Goal: Complete Application Form: Complete application form

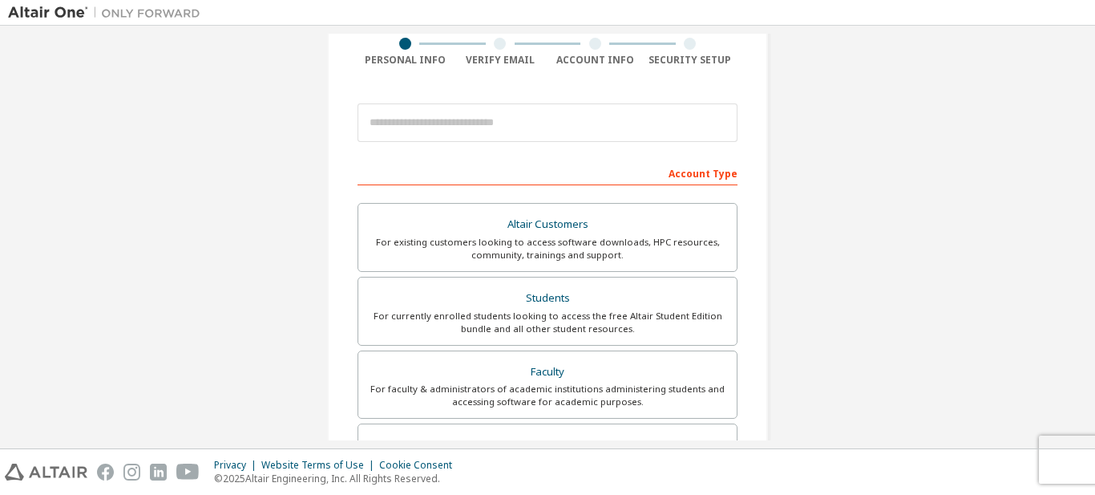
scroll to position [122, 0]
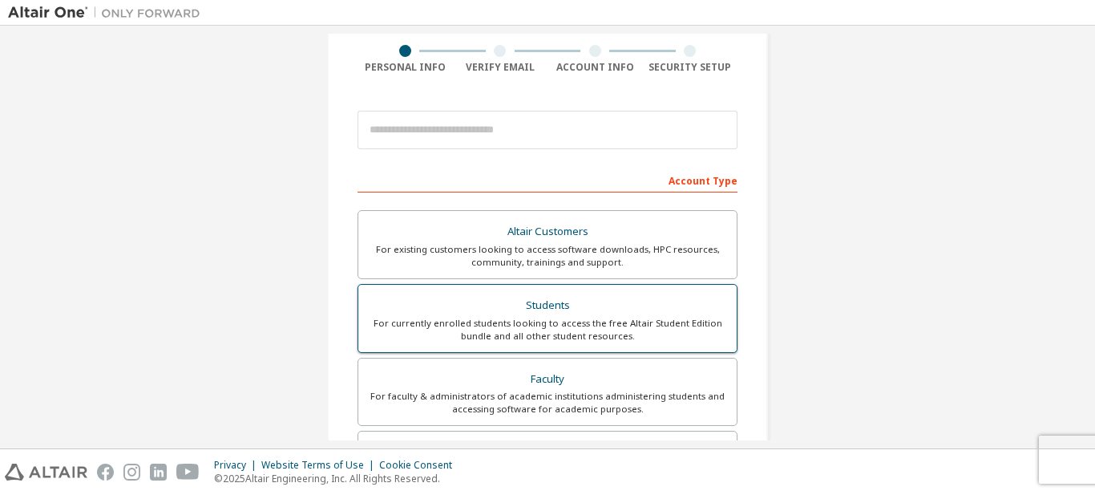
click at [525, 338] on div "For currently enrolled students looking to access the free Altair Student Editi…" at bounding box center [547, 330] width 359 height 26
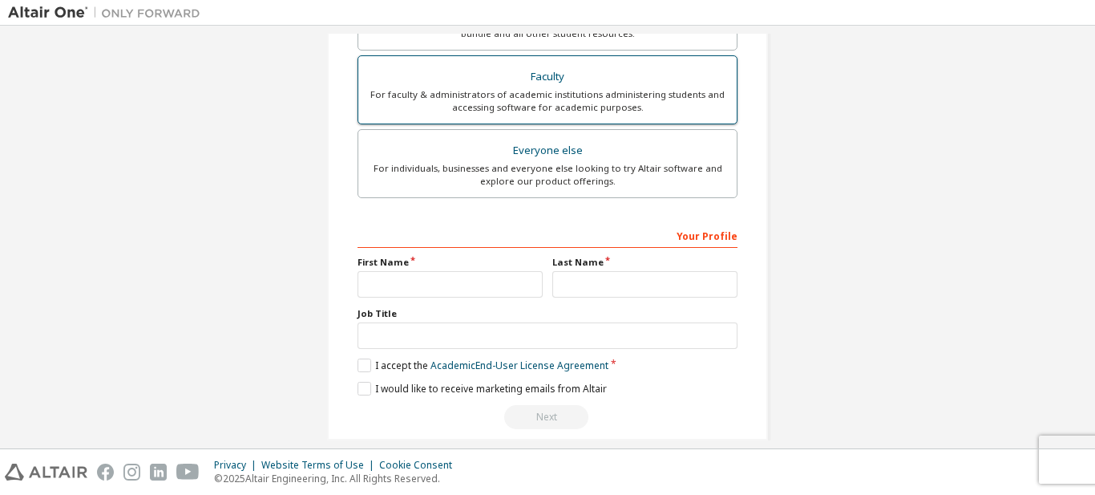
scroll to position [484, 0]
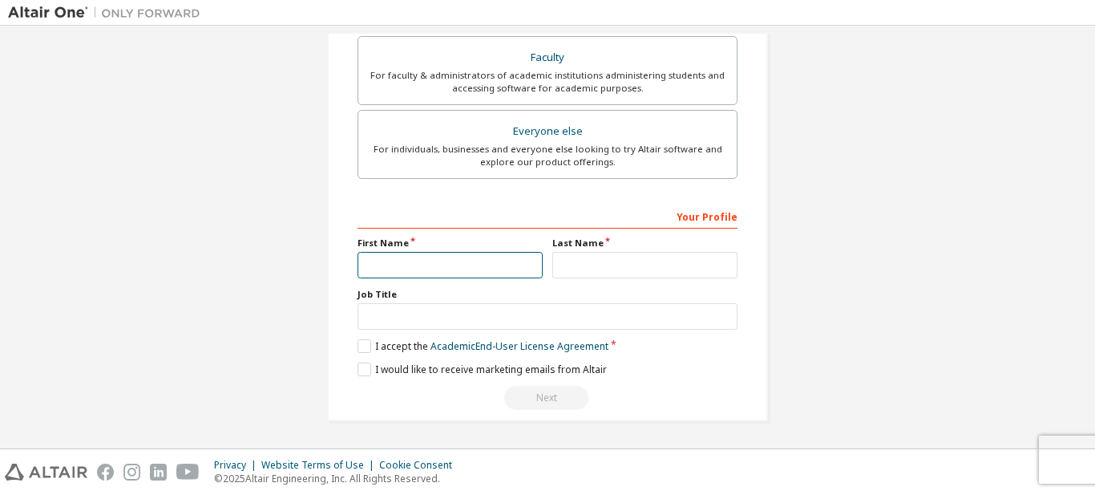
click at [455, 262] on input "text" at bounding box center [450, 265] width 185 height 26
type input "**********"
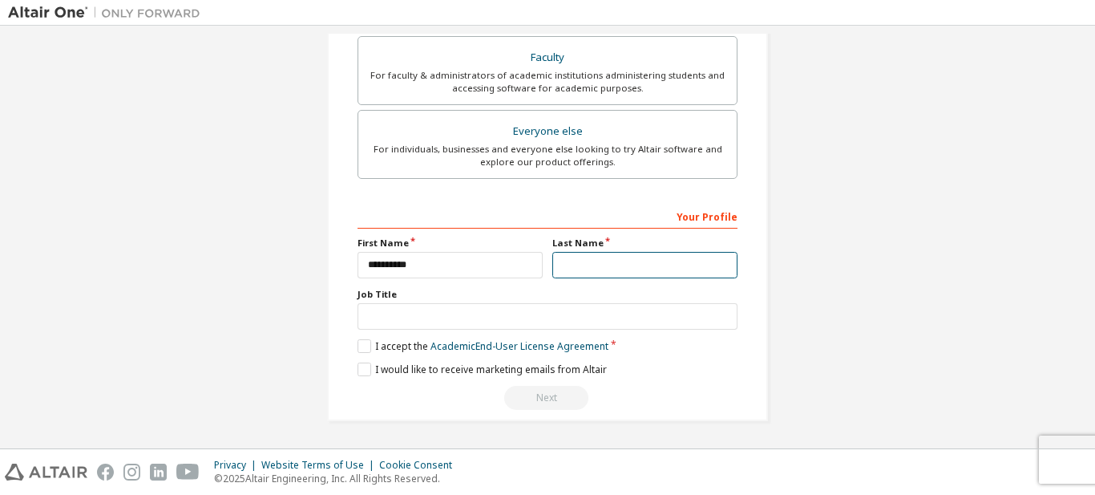
click at [618, 253] on input "text" at bounding box center [644, 265] width 185 height 26
type input "**********"
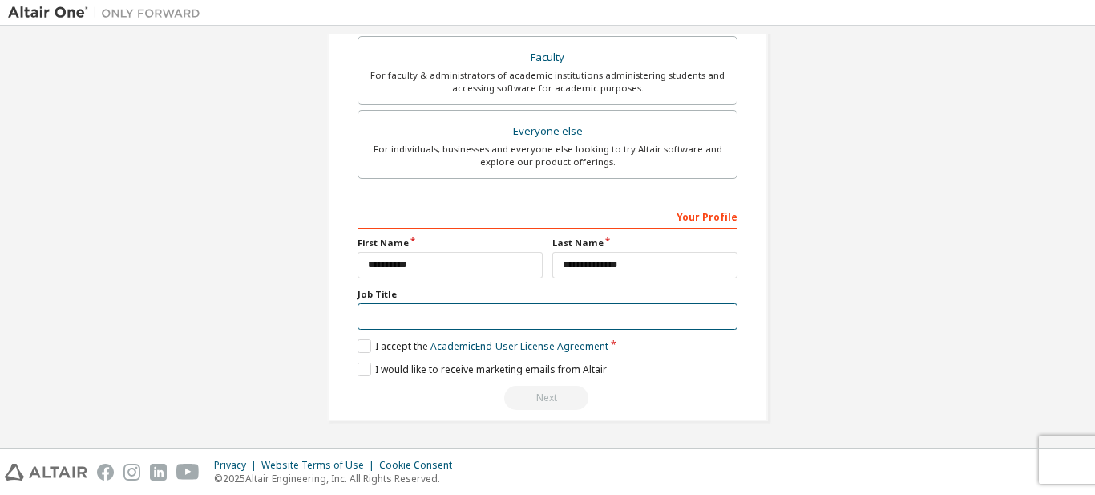
click at [600, 303] on input "text" at bounding box center [548, 316] width 380 height 26
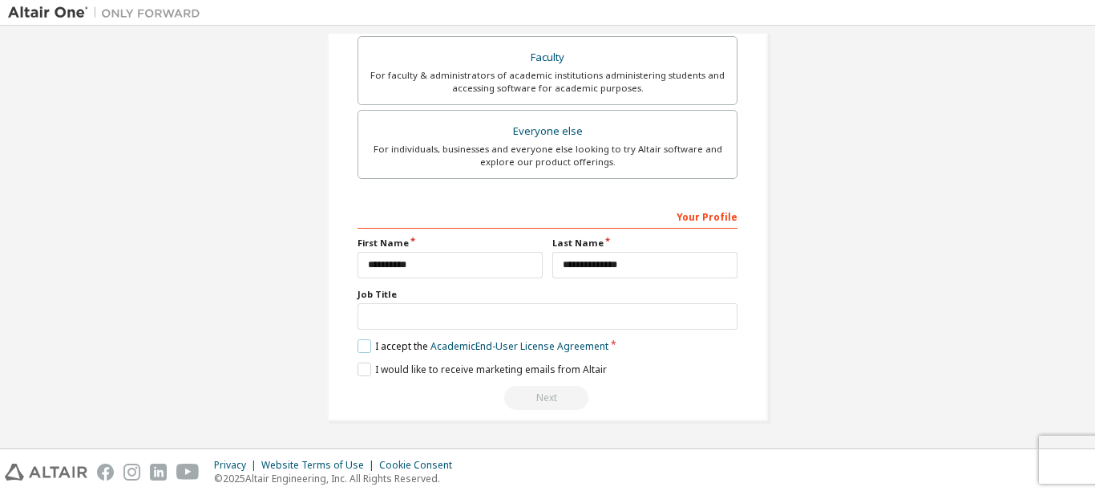
click at [362, 347] on label "I accept the Academic End-User License Agreement" at bounding box center [483, 346] width 251 height 14
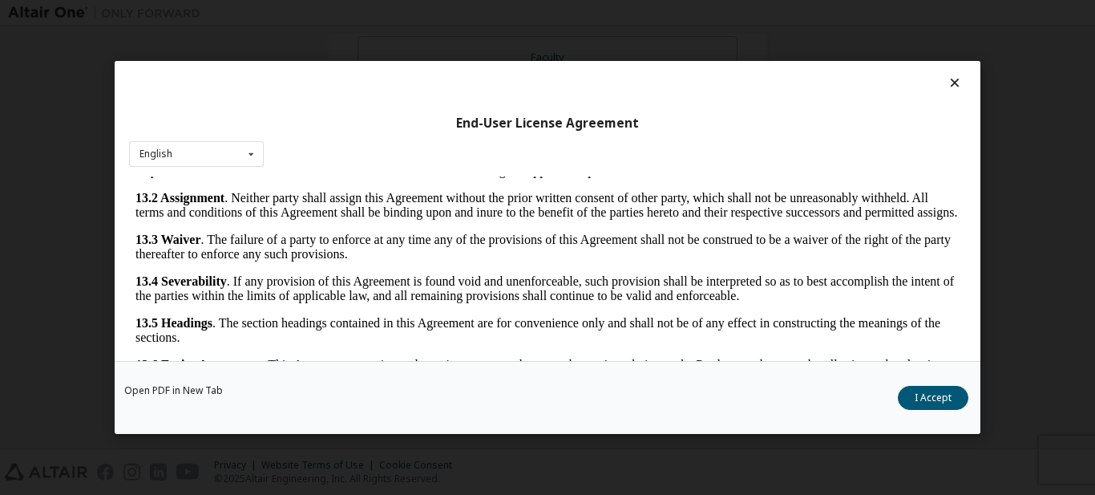
scroll to position [2668, 0]
click at [924, 405] on button "I Accept" at bounding box center [933, 398] width 71 height 24
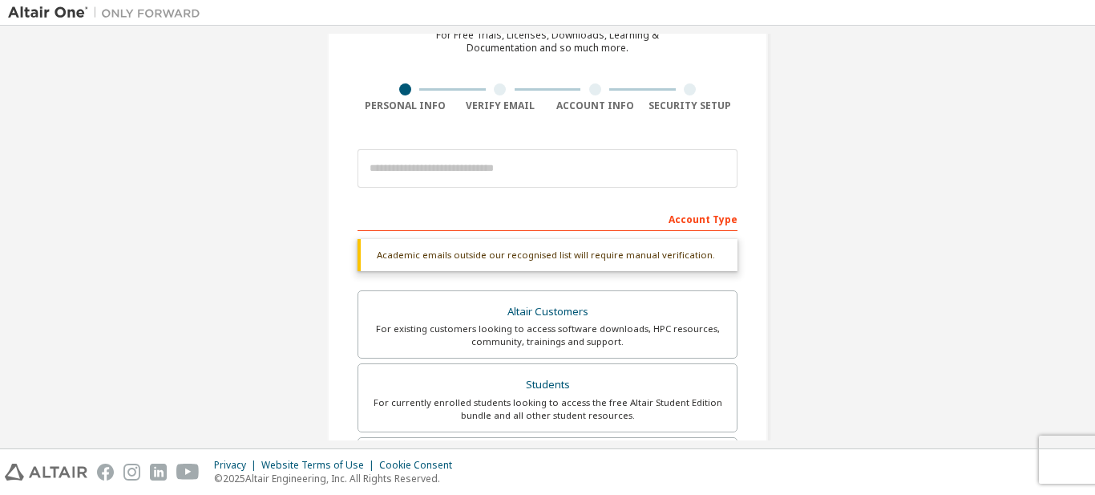
scroll to position [0, 0]
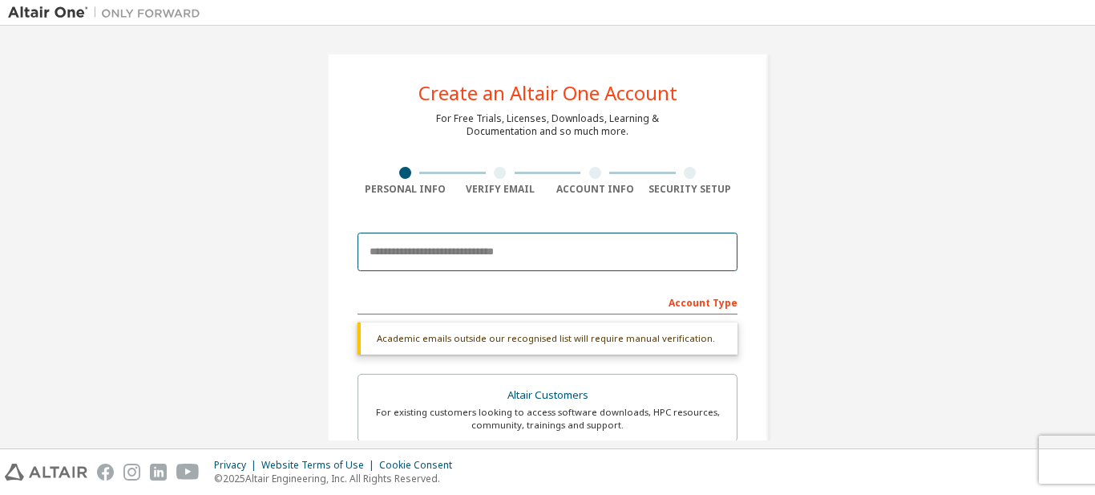
click at [594, 257] on input "email" at bounding box center [548, 251] width 380 height 38
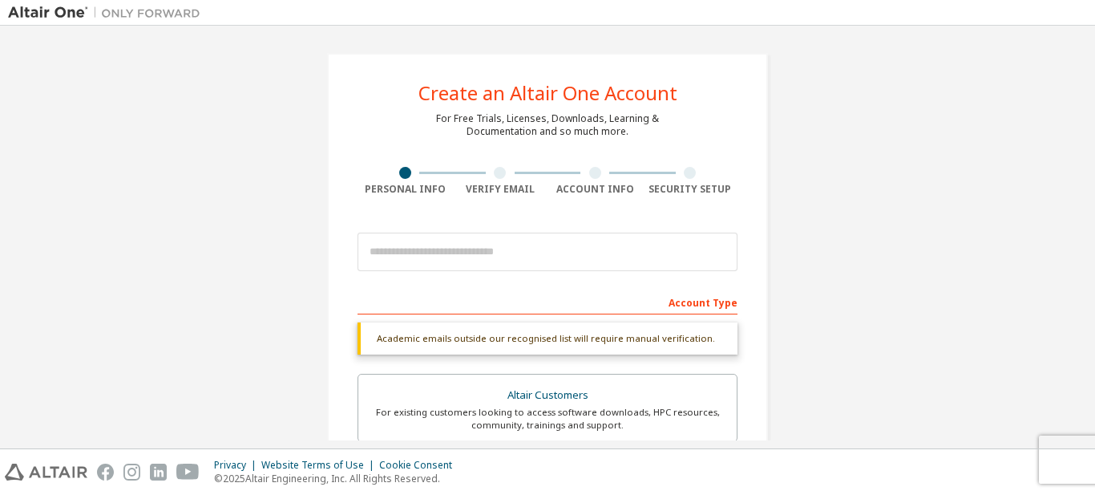
click at [802, 256] on div "**********" at bounding box center [547, 479] width 1079 height 891
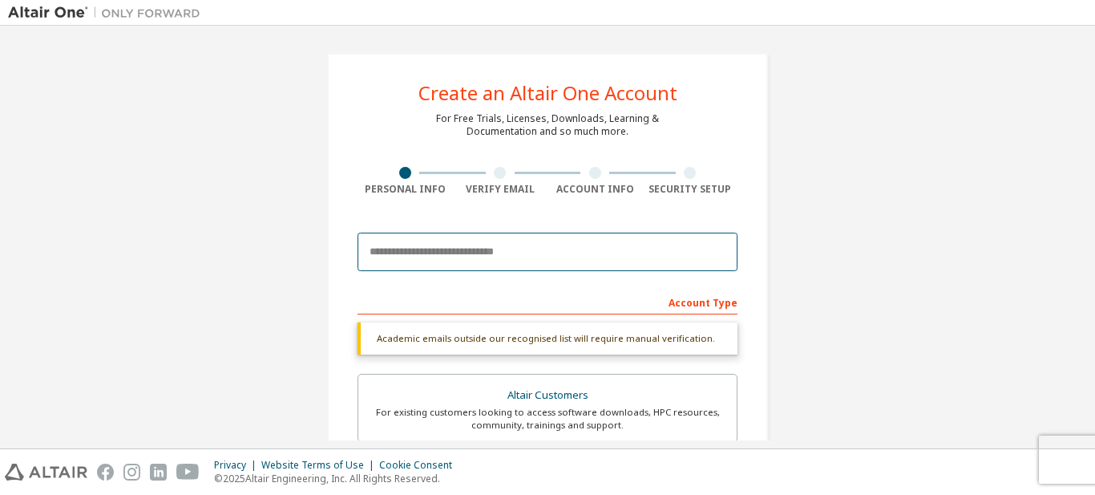
click at [657, 254] on input "email" at bounding box center [548, 251] width 380 height 38
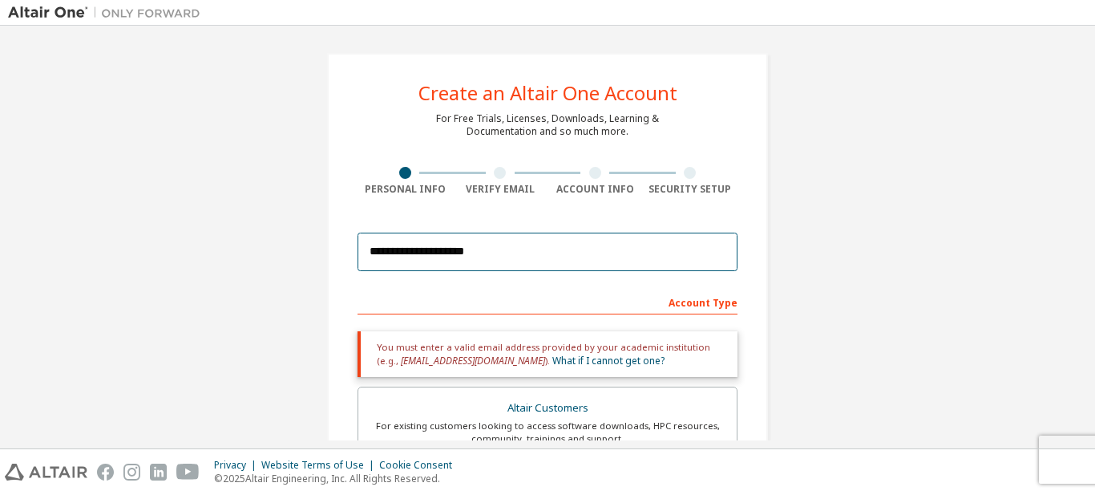
scroll to position [80, 0]
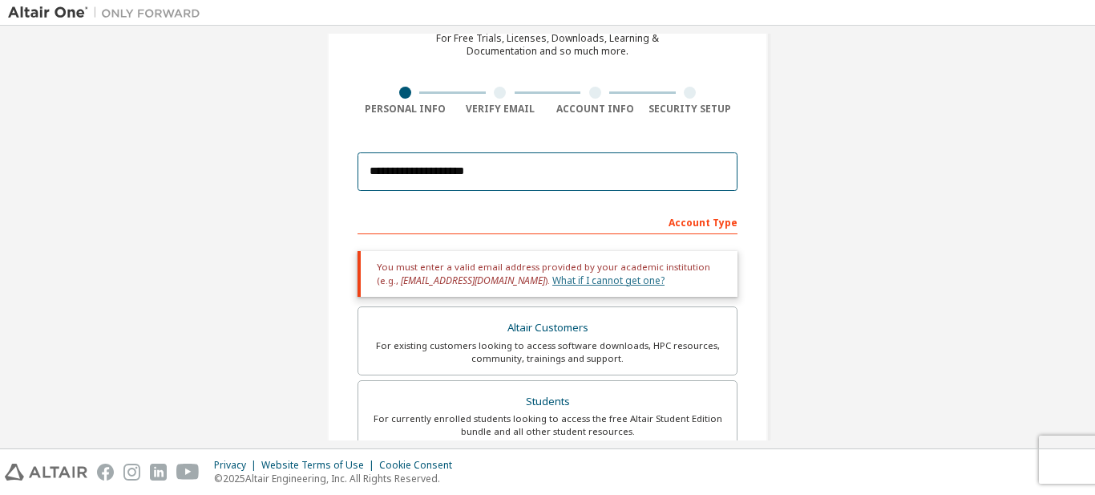
type input "**********"
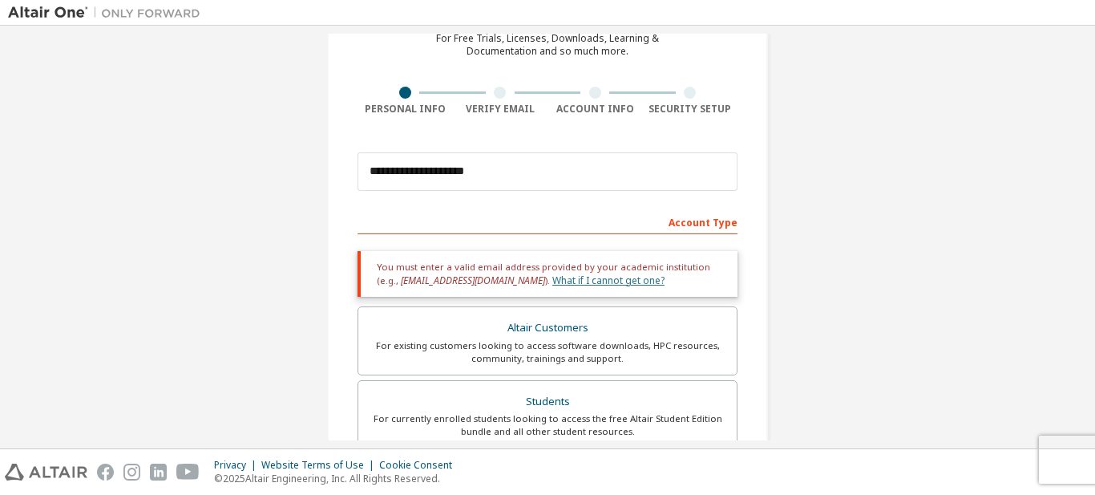
click at [552, 281] on link "What if I cannot get one?" at bounding box center [608, 280] width 112 height 14
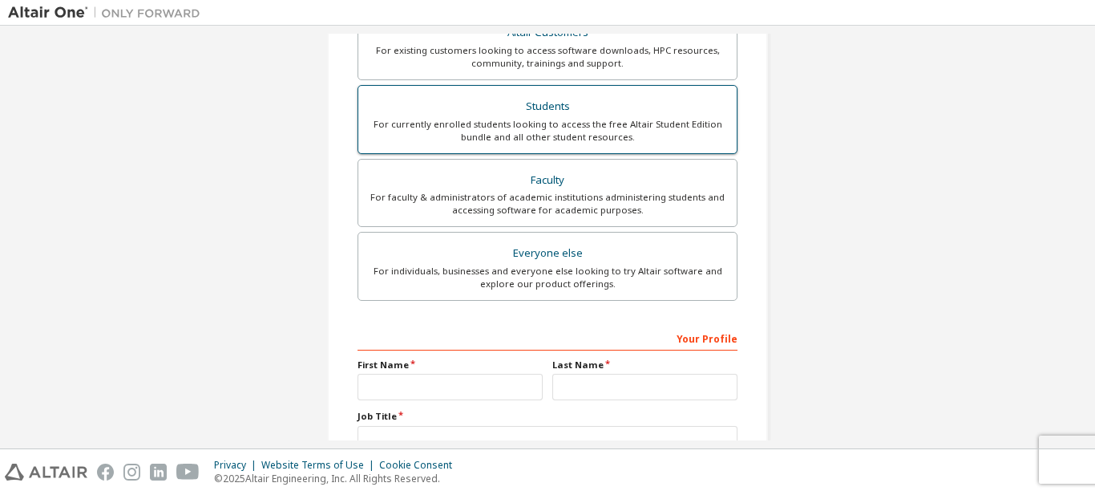
click at [454, 115] on div "Students" at bounding box center [547, 106] width 359 height 22
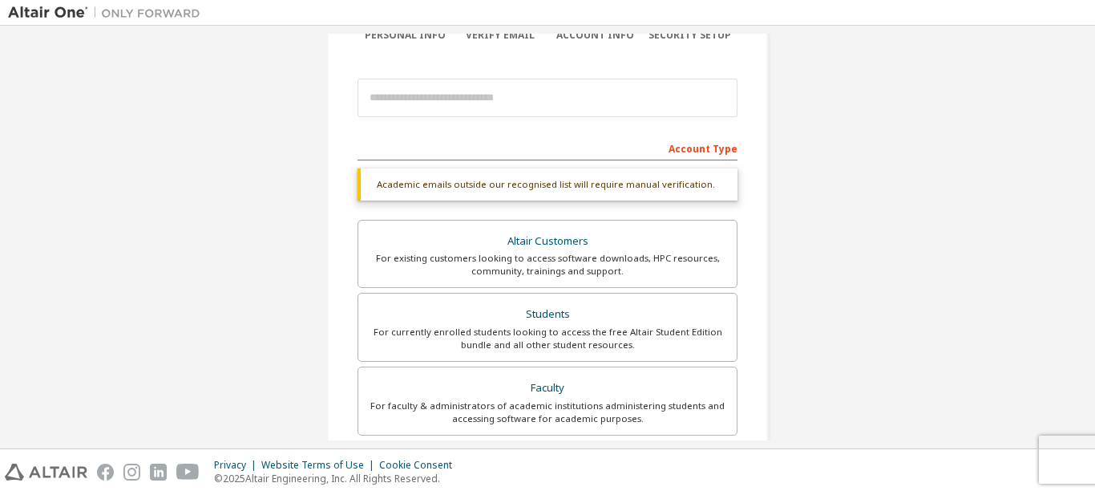
scroll to position [3, 0]
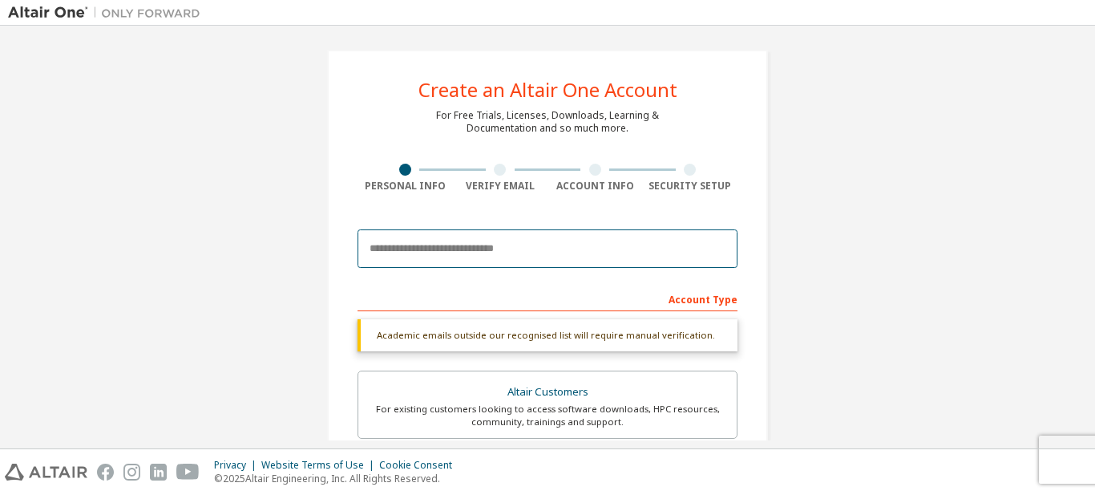
click at [419, 252] on input "email" at bounding box center [548, 248] width 380 height 38
click at [413, 242] on input "email" at bounding box center [548, 248] width 380 height 38
click at [414, 243] on input "email" at bounding box center [548, 248] width 380 height 38
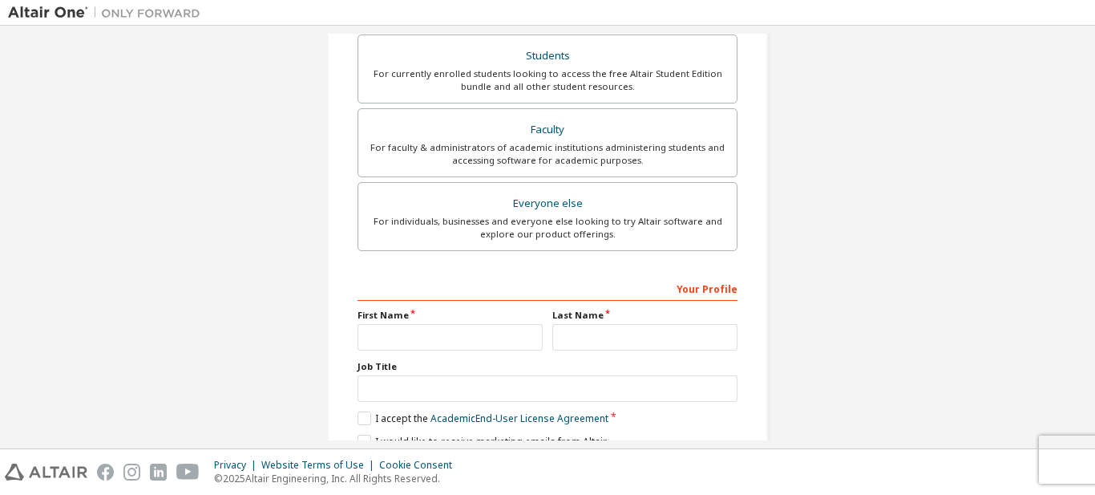
scroll to position [484, 0]
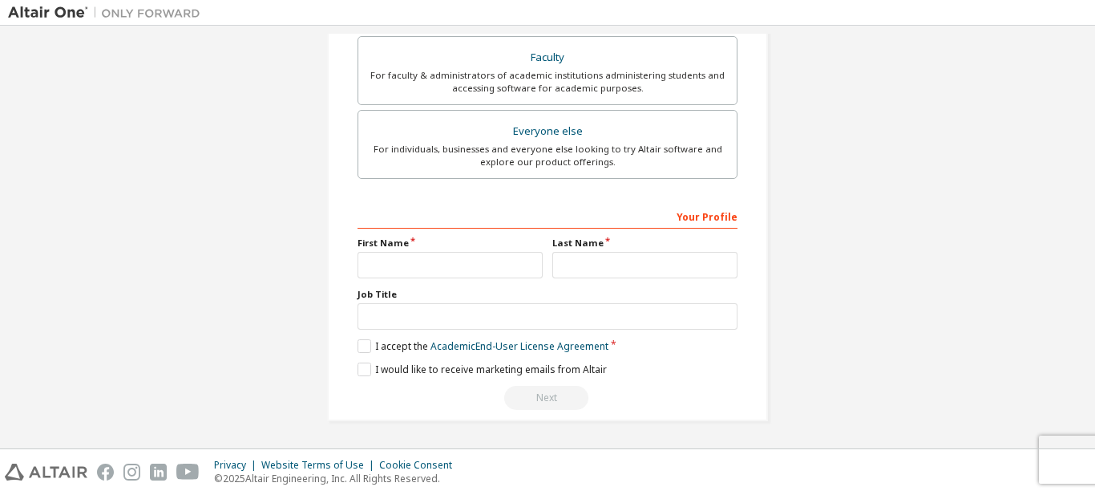
type input "**********"
click at [472, 269] on input "text" at bounding box center [450, 265] width 185 height 26
type input "**********"
click at [576, 265] on input "text" at bounding box center [644, 265] width 185 height 26
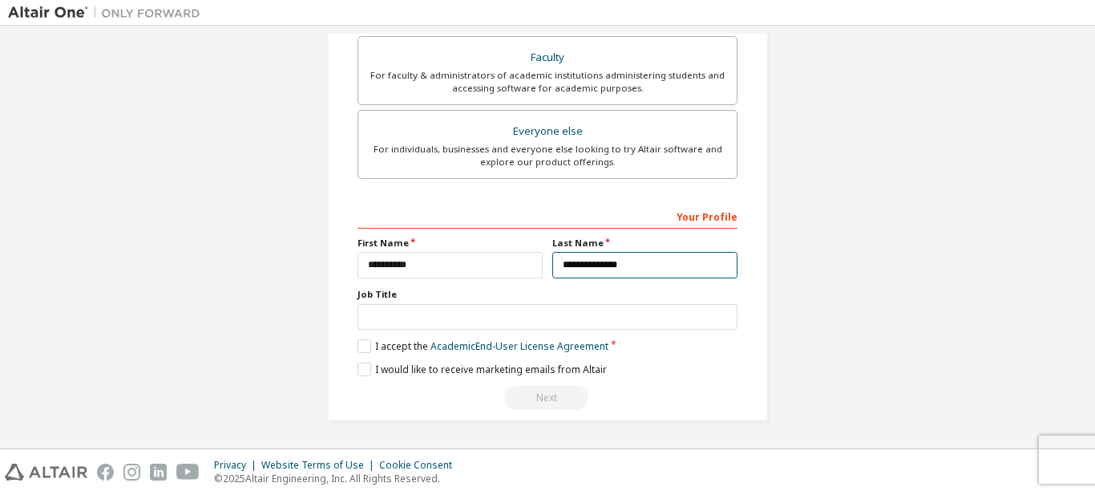
type input "**********"
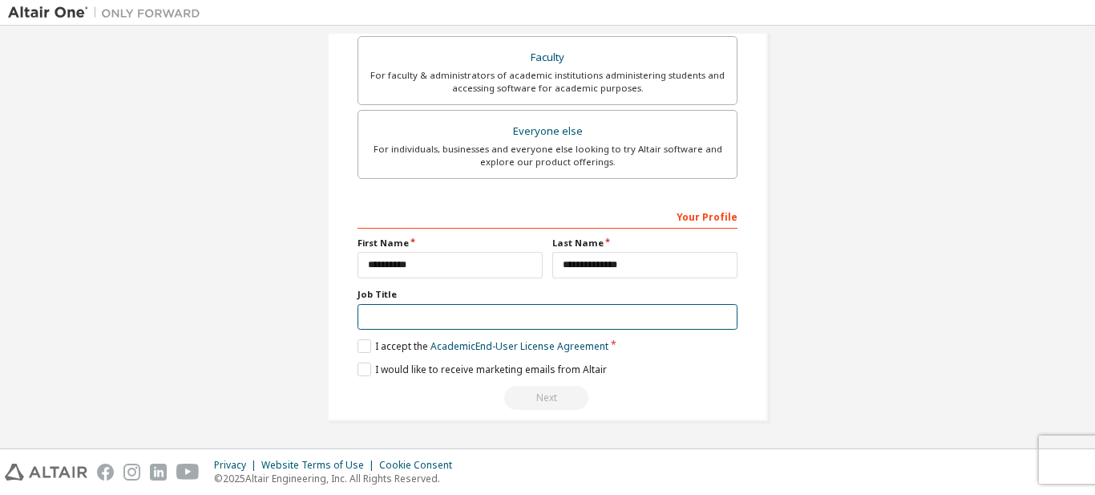
click at [516, 325] on input "text" at bounding box center [548, 317] width 380 height 26
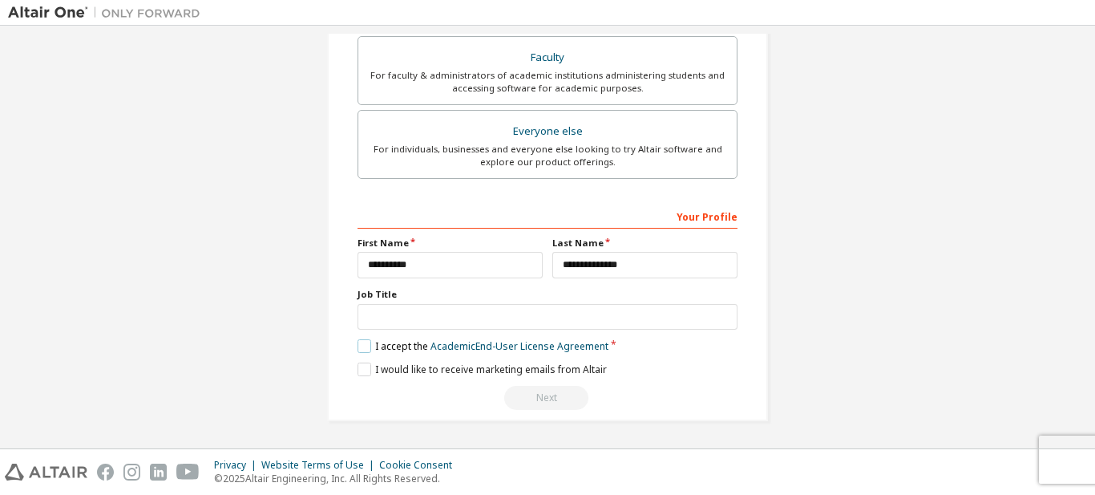
click at [366, 347] on label "I accept the Academic End-User License Agreement" at bounding box center [483, 346] width 251 height 14
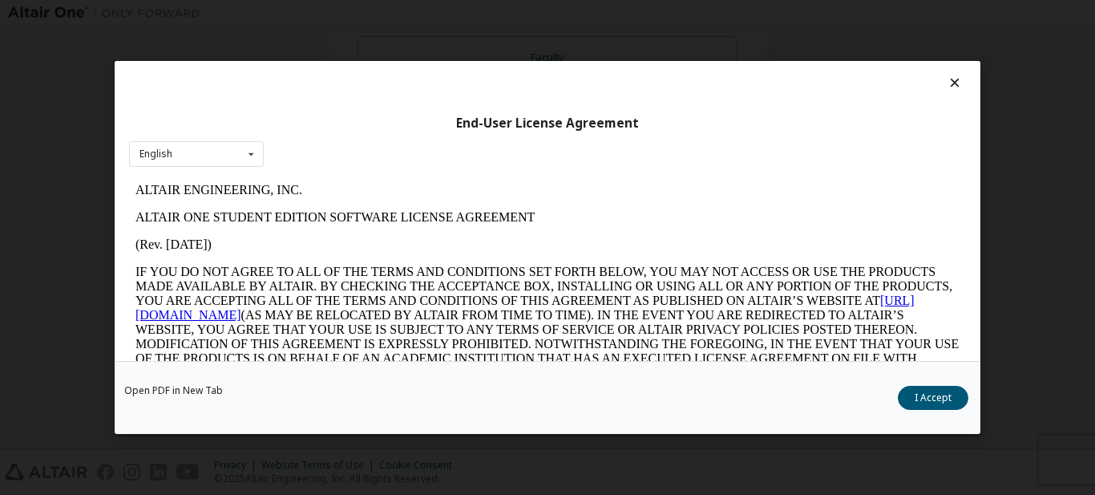
scroll to position [0, 0]
click at [935, 398] on button "I Accept" at bounding box center [933, 398] width 71 height 24
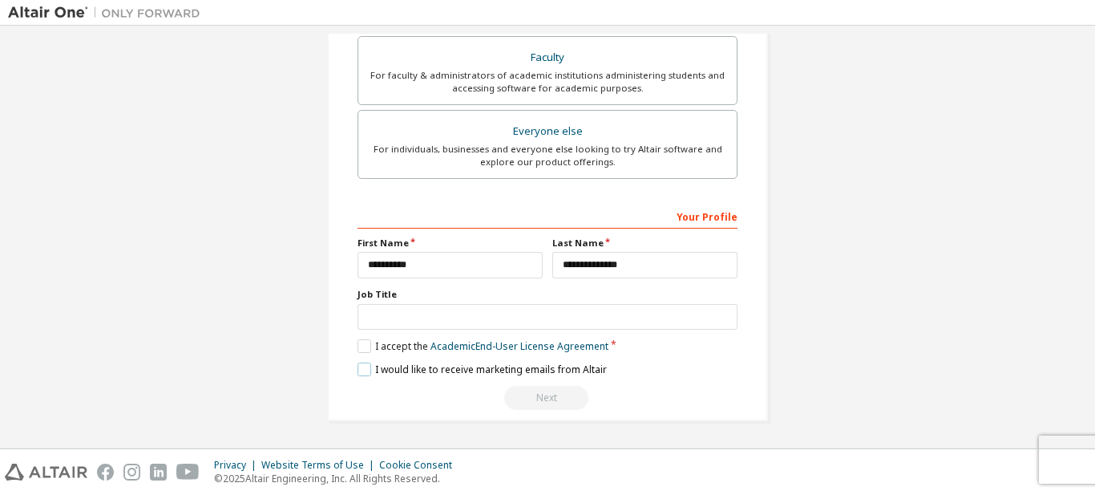
click at [358, 370] on label "I would like to receive marketing emails from Altair" at bounding box center [482, 369] width 249 height 14
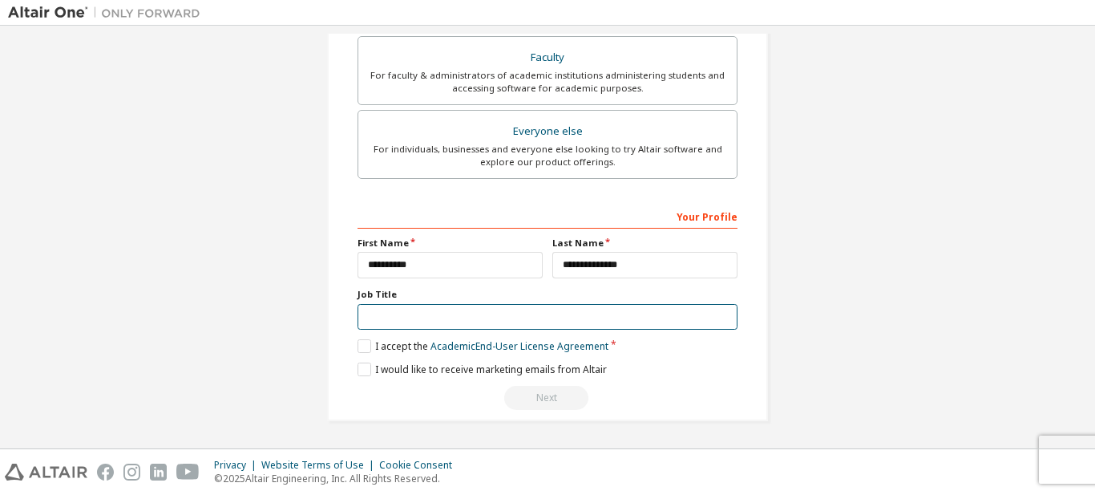
click at [407, 320] on input "text" at bounding box center [548, 317] width 380 height 26
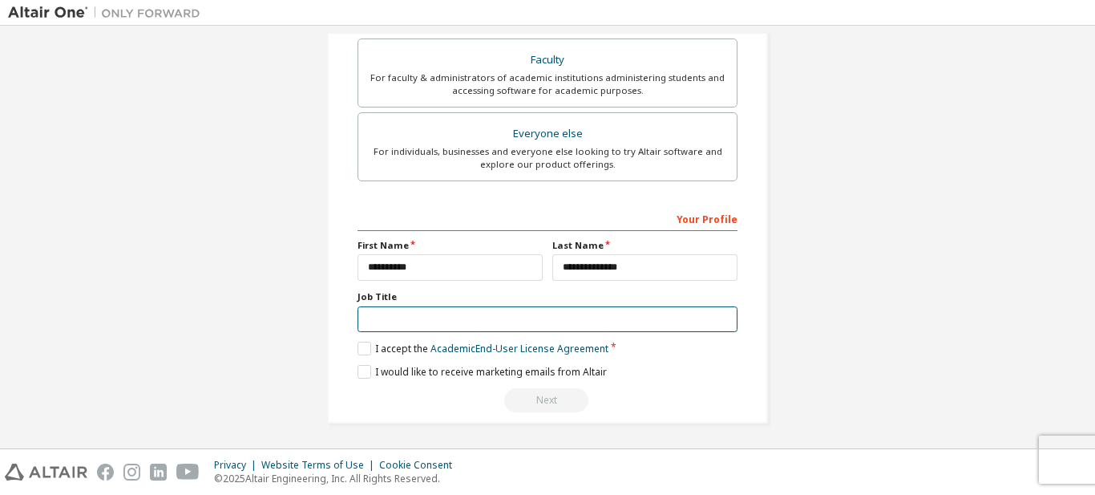
scroll to position [497, 0]
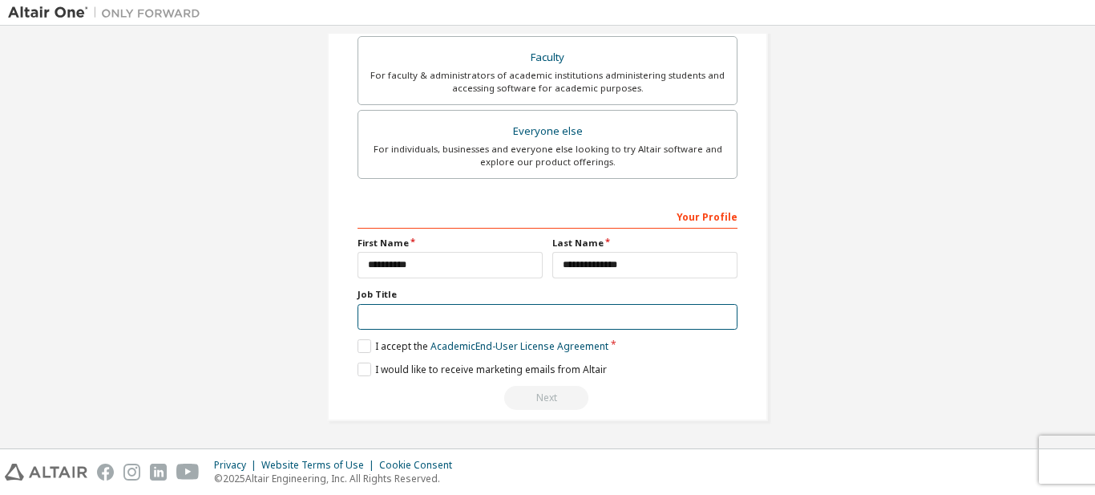
click at [407, 320] on input "text" at bounding box center [548, 317] width 380 height 26
type input "**********"
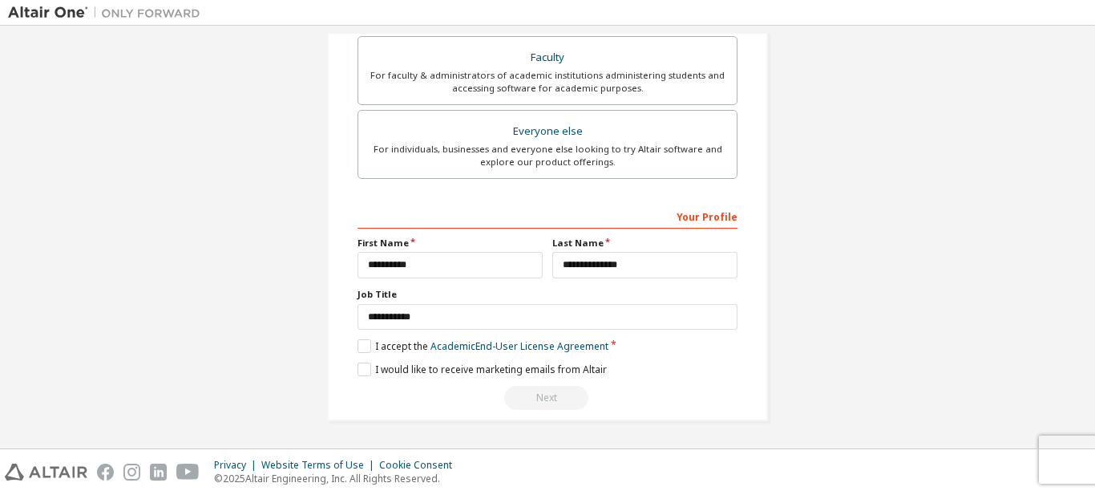
click at [693, 391] on div "Next" at bounding box center [548, 398] width 380 height 24
click at [559, 397] on div "Next" at bounding box center [548, 398] width 380 height 24
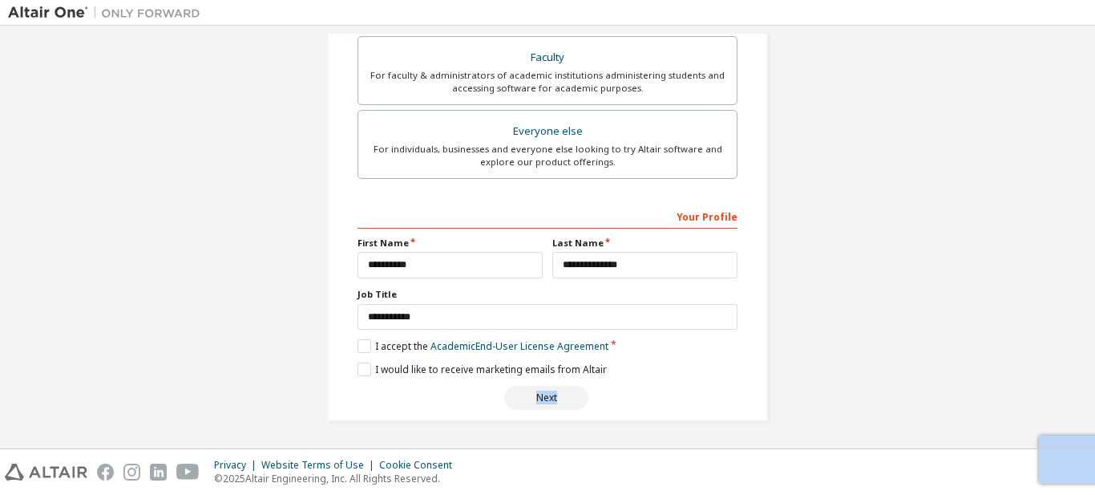
click at [558, 397] on div "Next" at bounding box center [548, 398] width 380 height 24
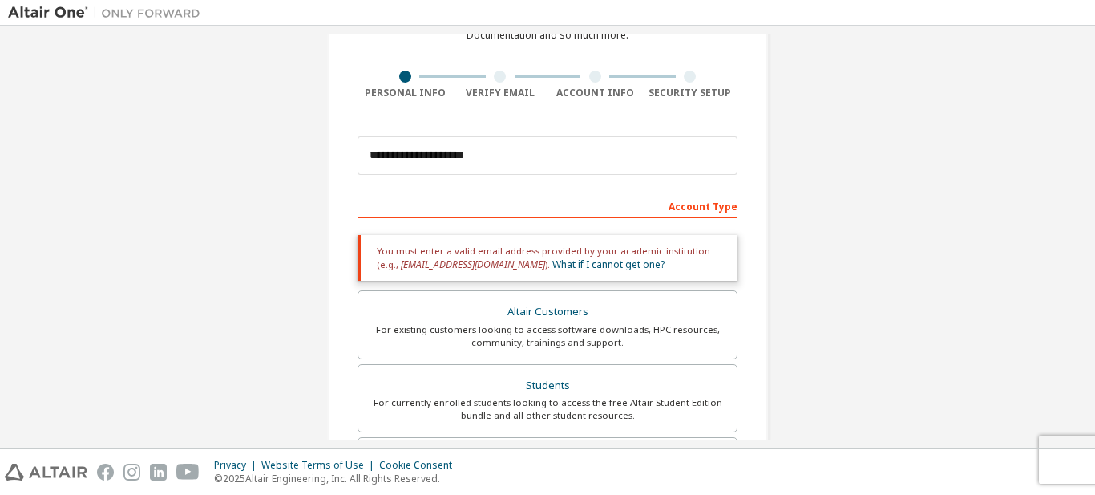
click at [699, 205] on div "Account Type" at bounding box center [548, 205] width 380 height 26
click at [777, 229] on div "**********" at bounding box center [547, 389] width 479 height 904
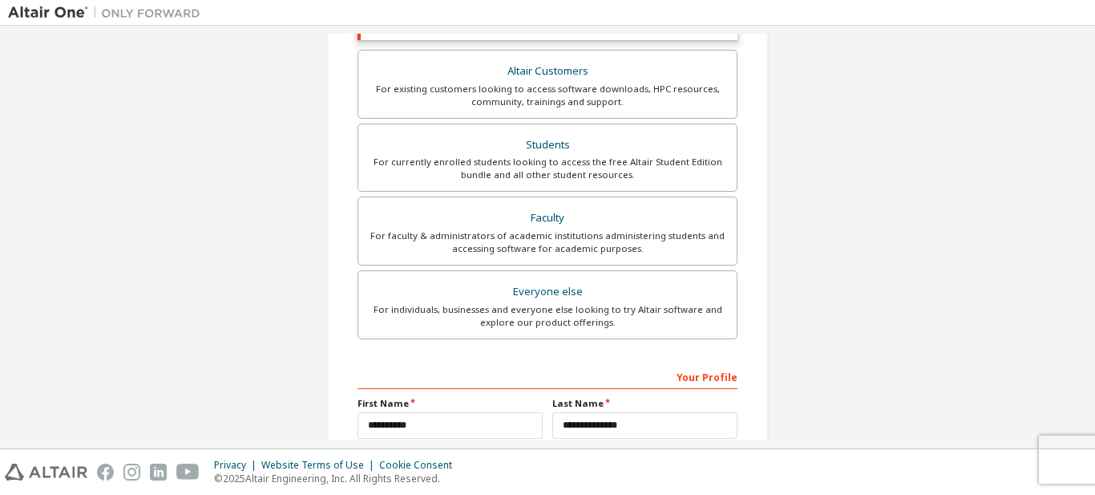
scroll to position [497, 0]
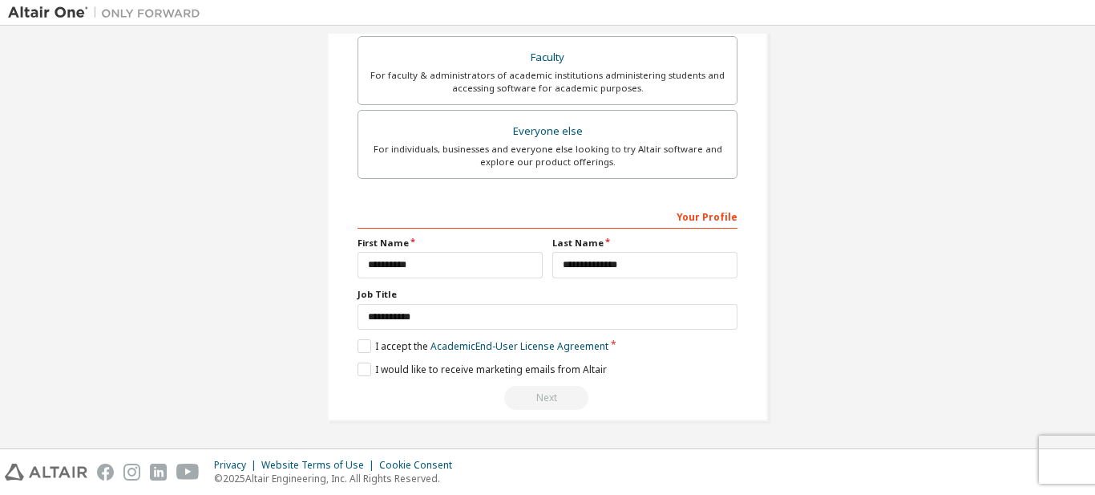
click at [540, 395] on div "Next" at bounding box center [548, 398] width 380 height 24
click at [365, 346] on label "I accept the Academic End-User License Agreement" at bounding box center [483, 346] width 251 height 14
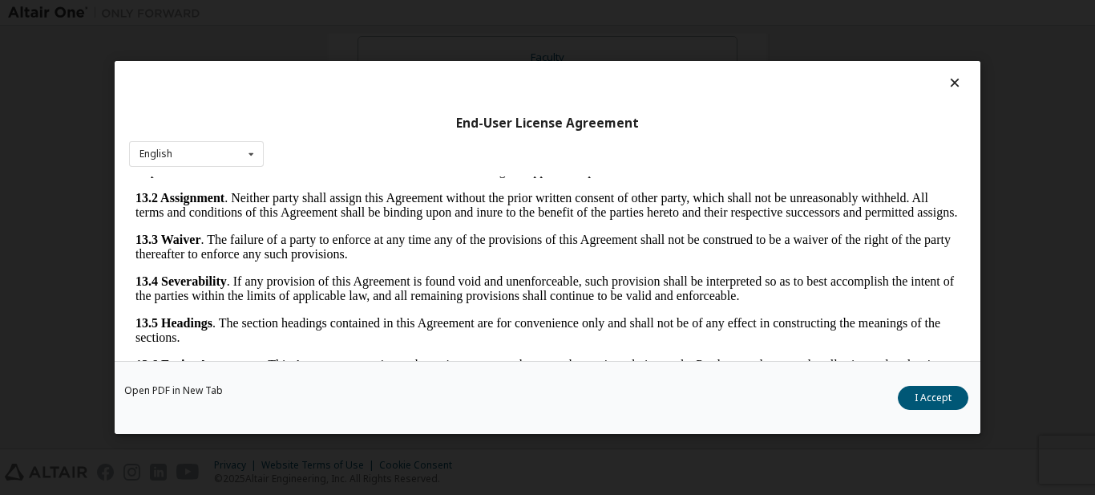
scroll to position [57, 0]
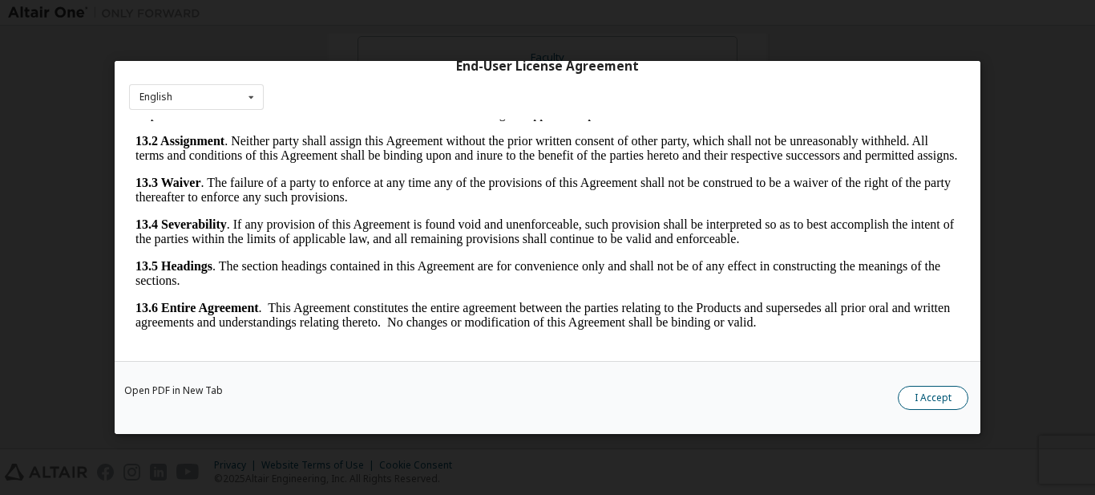
click at [932, 396] on button "I Accept" at bounding box center [933, 398] width 71 height 24
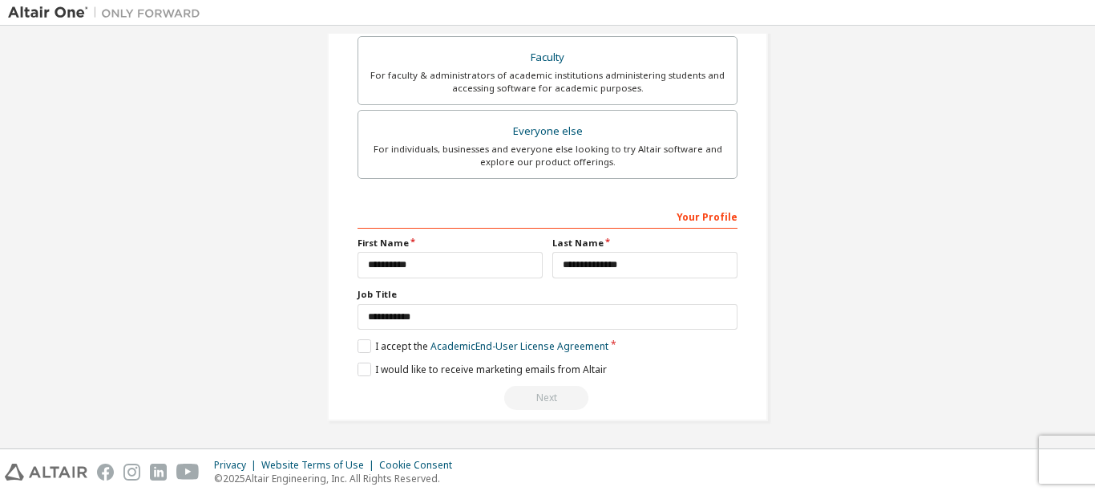
click at [359, 372] on label "I would like to receive marketing emails from Altair" at bounding box center [482, 369] width 249 height 14
click at [556, 401] on div "Next" at bounding box center [548, 398] width 380 height 24
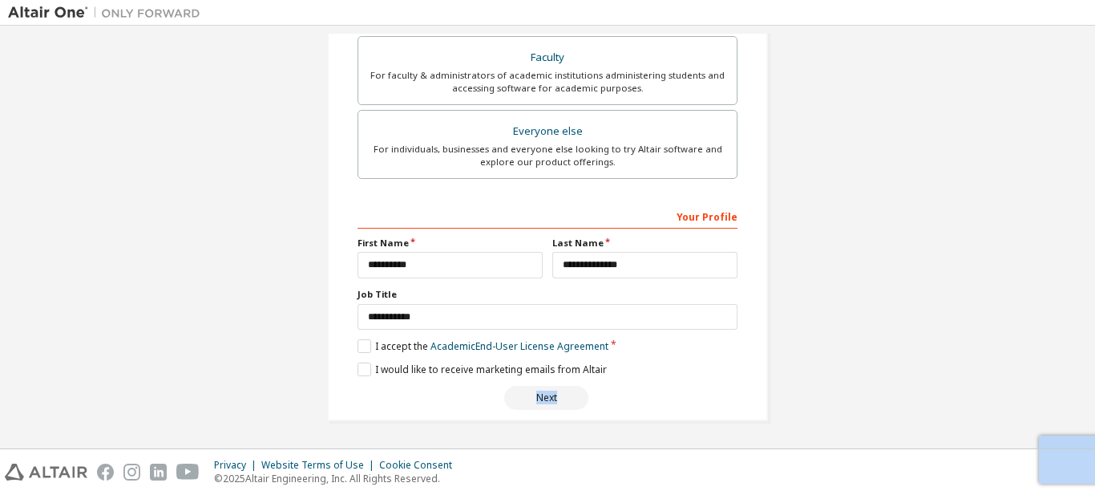
click at [556, 401] on div "Next" at bounding box center [548, 398] width 380 height 24
click at [358, 346] on label "I accept the Academic End-User License Agreement" at bounding box center [483, 346] width 251 height 14
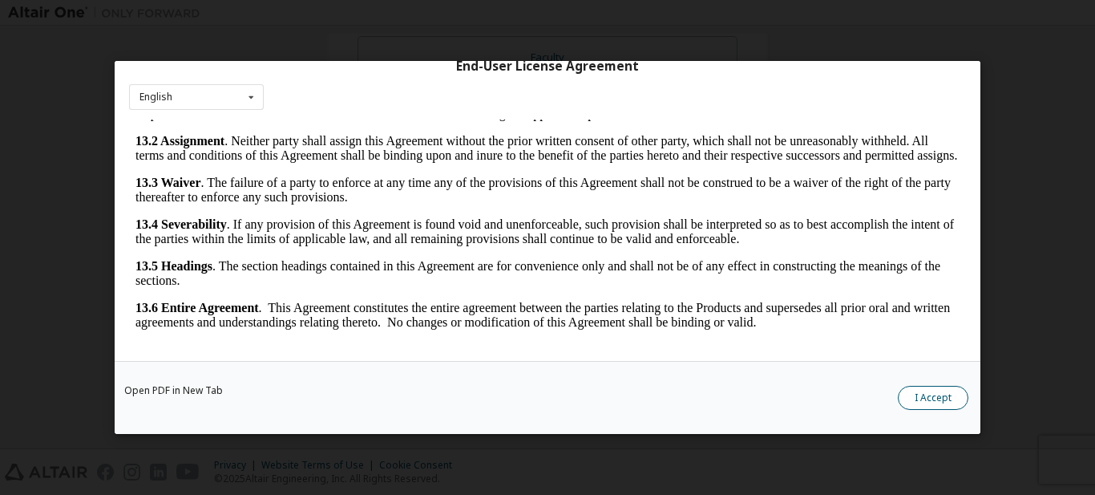
click at [946, 394] on button "I Accept" at bounding box center [933, 398] width 71 height 24
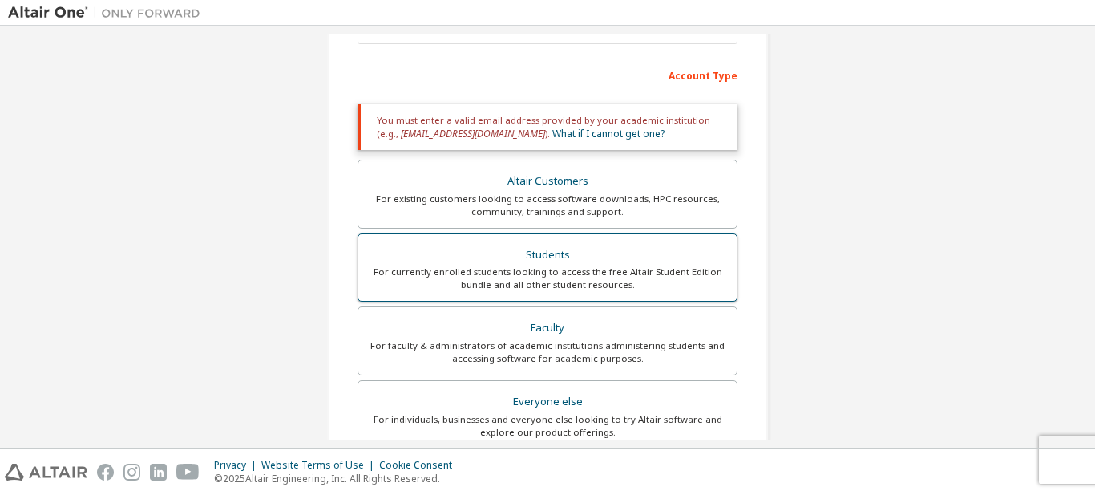
scroll to position [96, 0]
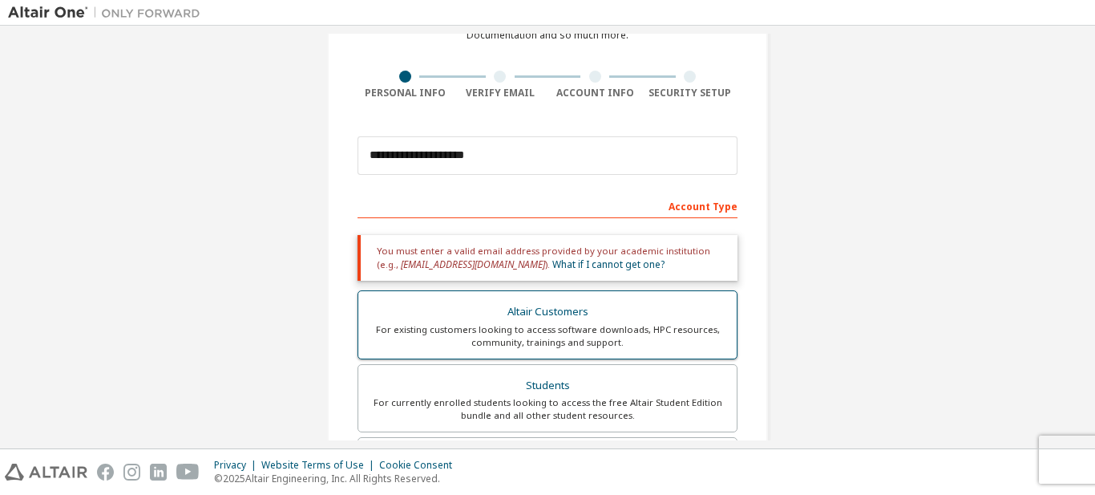
click at [652, 341] on div "For existing customers looking to access software downloads, HPC resources, com…" at bounding box center [547, 336] width 359 height 26
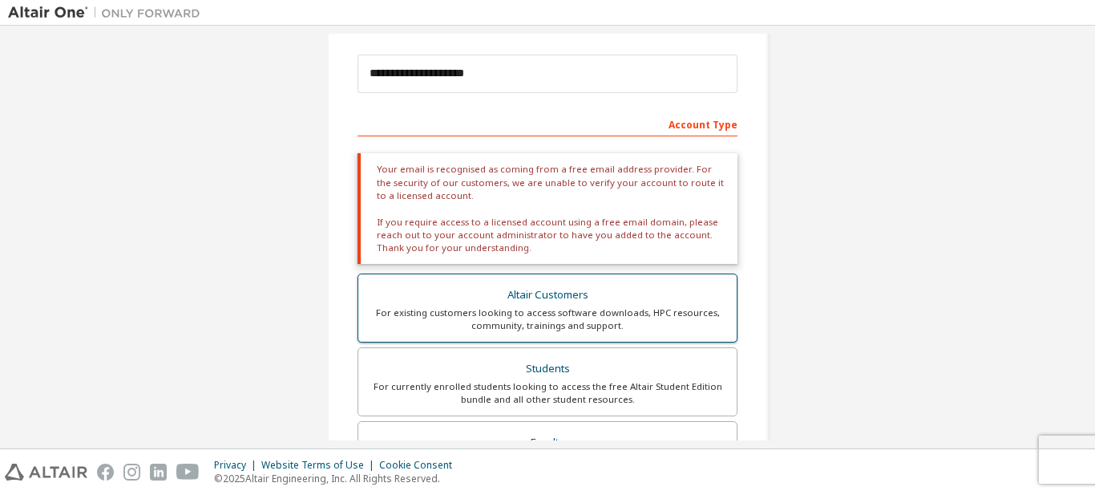
scroll to position [337, 0]
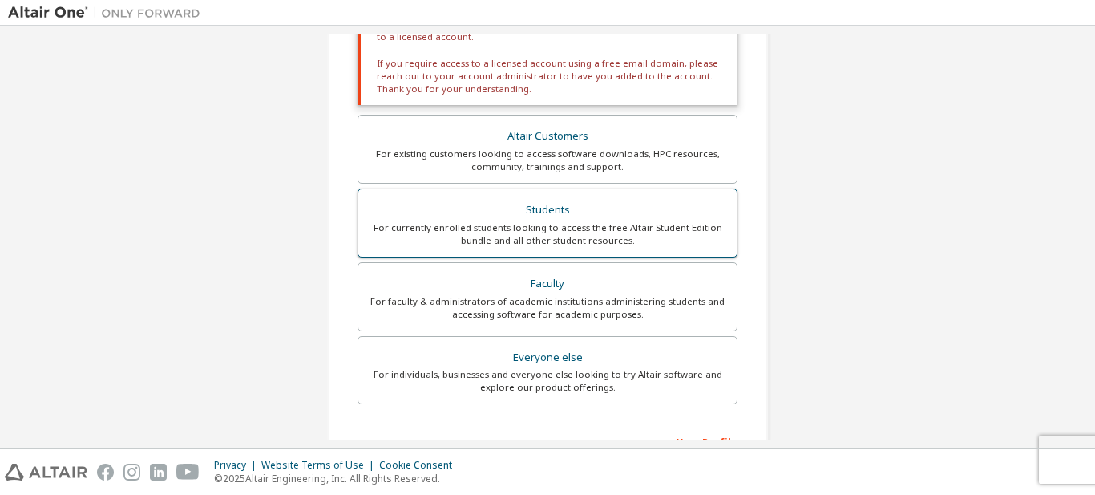
click at [643, 227] on div "For currently enrolled students looking to access the free Altair Student Editi…" at bounding box center [547, 234] width 359 height 26
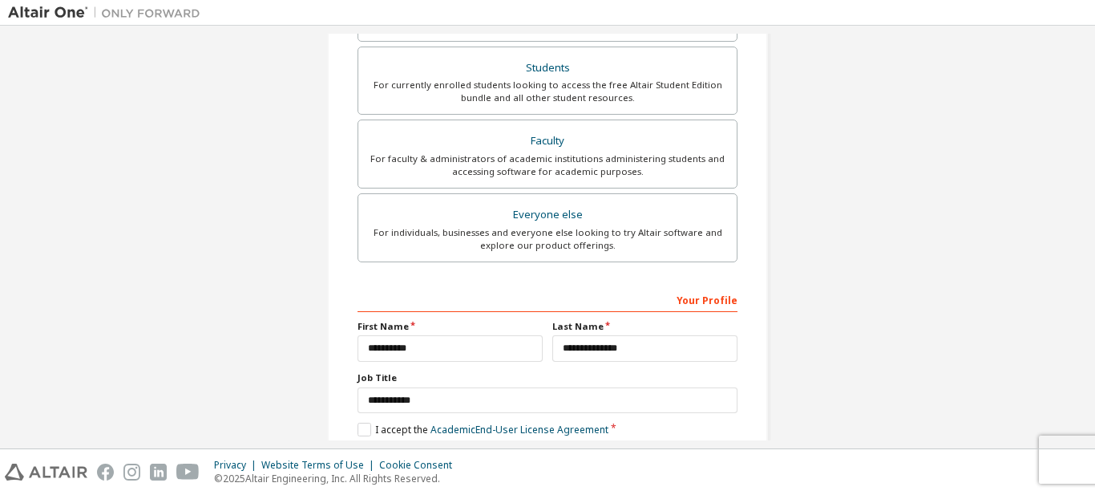
scroll to position [497, 0]
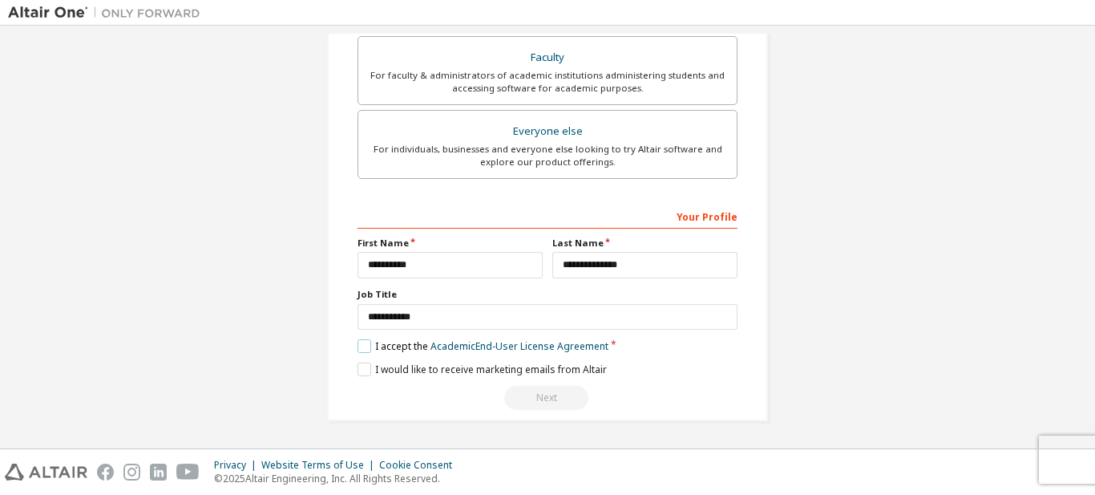
click at [359, 345] on label "I accept the Academic End-User License Agreement" at bounding box center [483, 346] width 251 height 14
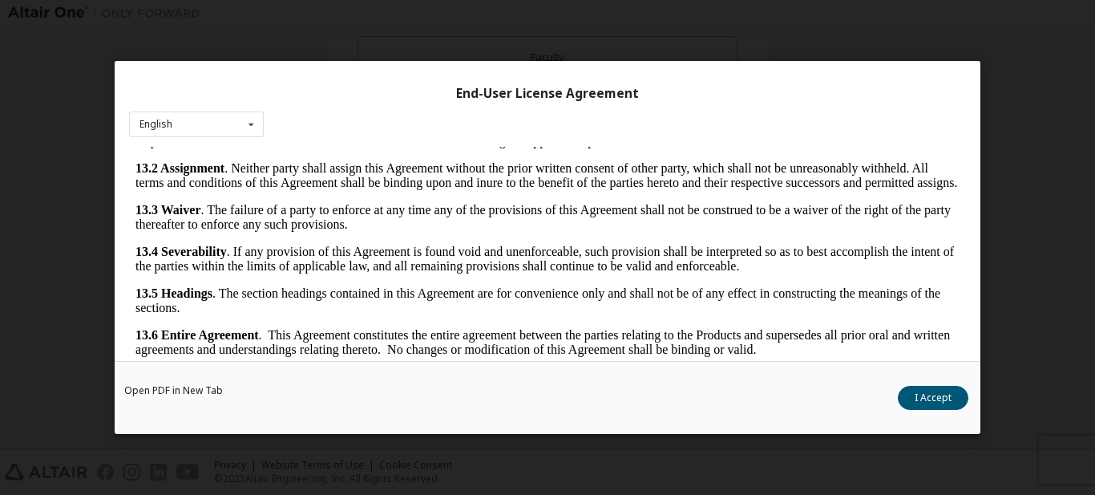
scroll to position [57, 0]
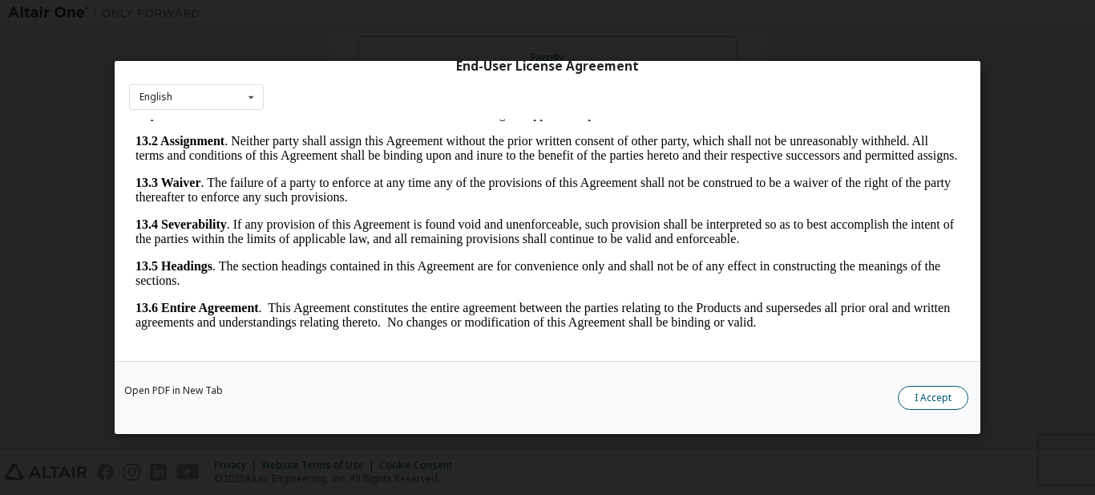
click at [944, 399] on button "I Accept" at bounding box center [933, 398] width 71 height 24
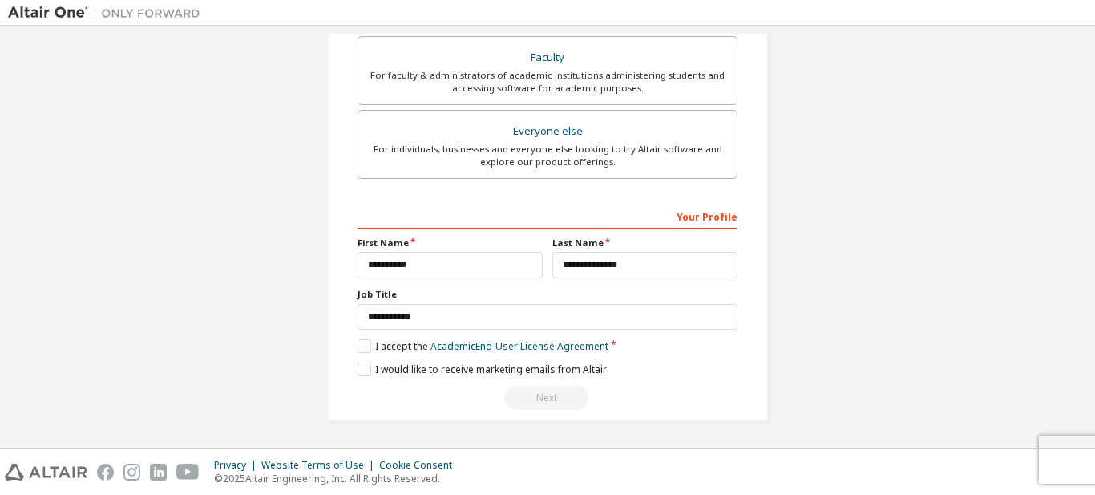
click at [546, 386] on div "Next" at bounding box center [548, 398] width 380 height 24
click at [548, 398] on div "Next" at bounding box center [548, 398] width 380 height 24
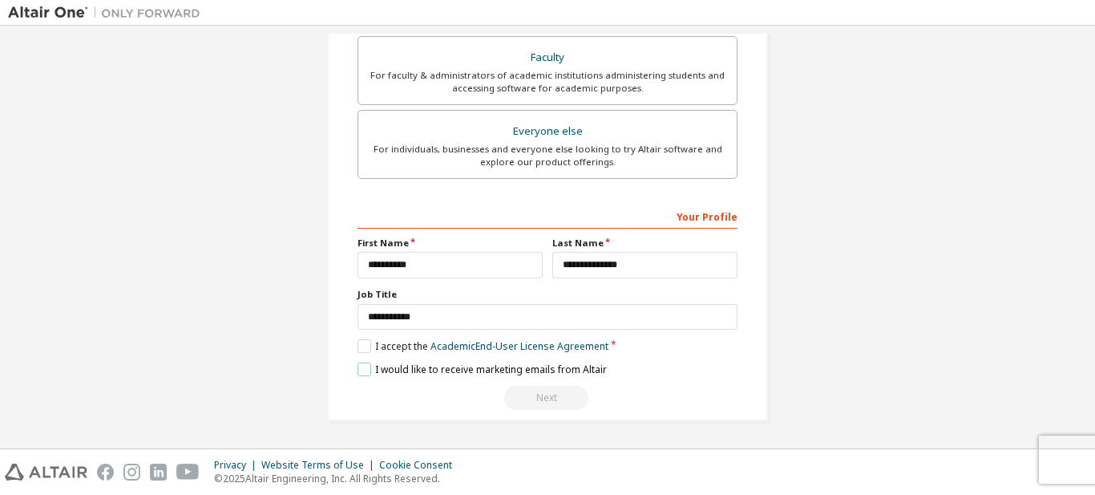
click at [359, 371] on label "I would like to receive marketing emails from Altair" at bounding box center [482, 369] width 249 height 14
click at [360, 371] on label "I would like to receive marketing emails from Altair" at bounding box center [482, 369] width 249 height 14
click at [540, 395] on div "Next" at bounding box center [548, 398] width 380 height 24
click at [540, 396] on div "Next" at bounding box center [548, 398] width 380 height 24
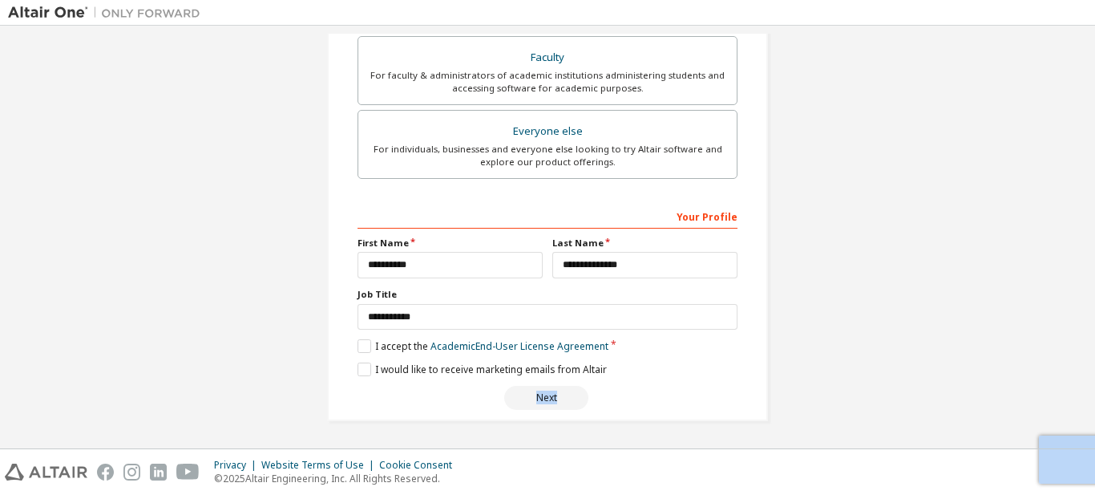
click at [540, 396] on div "Next" at bounding box center [548, 398] width 380 height 24
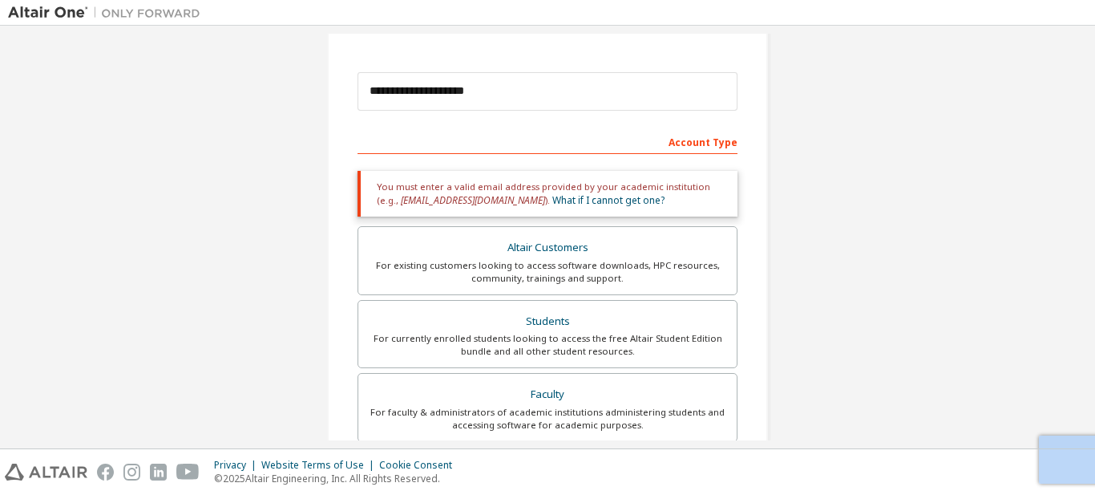
scroll to position [0, 0]
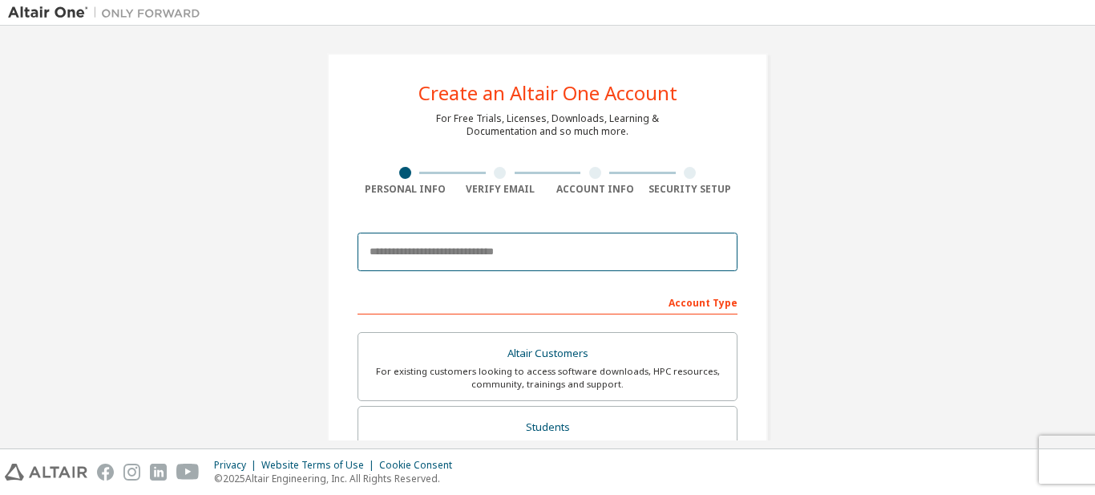
click at [459, 245] on input "email" at bounding box center [548, 251] width 380 height 38
type input "*"
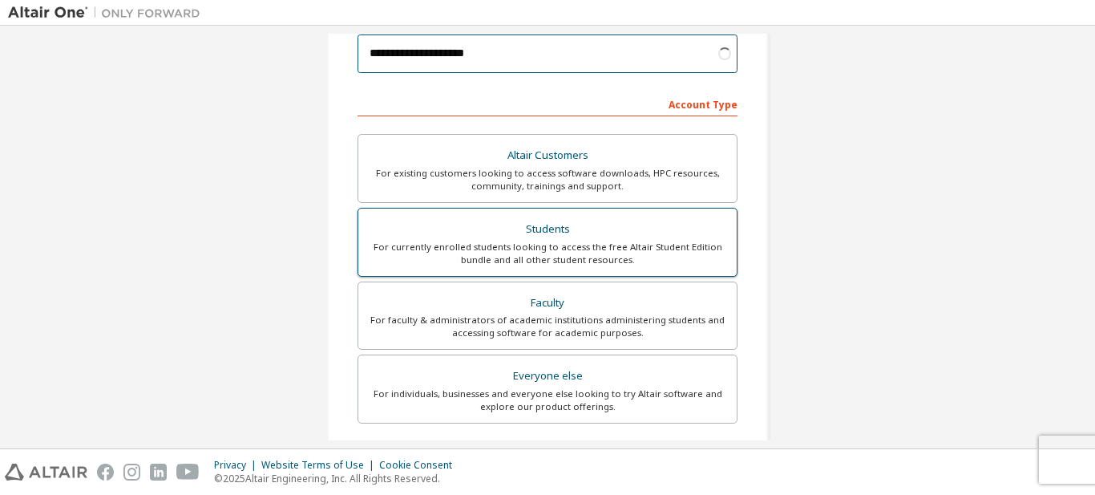
scroll to position [160, 0]
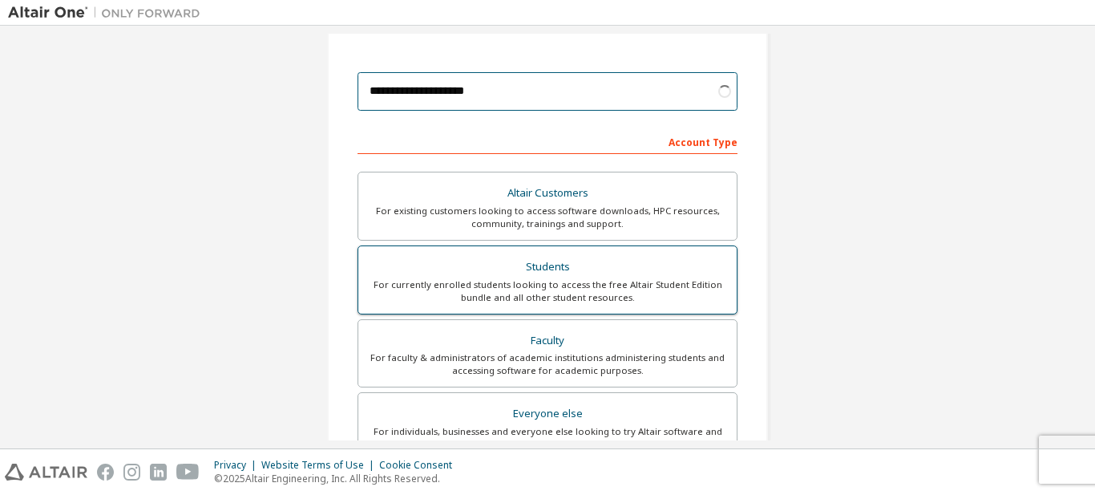
type input "**********"
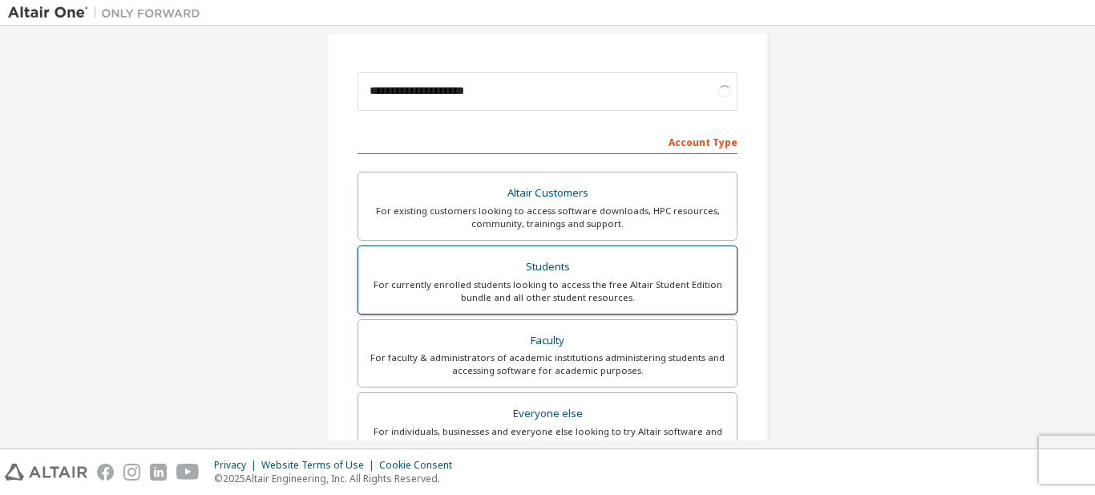
click at [475, 262] on div "Students" at bounding box center [547, 267] width 359 height 22
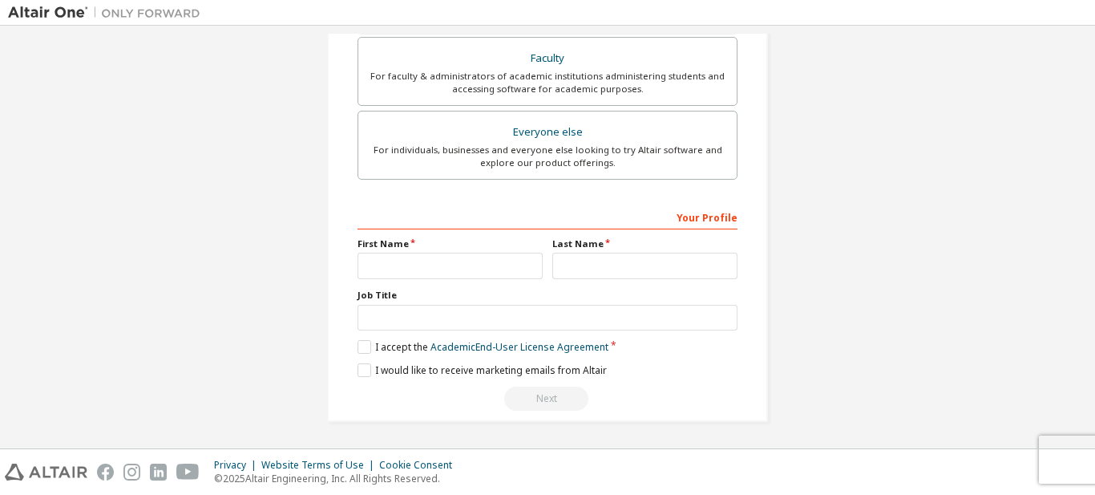
scroll to position [497, 0]
click at [475, 262] on input "text" at bounding box center [450, 265] width 185 height 26
type input "**********"
click at [608, 271] on input "text" at bounding box center [644, 265] width 185 height 26
type input "**********"
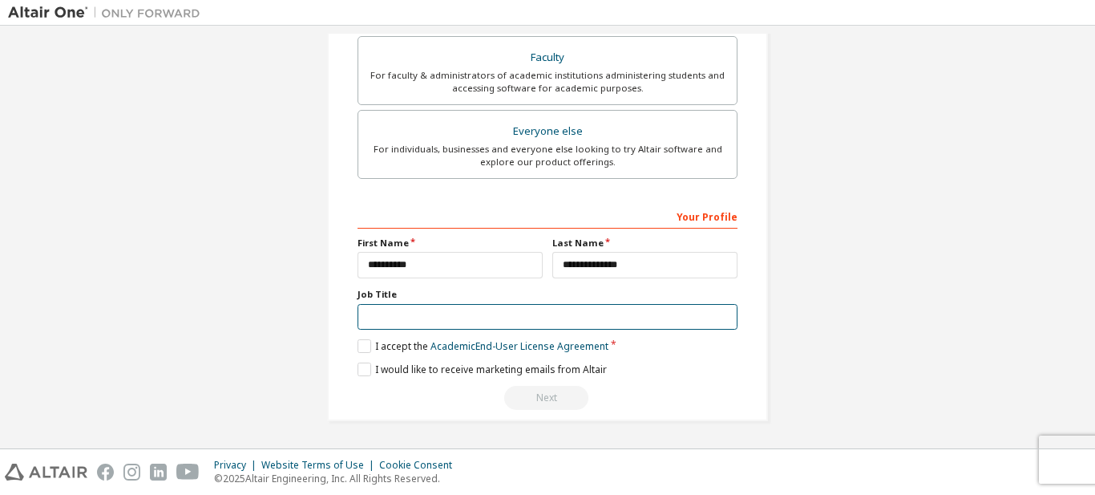
click at [584, 311] on input "text" at bounding box center [548, 317] width 380 height 26
type input "**********"
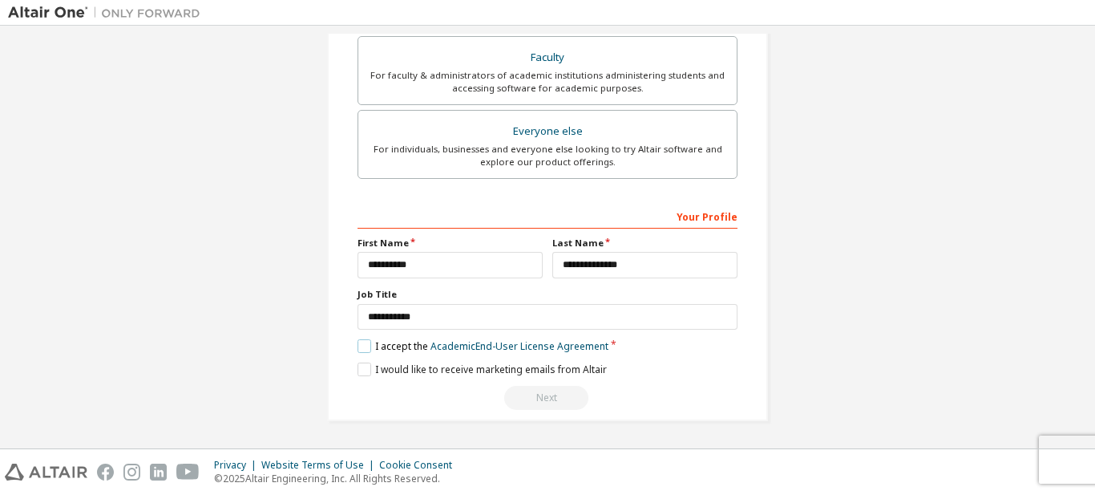
click at [369, 350] on label "I accept the Academic End-User License Agreement" at bounding box center [483, 346] width 251 height 14
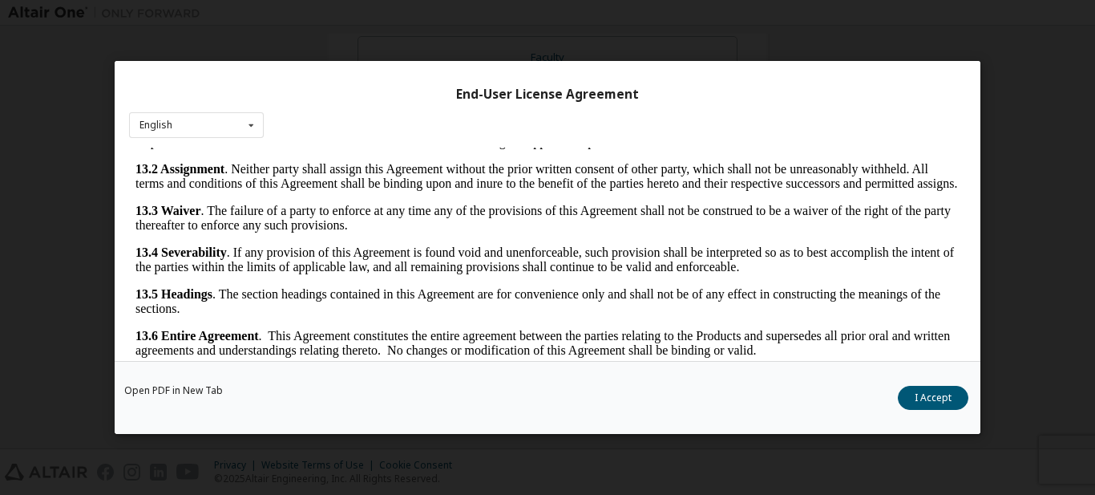
scroll to position [57, 0]
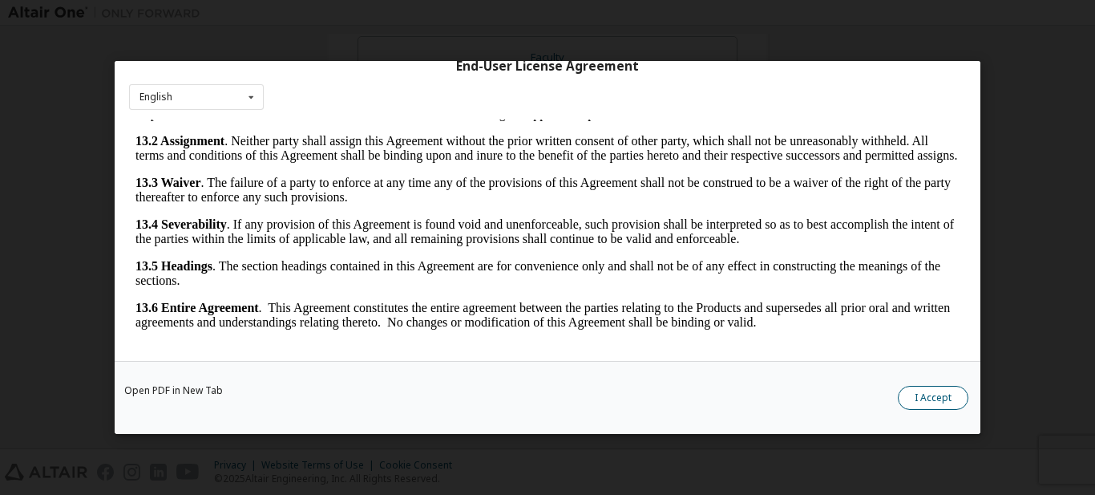
click at [929, 397] on button "I Accept" at bounding box center [933, 398] width 71 height 24
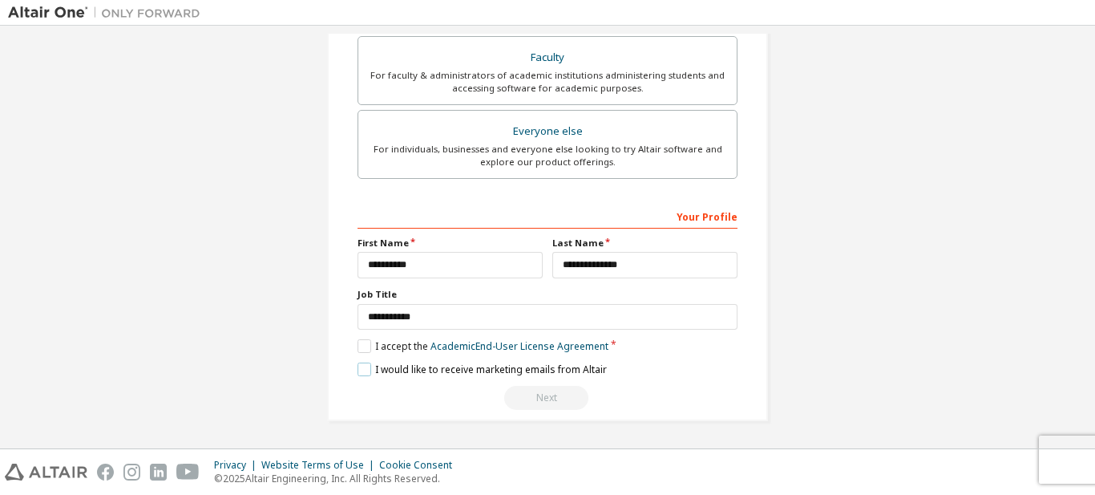
click at [360, 366] on label "I would like to receive marketing emails from Altair" at bounding box center [482, 369] width 249 height 14
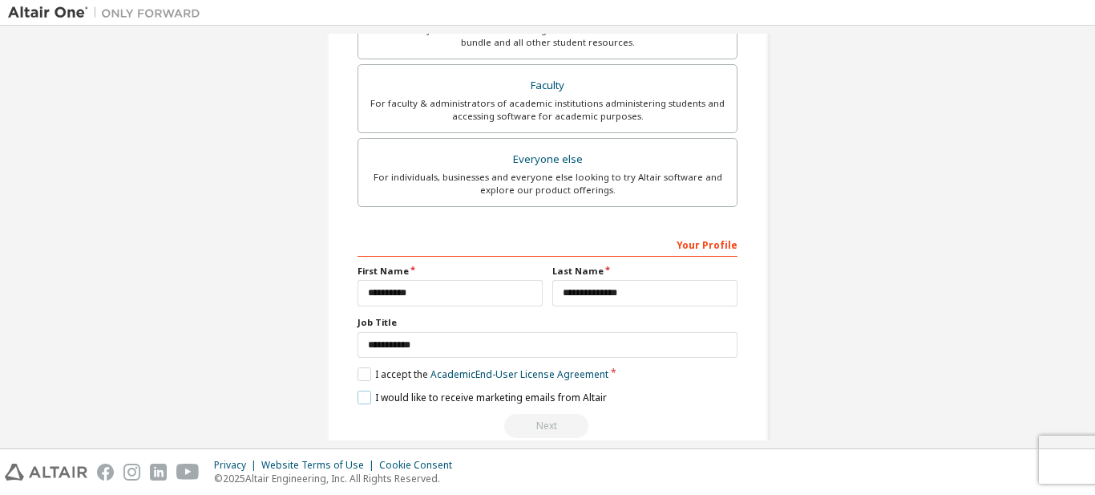
scroll to position [497, 0]
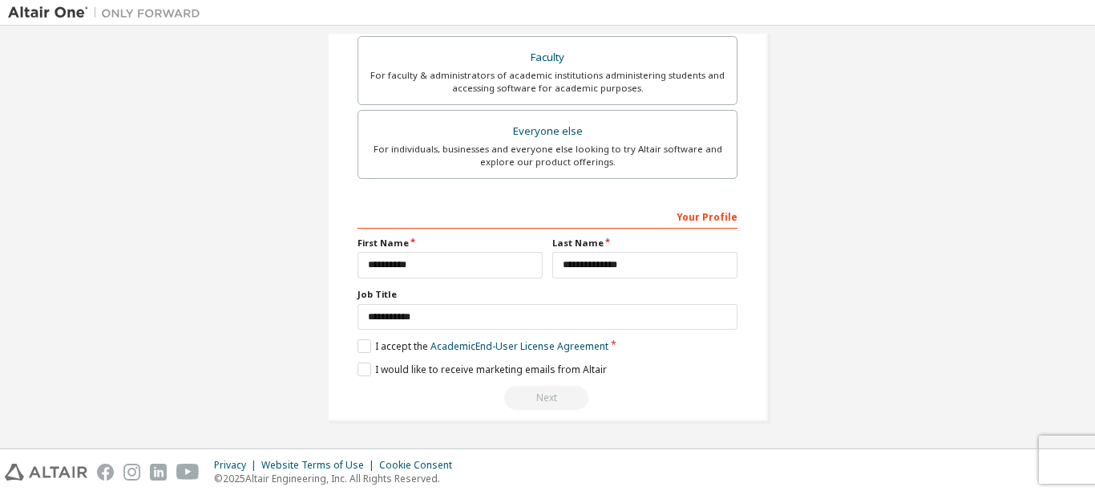
click at [536, 394] on div "Next" at bounding box center [548, 398] width 380 height 24
click at [685, 363] on div "I would like to receive marketing emails from Altair" at bounding box center [548, 369] width 380 height 14
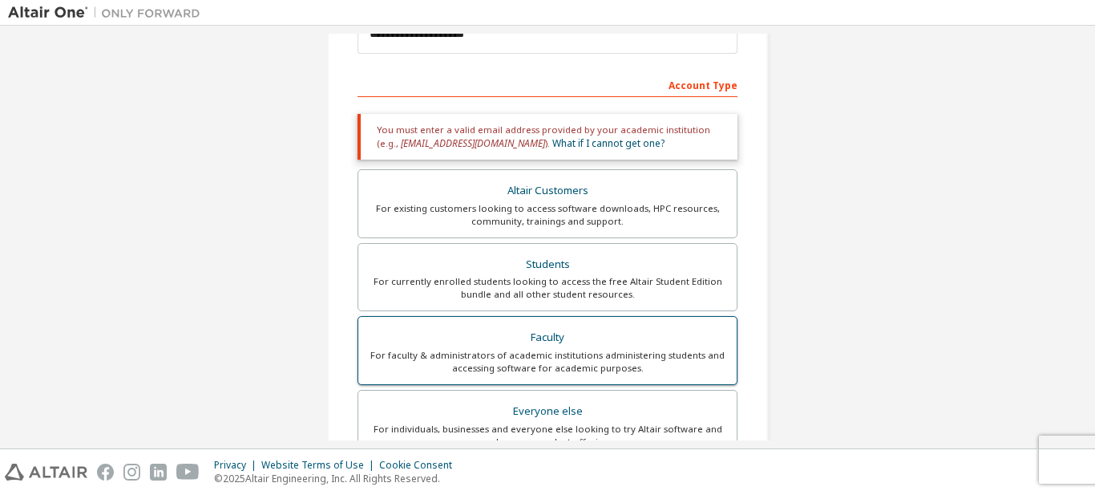
scroll to position [257, 0]
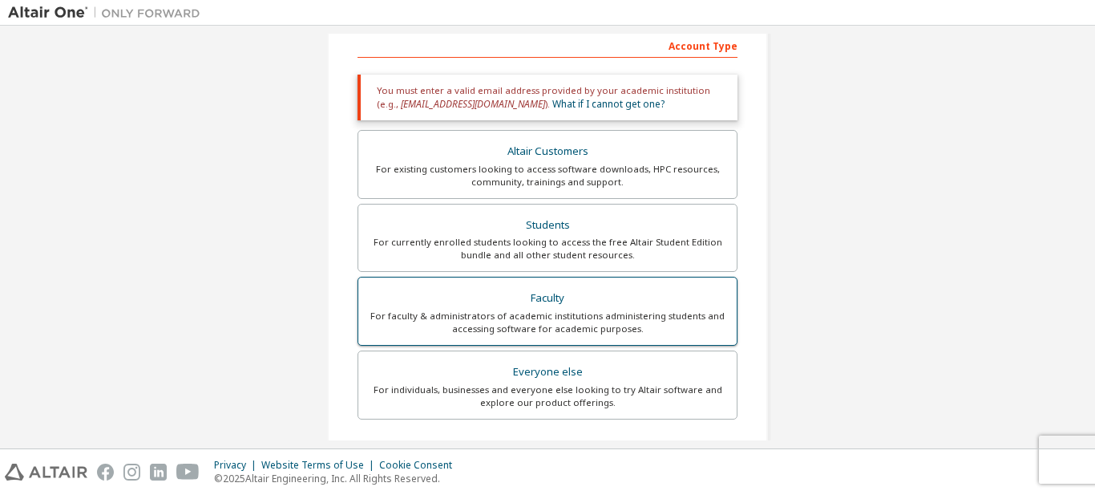
click at [665, 384] on div "For individuals, businesses and everyone else looking to try Altair software an…" at bounding box center [547, 396] width 359 height 26
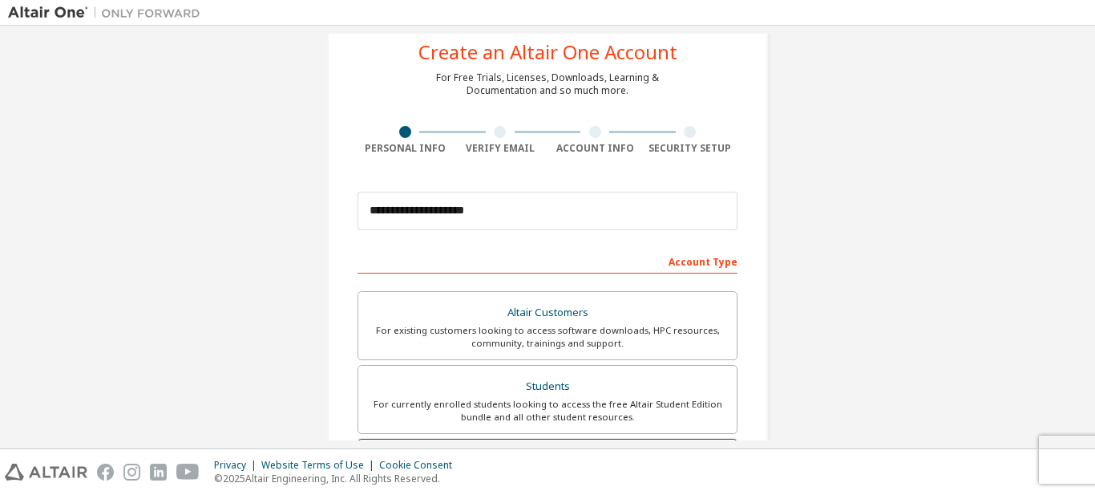
scroll to position [80, 0]
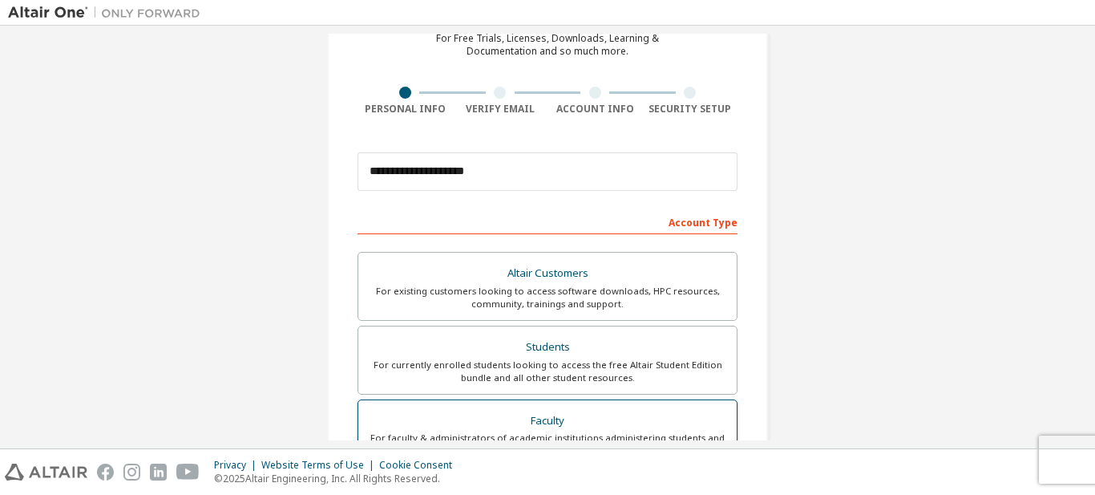
click at [665, 384] on label "Students For currently enrolled students looking to access the free Altair Stud…" at bounding box center [548, 359] width 380 height 69
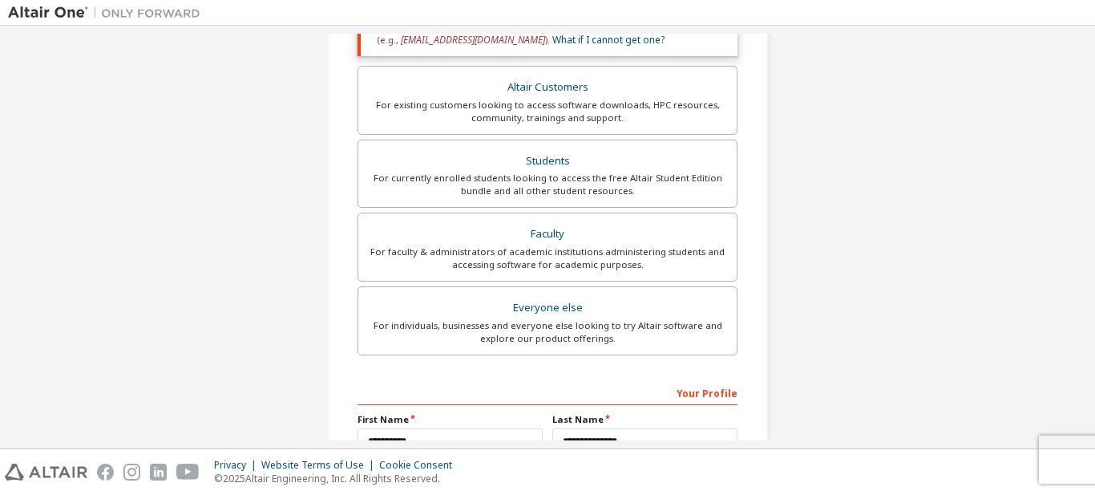
scroll to position [241, 0]
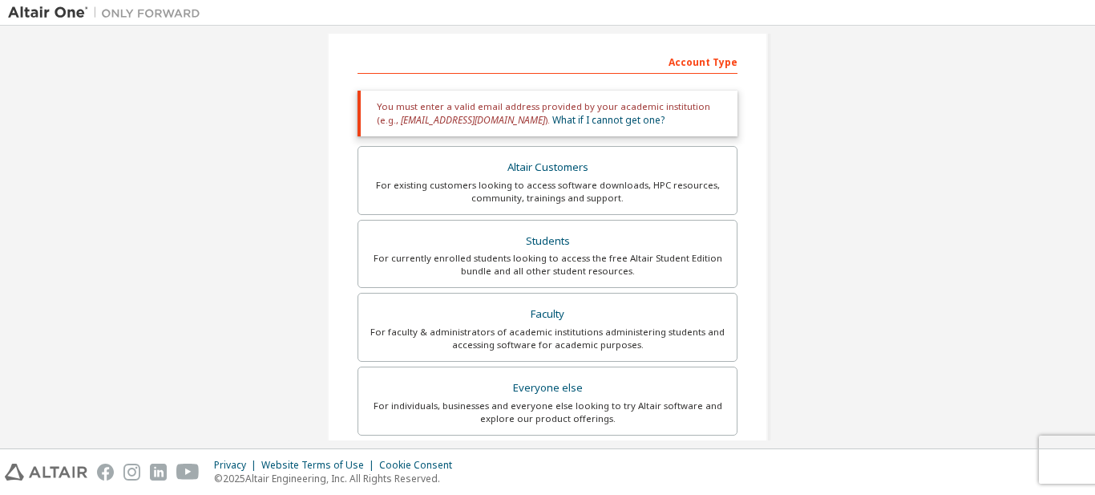
click at [660, 388] on div "Everyone else" at bounding box center [547, 388] width 359 height 22
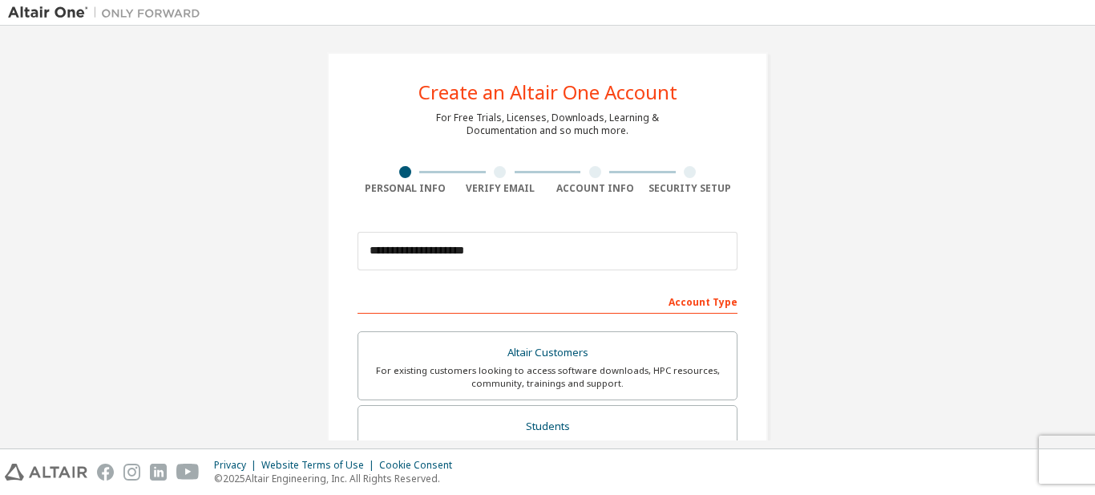
scroll to position [0, 0]
click at [645, 423] on div "Students" at bounding box center [547, 427] width 359 height 22
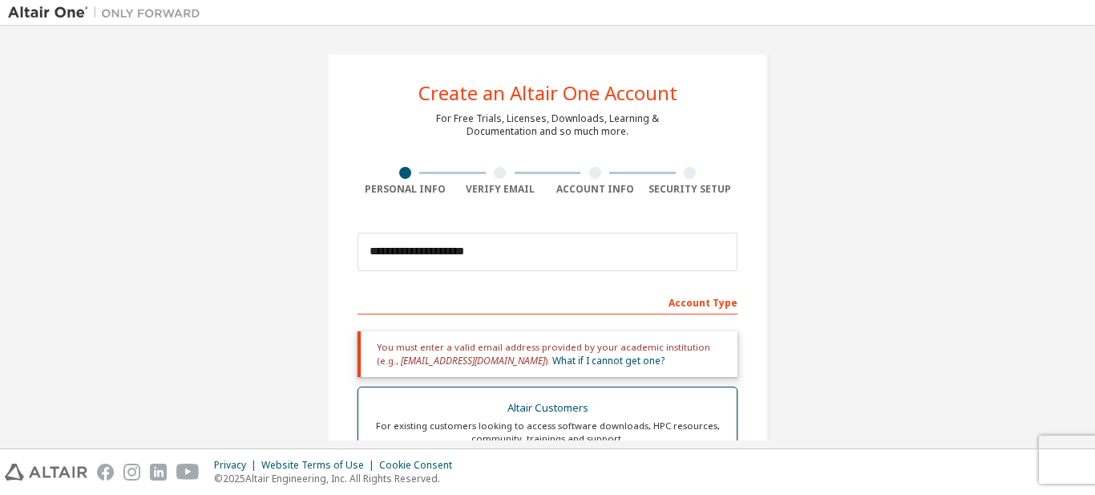
scroll to position [241, 0]
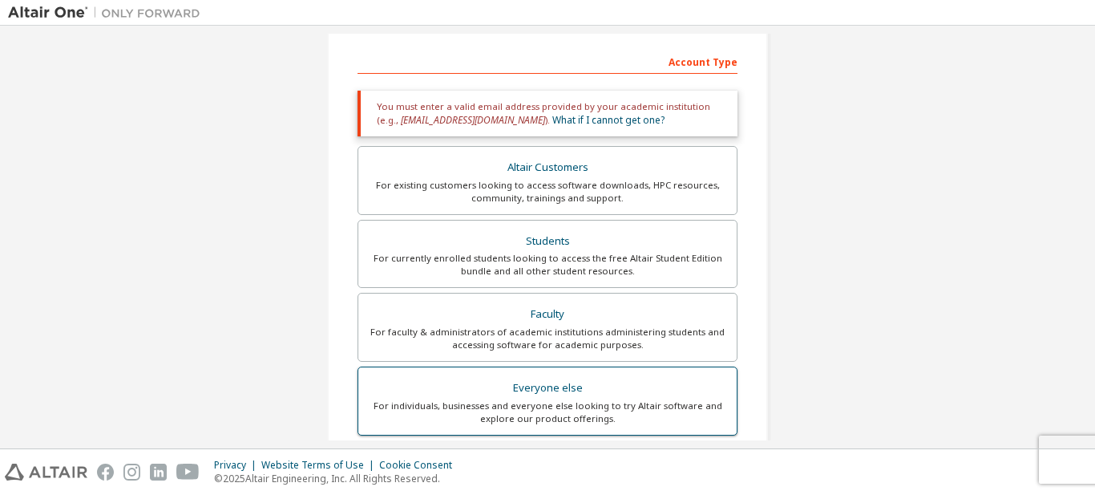
click at [640, 400] on div "For individuals, businesses and everyone else looking to try Altair software an…" at bounding box center [547, 412] width 359 height 26
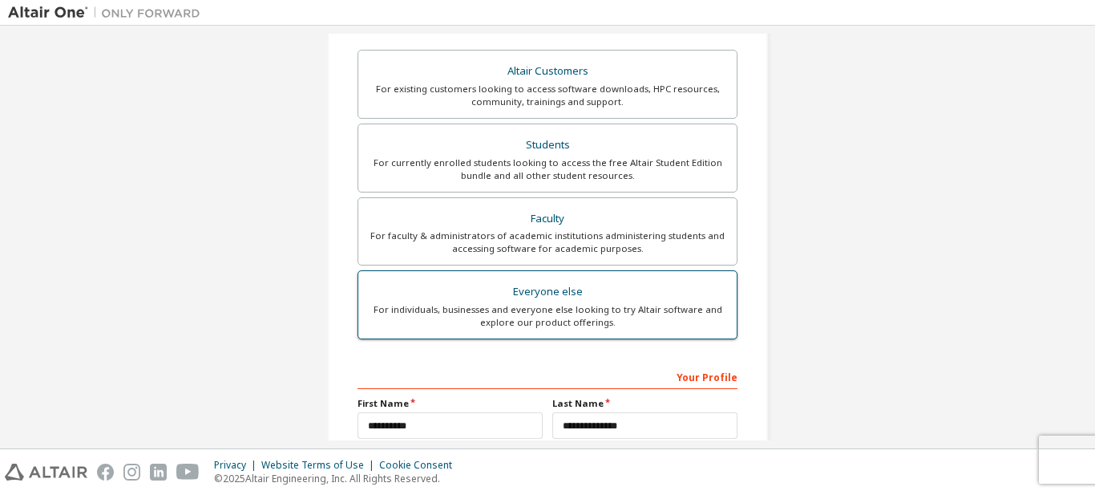
scroll to position [42, 0]
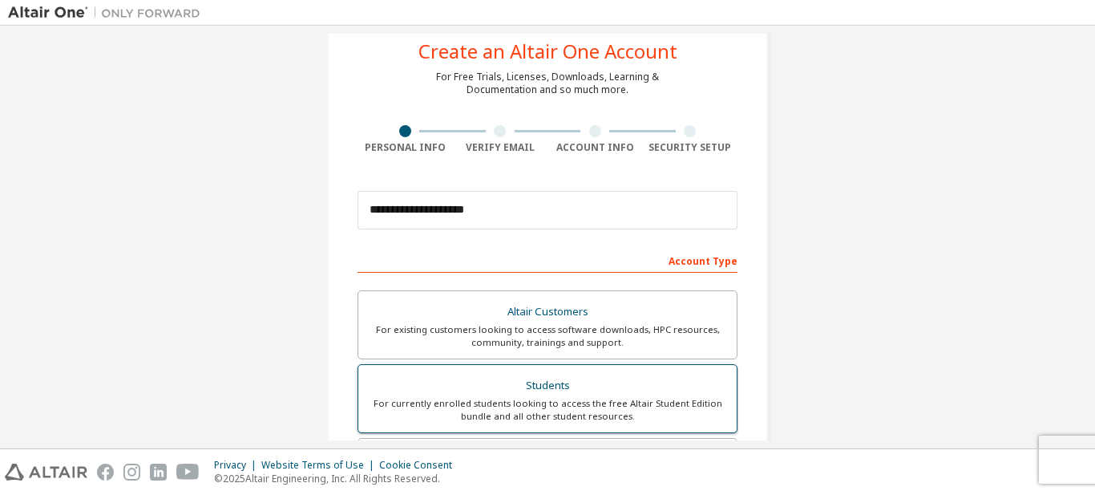
click at [633, 378] on div "Students" at bounding box center [547, 385] width 359 height 22
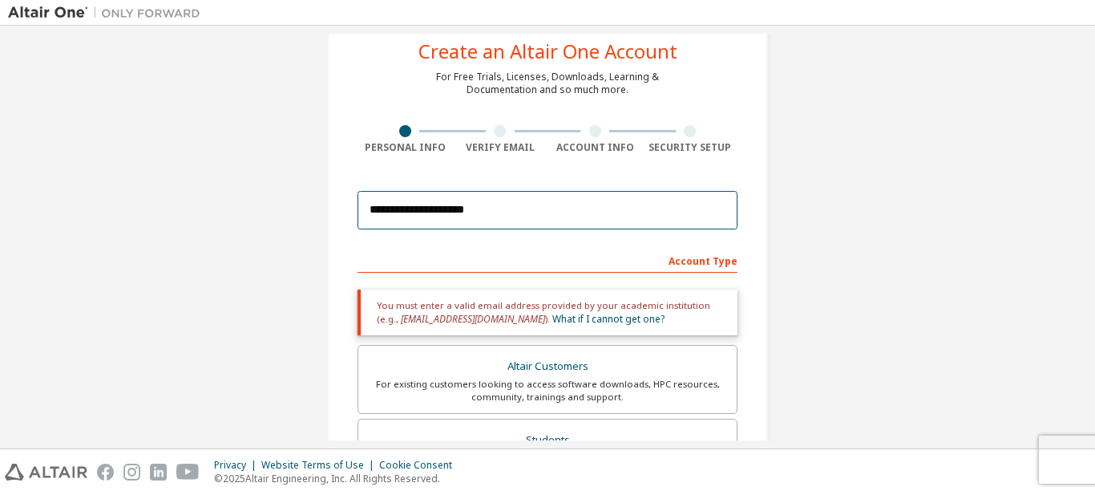
click at [603, 208] on input "**********" at bounding box center [548, 210] width 380 height 38
drag, startPoint x: 603, startPoint y: 208, endPoint x: 175, endPoint y: 220, distance: 428.3
click at [175, 220] on div "**********" at bounding box center [547, 444] width 1079 height 904
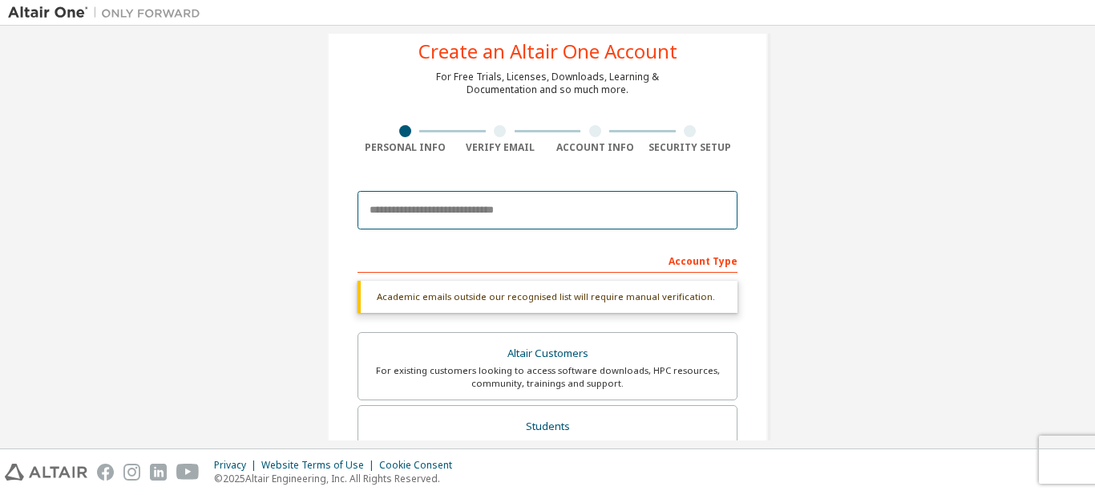
type input "**********"
click at [542, 209] on input "**********" at bounding box center [548, 210] width 380 height 38
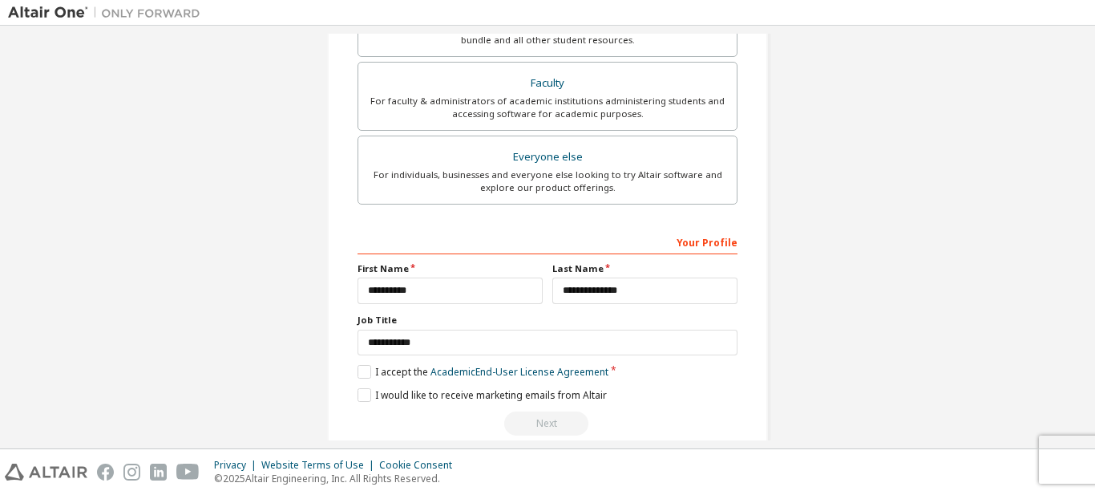
scroll to position [497, 0]
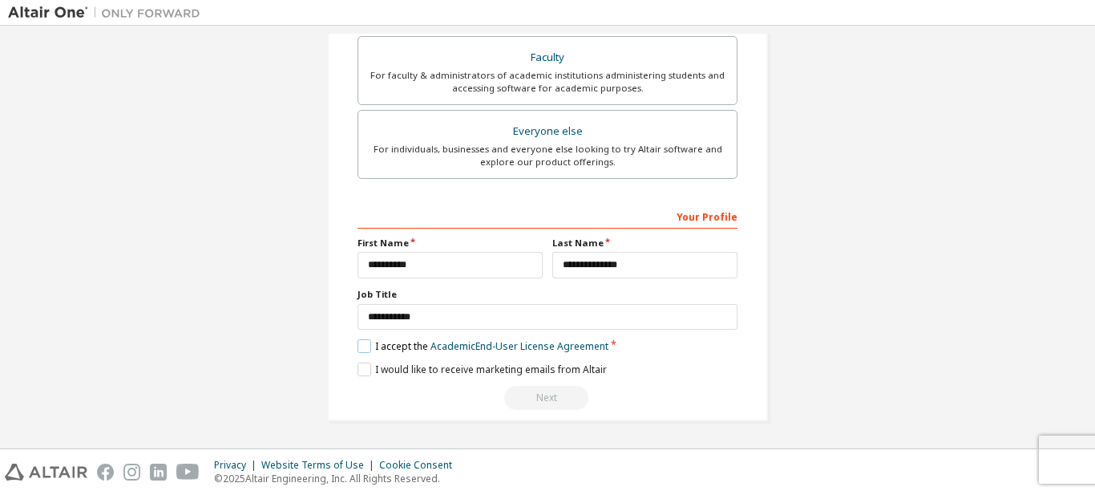
click at [362, 339] on label "I accept the Academic End-User License Agreement" at bounding box center [483, 346] width 251 height 14
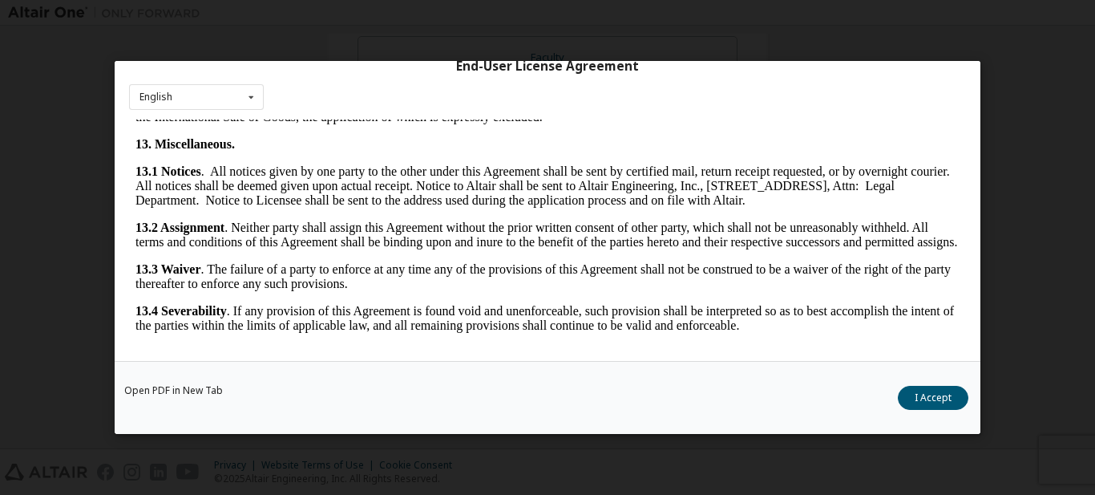
scroll to position [2668, 0]
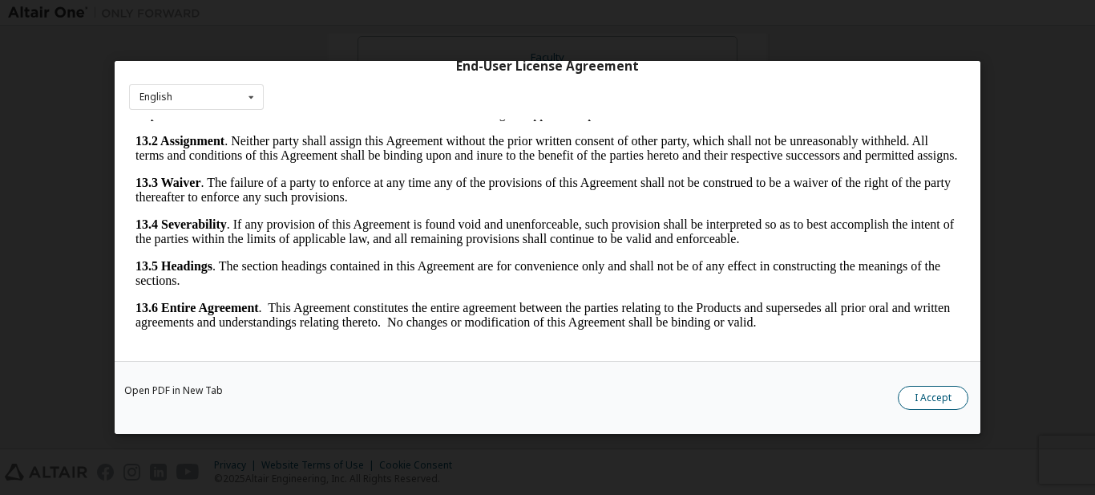
click at [935, 395] on button "I Accept" at bounding box center [933, 398] width 71 height 24
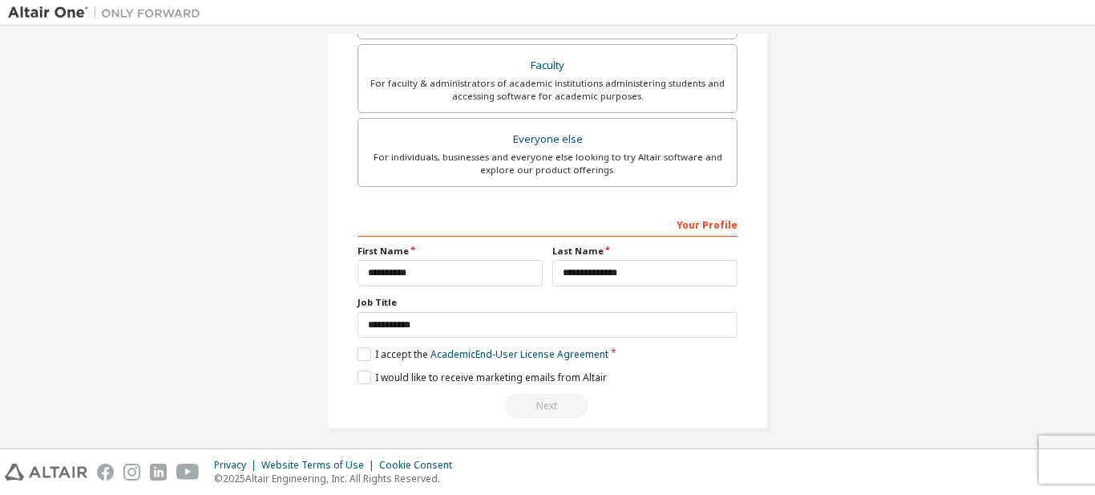
scroll to position [497, 0]
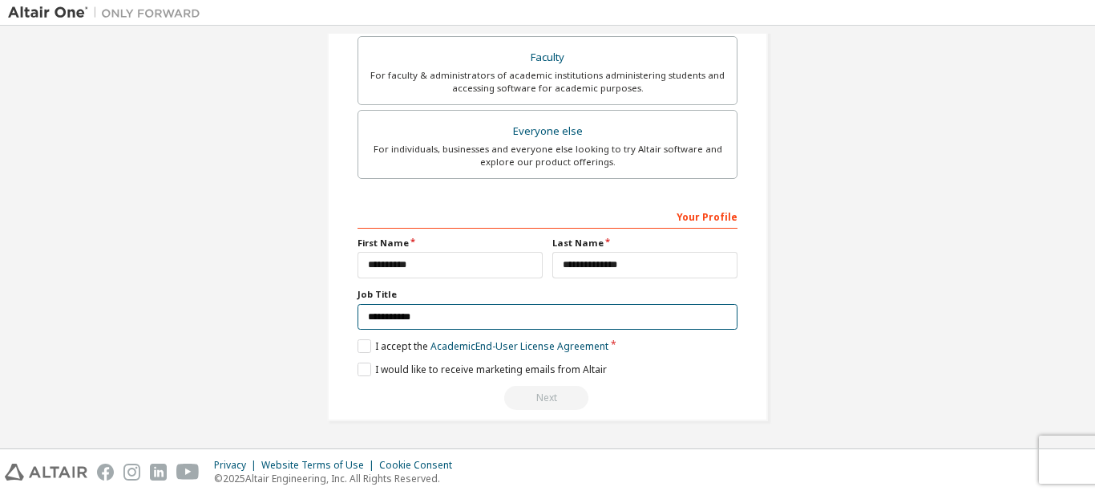
drag, startPoint x: 469, startPoint y: 306, endPoint x: 233, endPoint y: 329, distance: 236.8
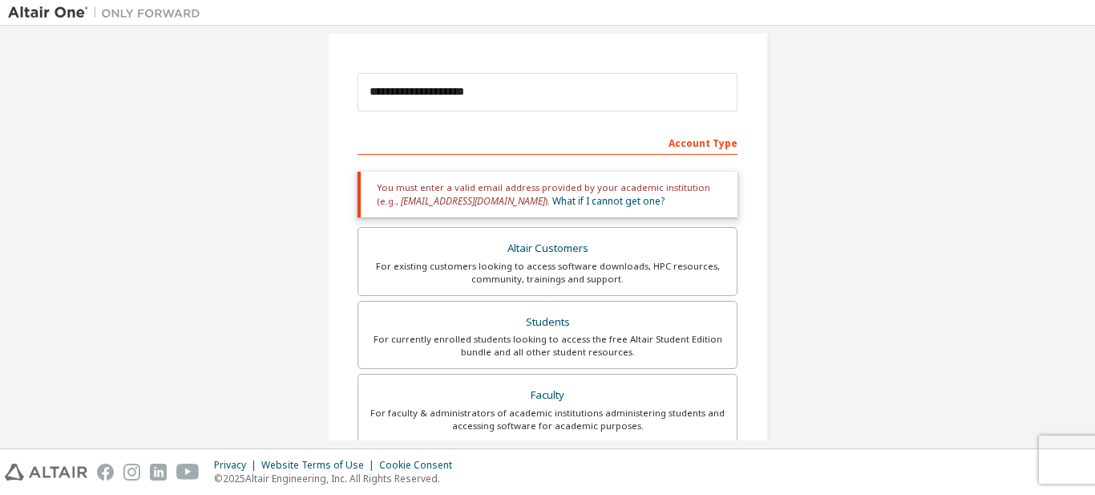
scroll to position [176, 0]
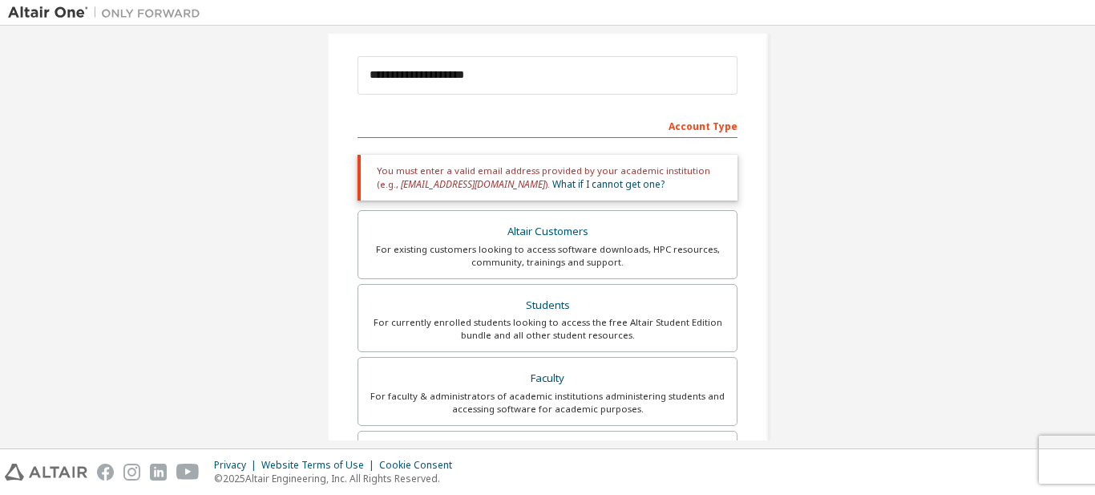
type input "********"
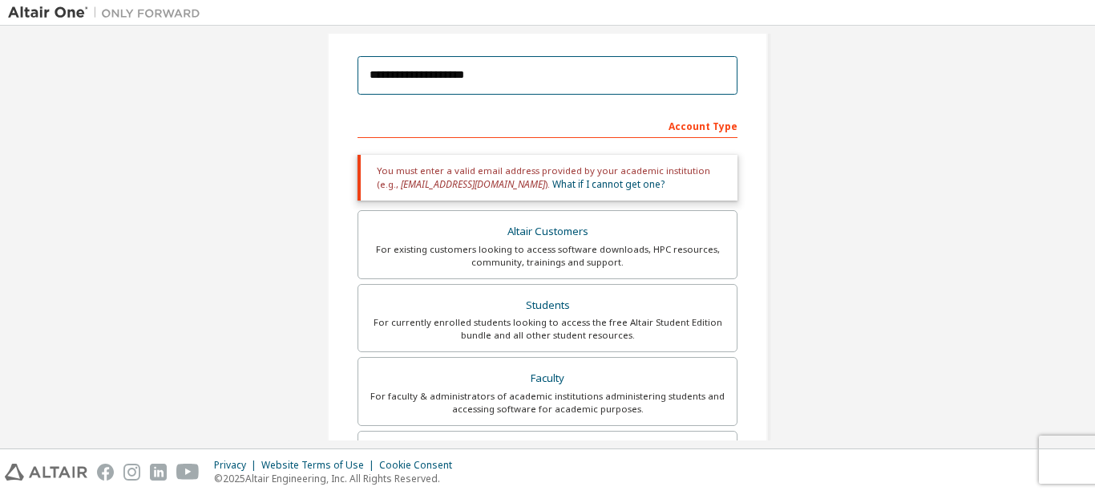
click at [427, 75] on input "**********" at bounding box center [548, 75] width 380 height 38
click at [544, 63] on input "**********" at bounding box center [548, 75] width 380 height 38
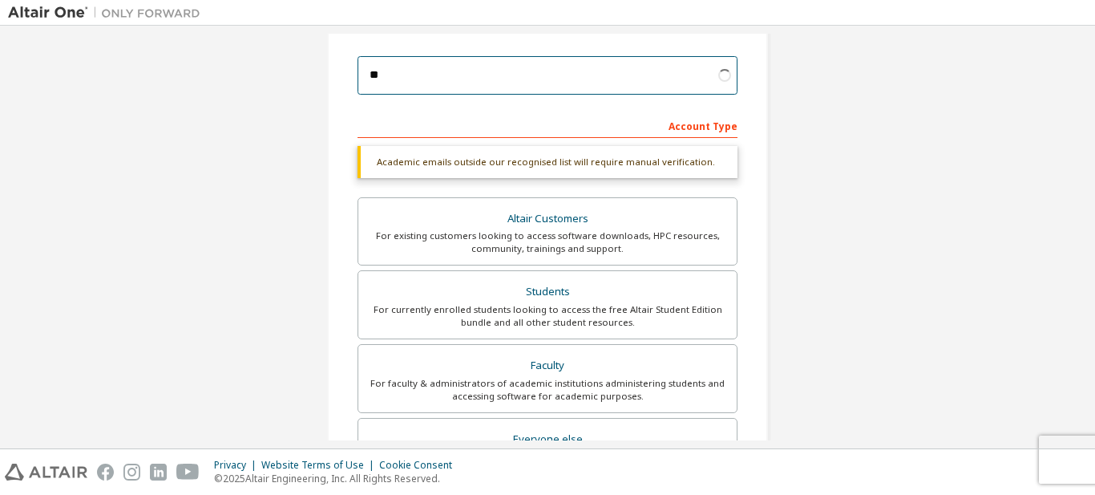
type input "*"
type input "**********"
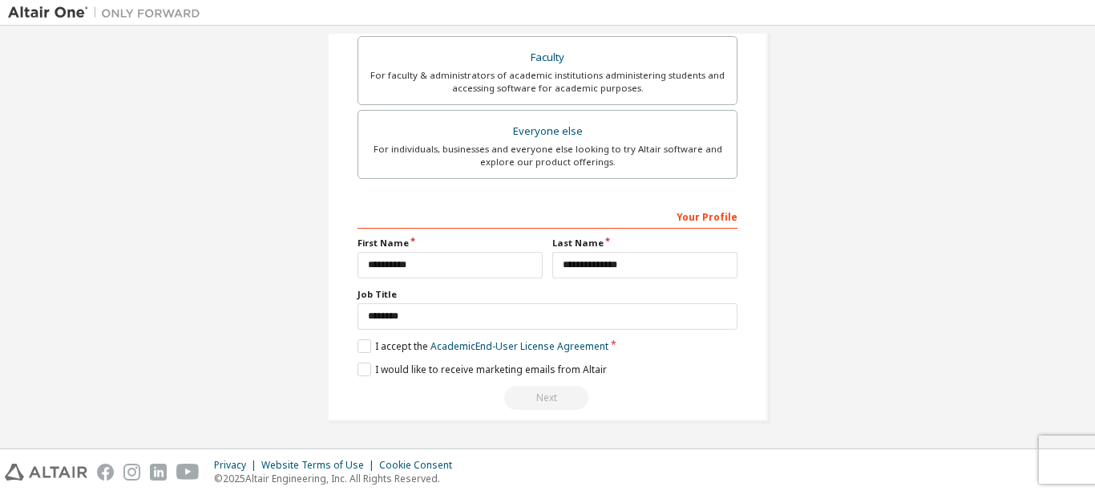
scroll to position [497, 0]
click at [567, 398] on div "Next" at bounding box center [548, 398] width 380 height 24
click at [557, 398] on div "Next" at bounding box center [548, 398] width 380 height 24
click at [556, 400] on div "Next" at bounding box center [548, 398] width 380 height 24
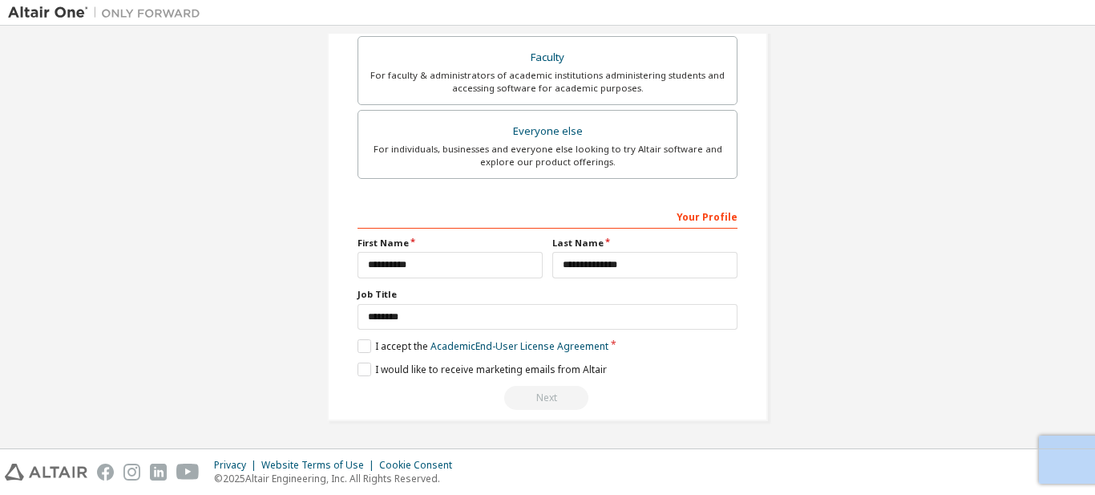
click at [554, 400] on div "Next" at bounding box center [548, 398] width 380 height 24
click at [627, 394] on div "Next" at bounding box center [548, 398] width 380 height 24
click at [657, 402] on div "Next" at bounding box center [548, 398] width 380 height 24
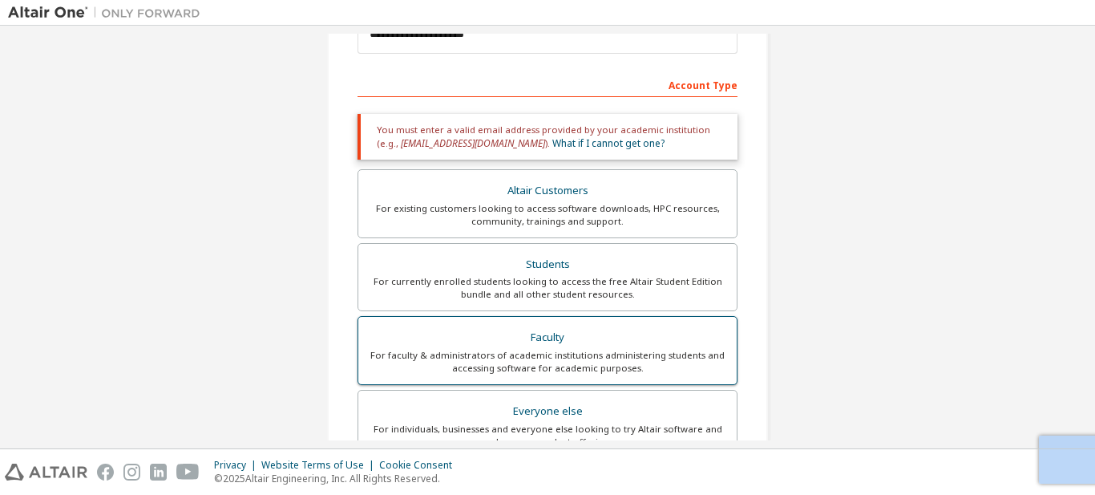
scroll to position [257, 0]
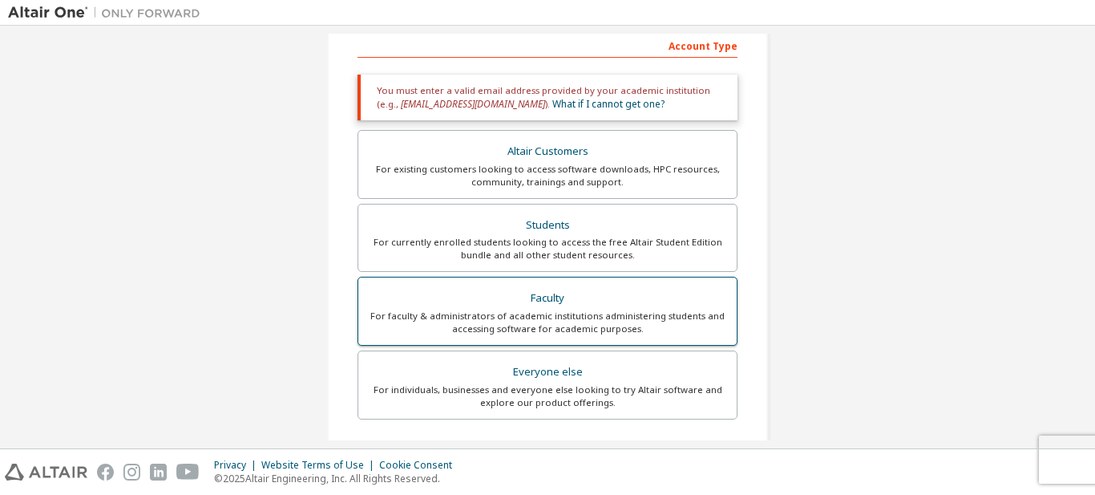
click at [682, 365] on div "Everyone else" at bounding box center [547, 372] width 359 height 22
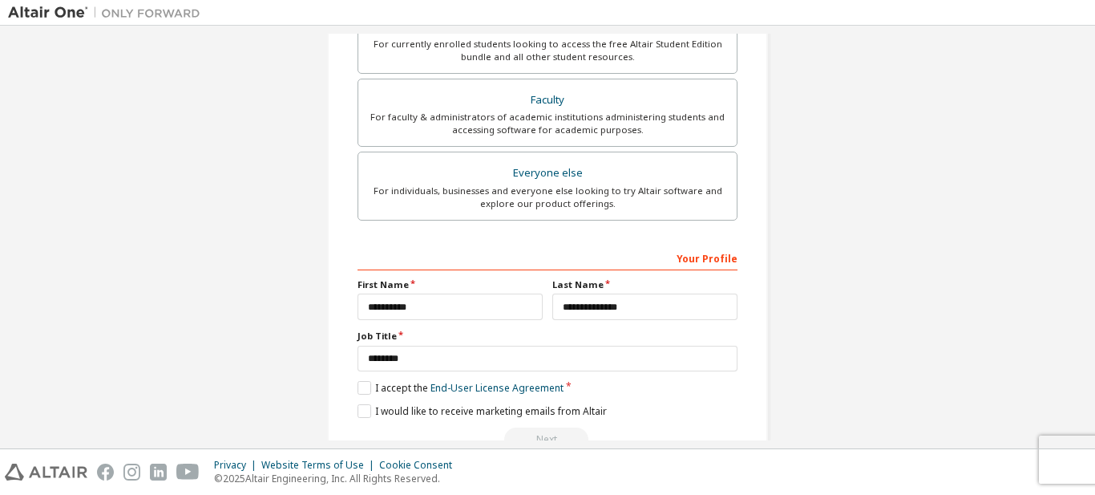
scroll to position [443, 0]
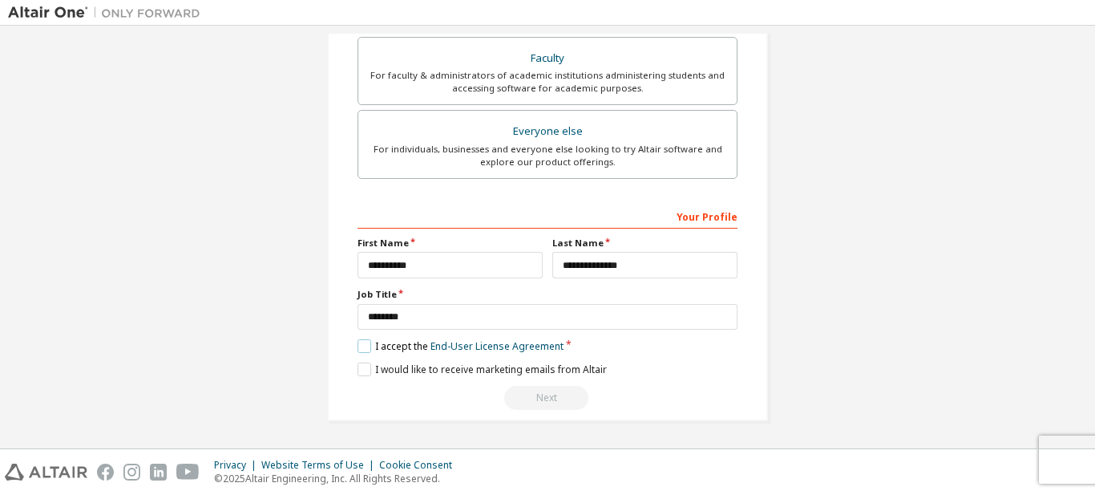
click at [358, 346] on label "I accept the End-User License Agreement" at bounding box center [461, 346] width 206 height 14
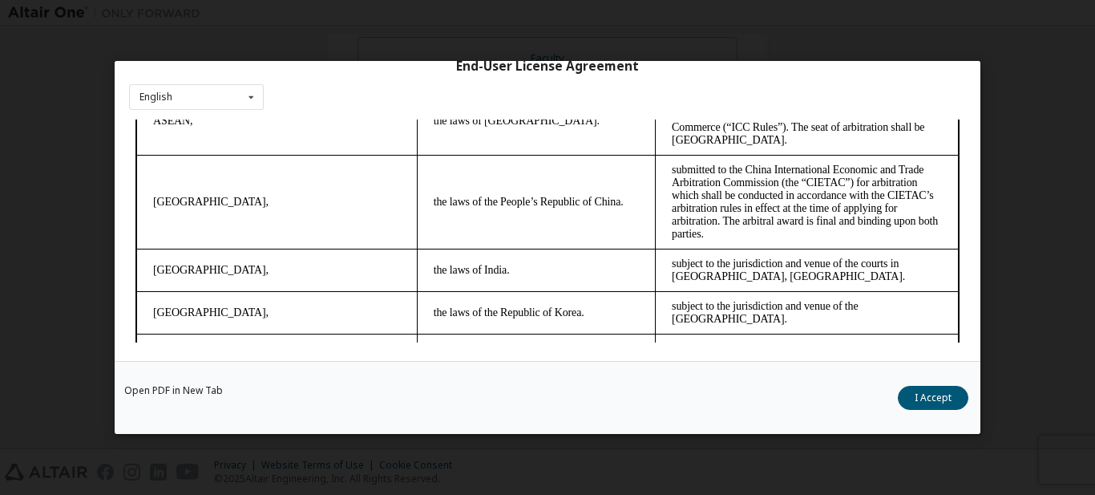
scroll to position [4363, 0]
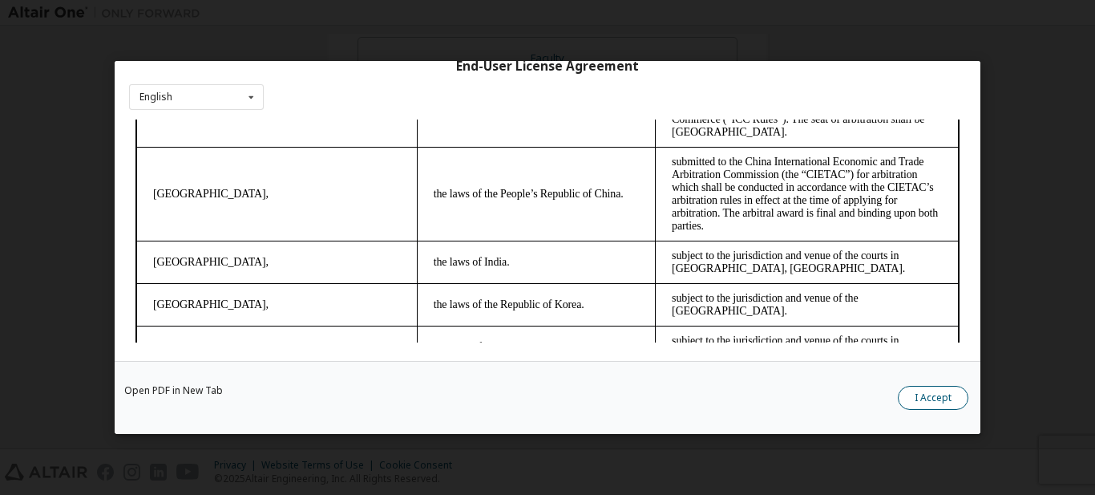
click at [910, 397] on button "I Accept" at bounding box center [933, 398] width 71 height 24
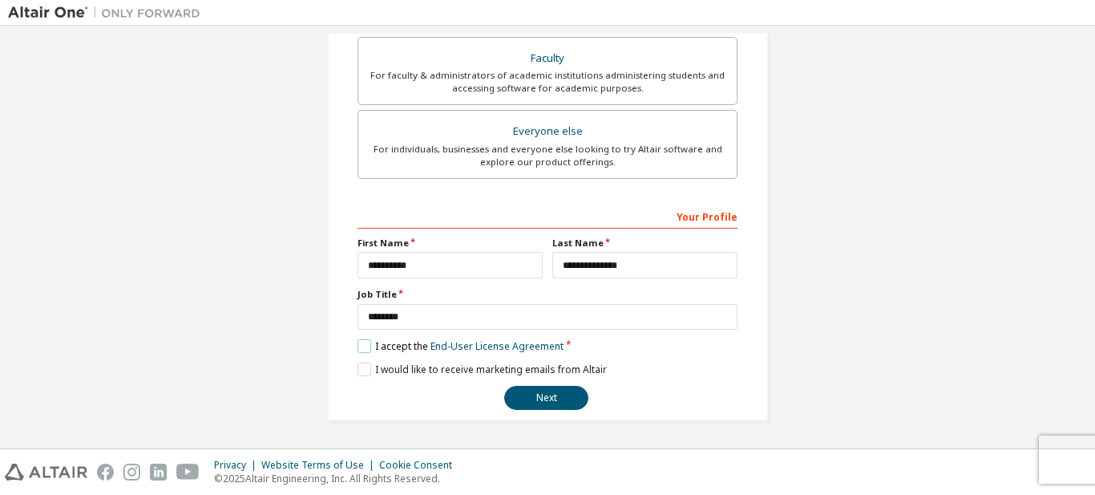
click at [369, 344] on label "I accept the End-User License Agreement" at bounding box center [461, 346] width 206 height 14
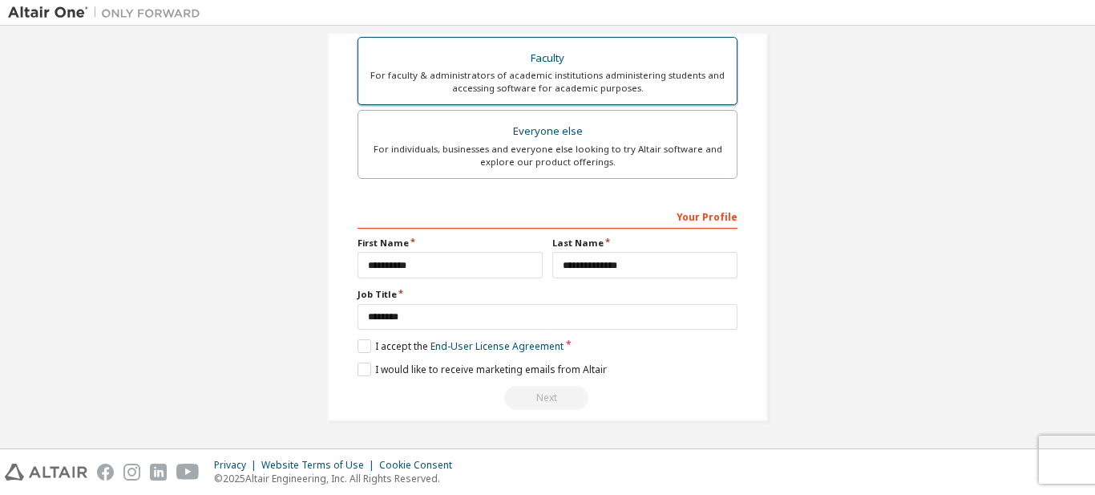
click at [602, 64] on div "Faculty" at bounding box center [547, 58] width 359 height 22
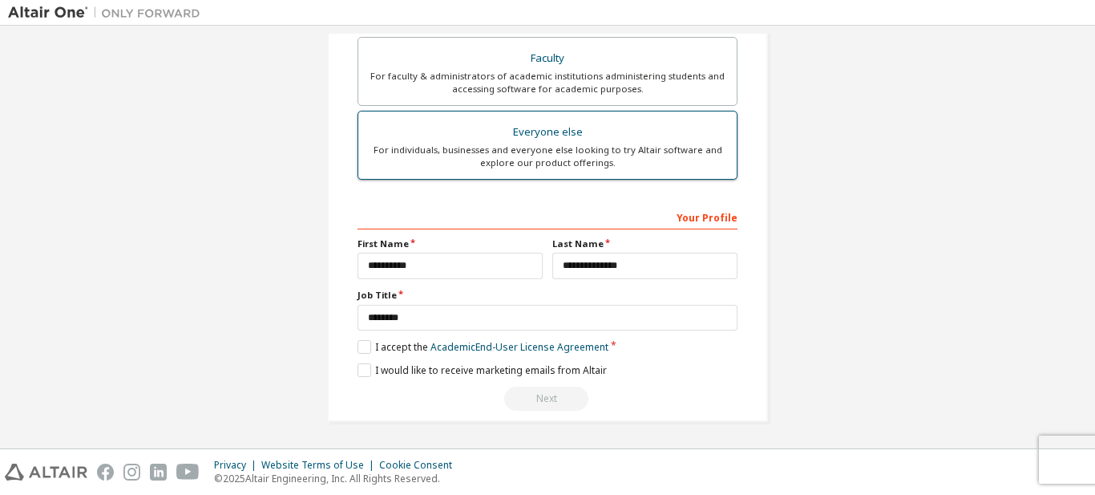
click at [567, 160] on div "For individuals, businesses and everyone else looking to try Altair software an…" at bounding box center [547, 157] width 359 height 26
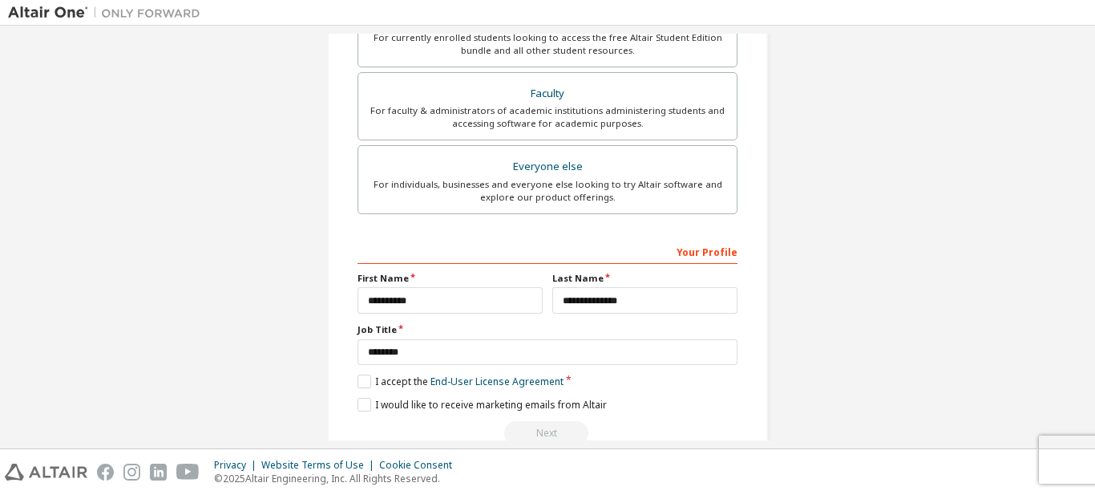
scroll to position [443, 0]
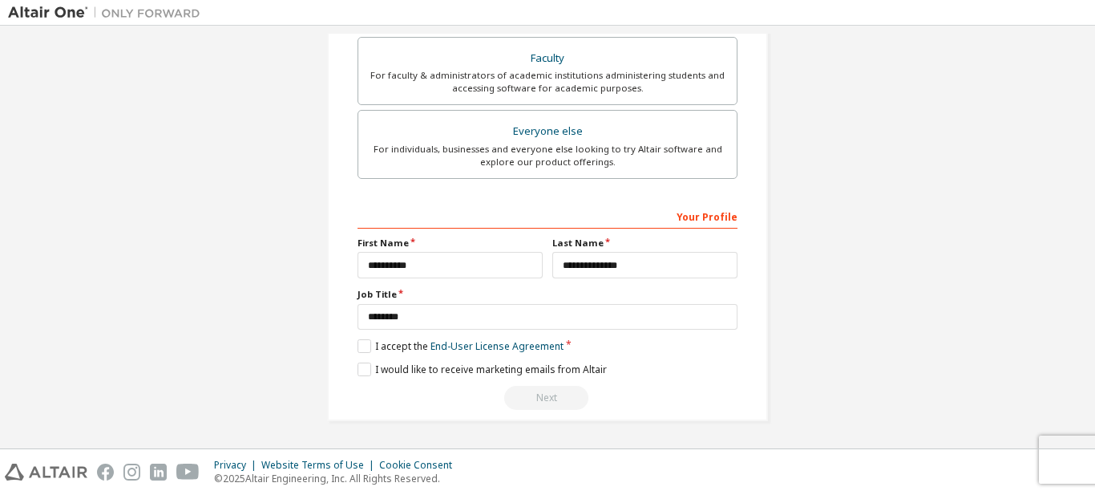
click at [346, 491] on div "Privacy Website Terms of Use Cookie Consent © 2025 Altair Engineering, Inc. All…" at bounding box center [547, 472] width 1095 height 46
click at [358, 338] on div "**********" at bounding box center [548, 307] width 380 height 208
click at [361, 342] on label "I accept the End-User License Agreement" at bounding box center [461, 346] width 206 height 14
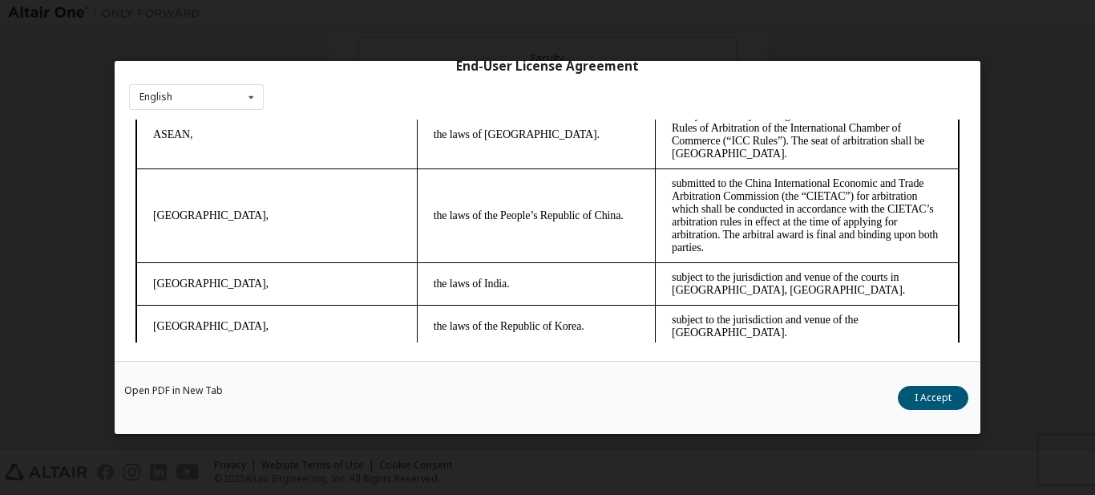
scroll to position [4363, 0]
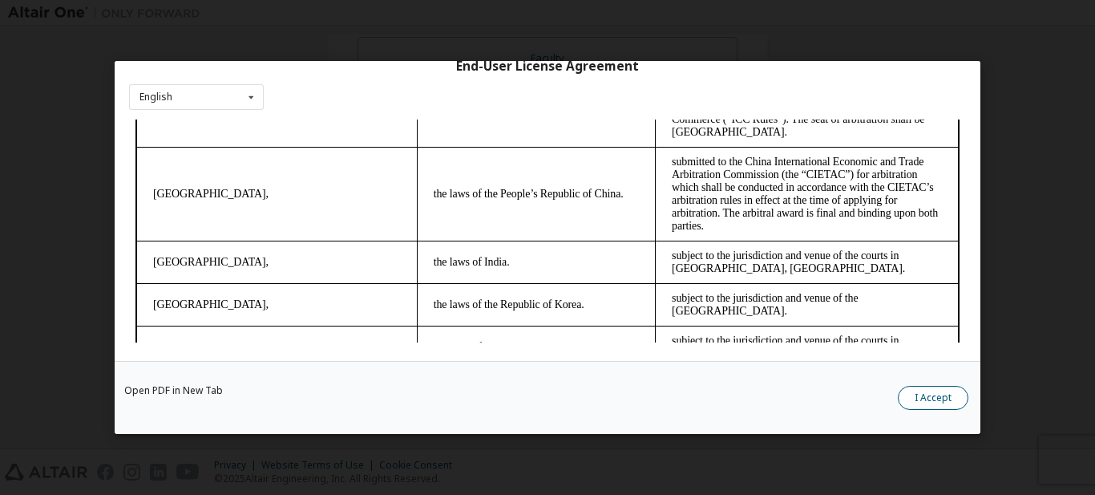
click at [928, 392] on button "I Accept" at bounding box center [933, 398] width 71 height 24
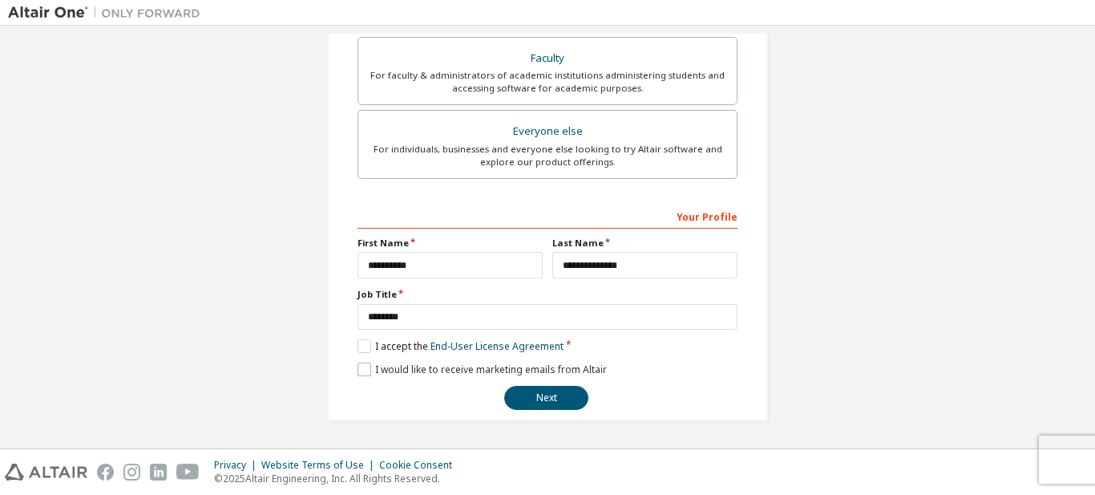
scroll to position [202, 0]
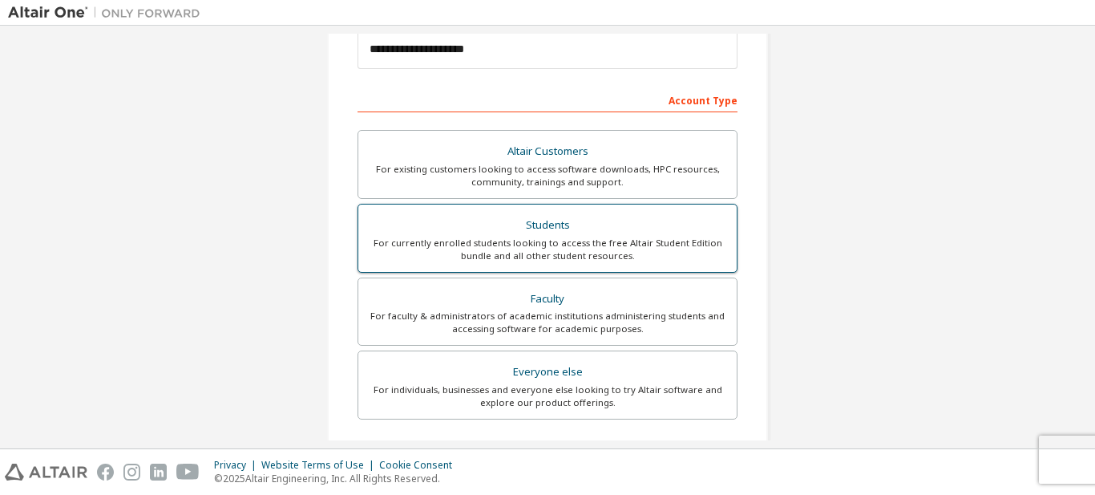
click at [556, 208] on label "Students For currently enrolled students looking to access the free Altair Stud…" at bounding box center [548, 238] width 380 height 69
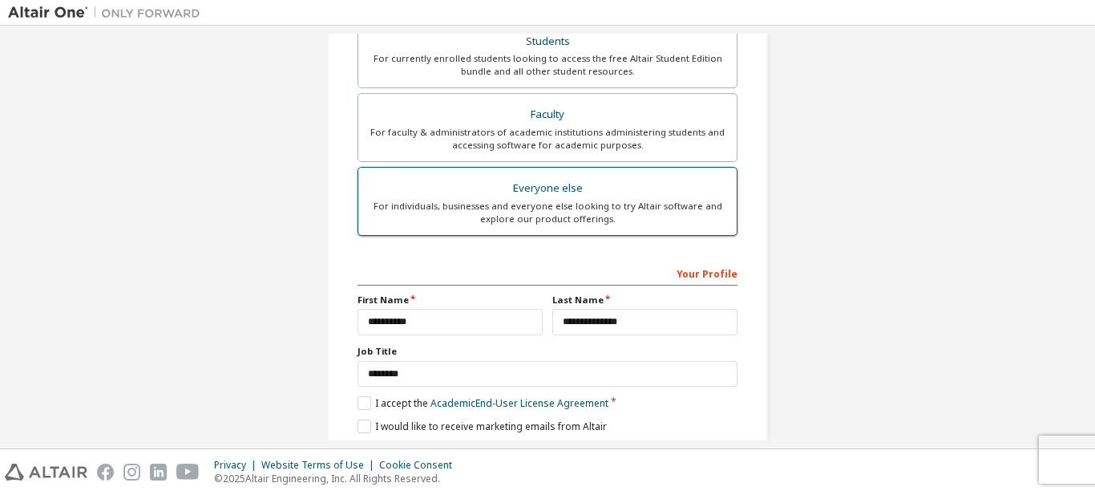
scroll to position [443, 0]
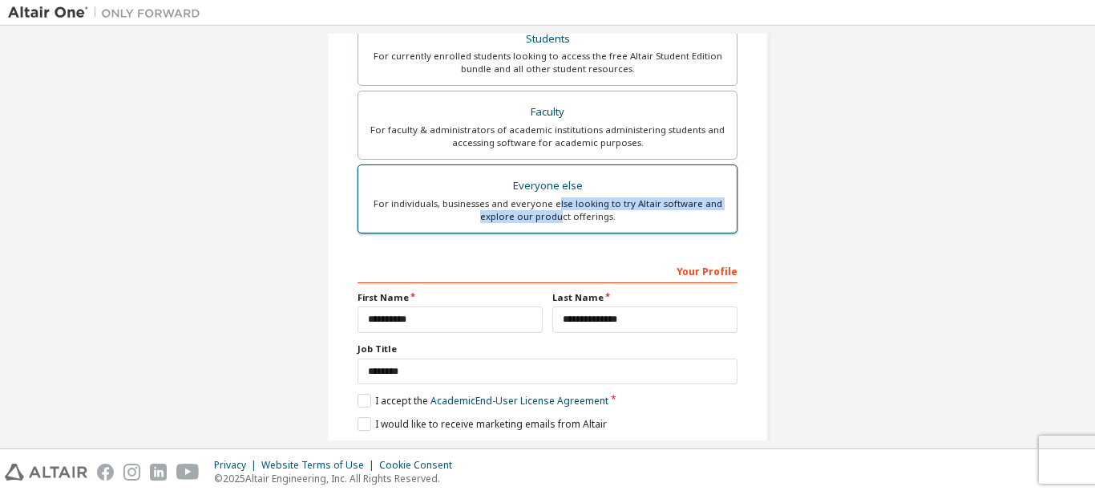
click at [556, 210] on div "For individuals, businesses and everyone else looking to try Altair software an…" at bounding box center [547, 210] width 359 height 26
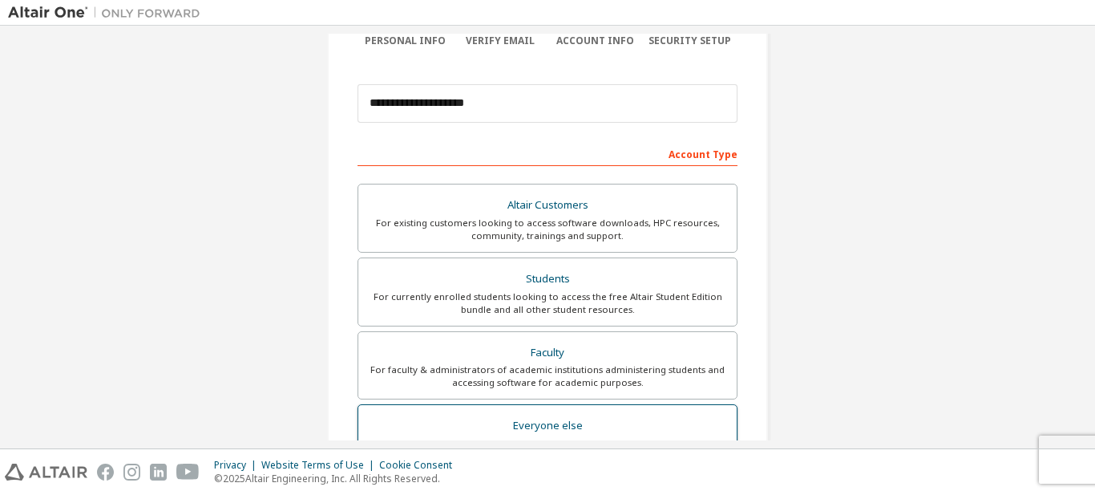
scroll to position [148, 0]
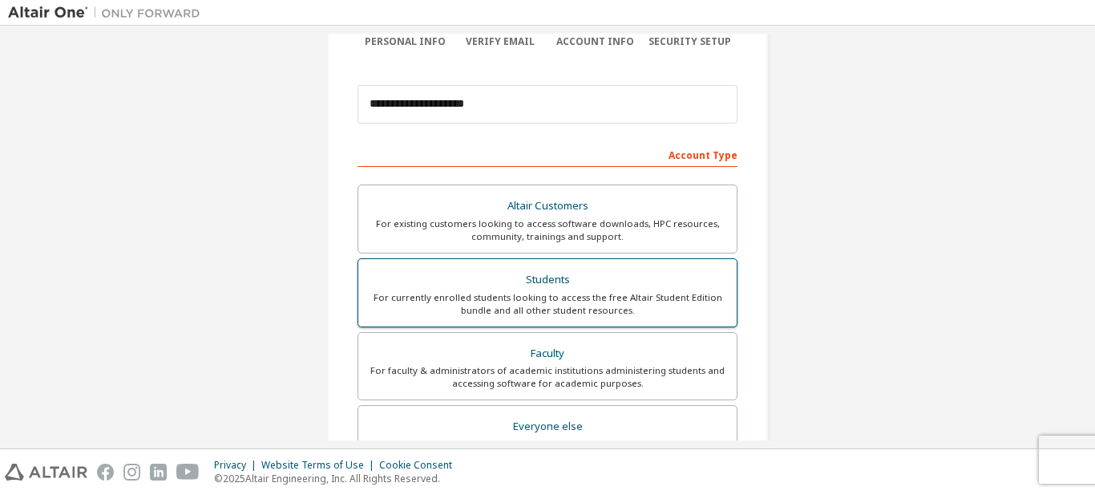
click at [552, 281] on div "Students" at bounding box center [547, 280] width 359 height 22
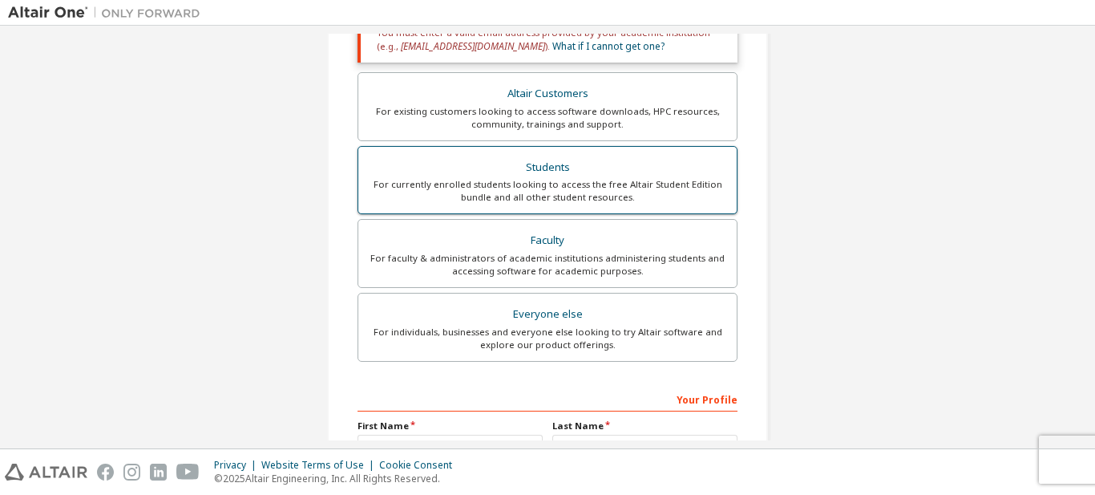
scroll to position [468, 0]
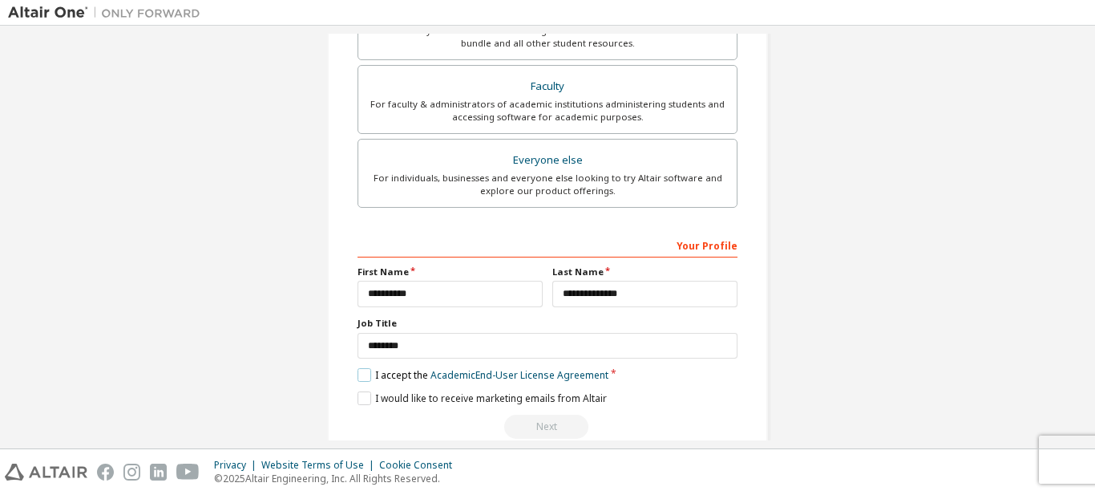
click at [358, 375] on label "I accept the Academic End-User License Agreement" at bounding box center [483, 375] width 251 height 14
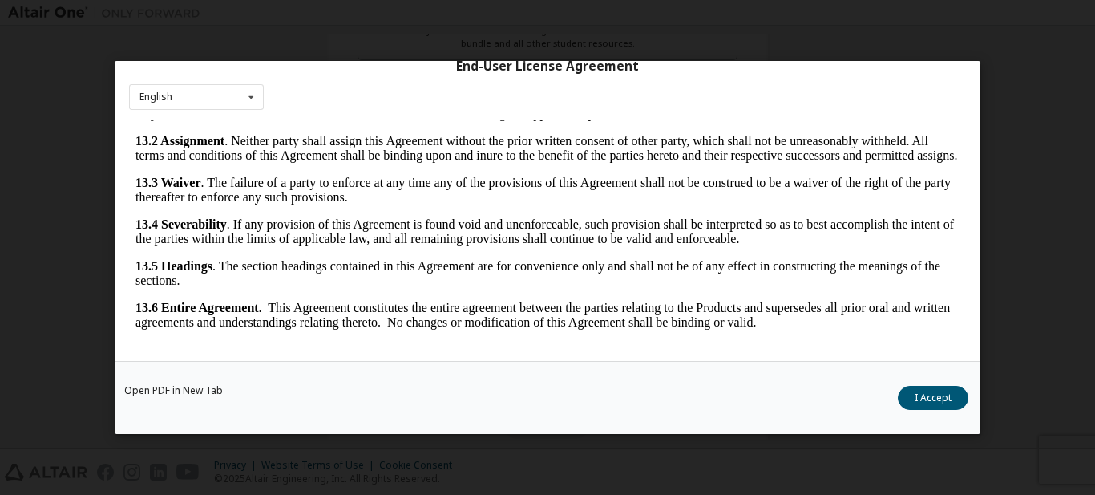
scroll to position [2668, 0]
click at [928, 397] on button "I Accept" at bounding box center [933, 398] width 71 height 24
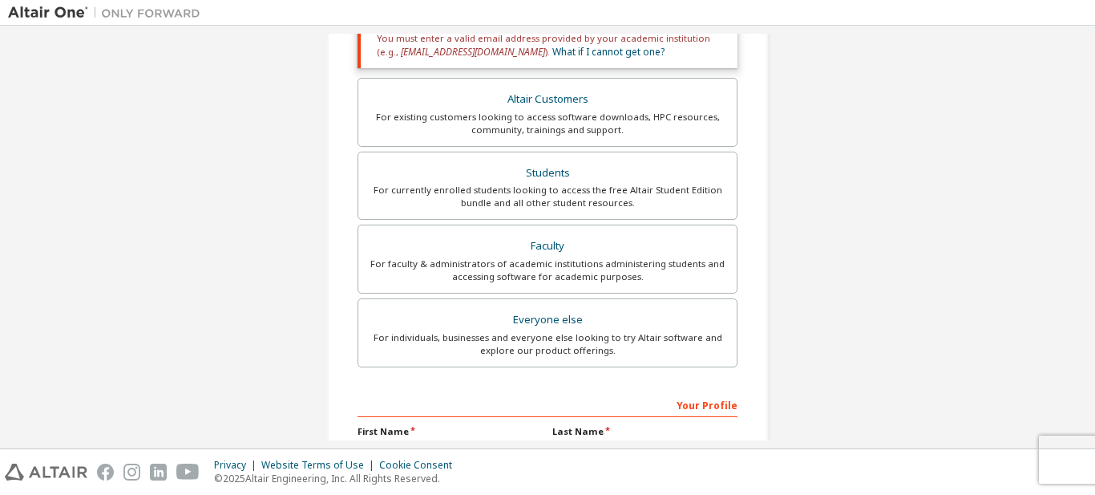
scroll to position [337, 0]
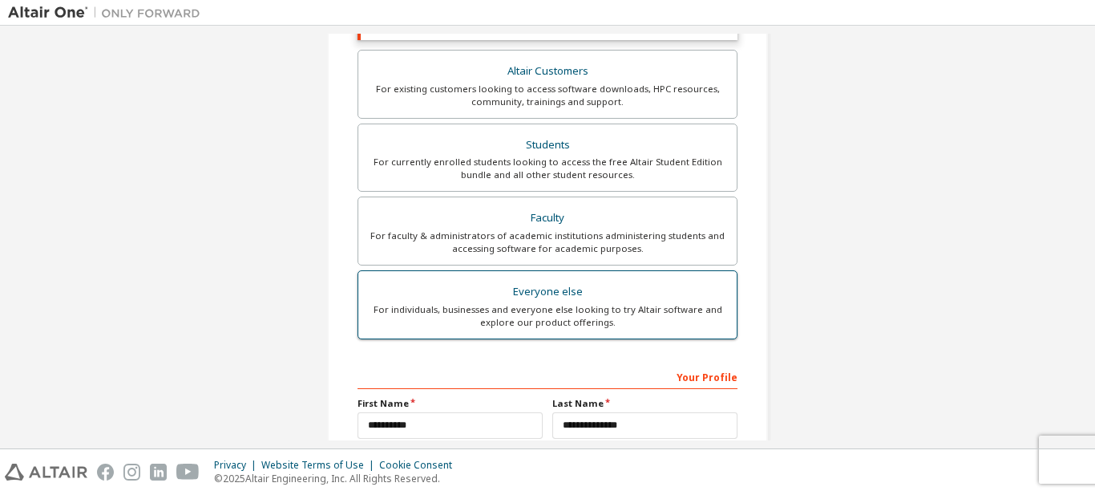
click at [540, 297] on div "Everyone else" at bounding box center [547, 292] width 359 height 22
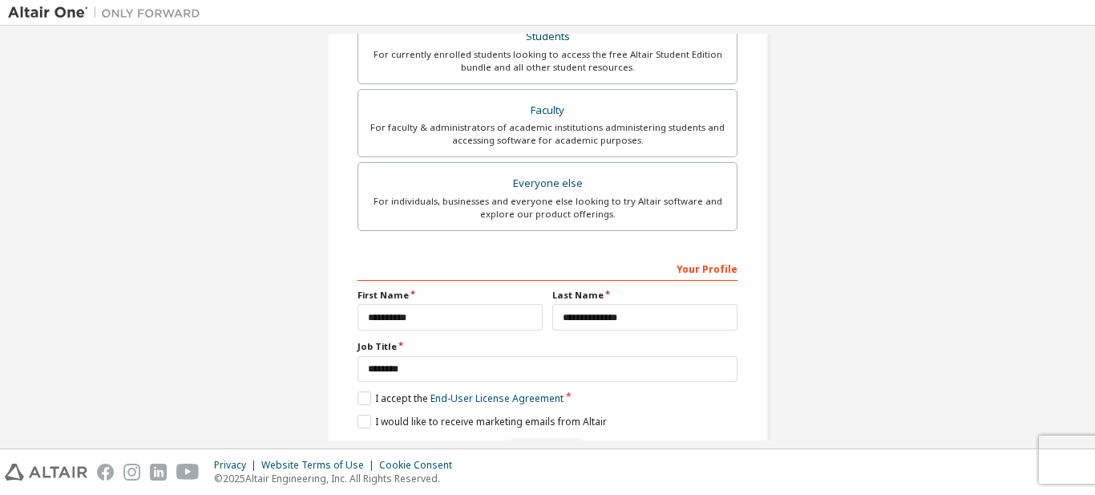
scroll to position [443, 0]
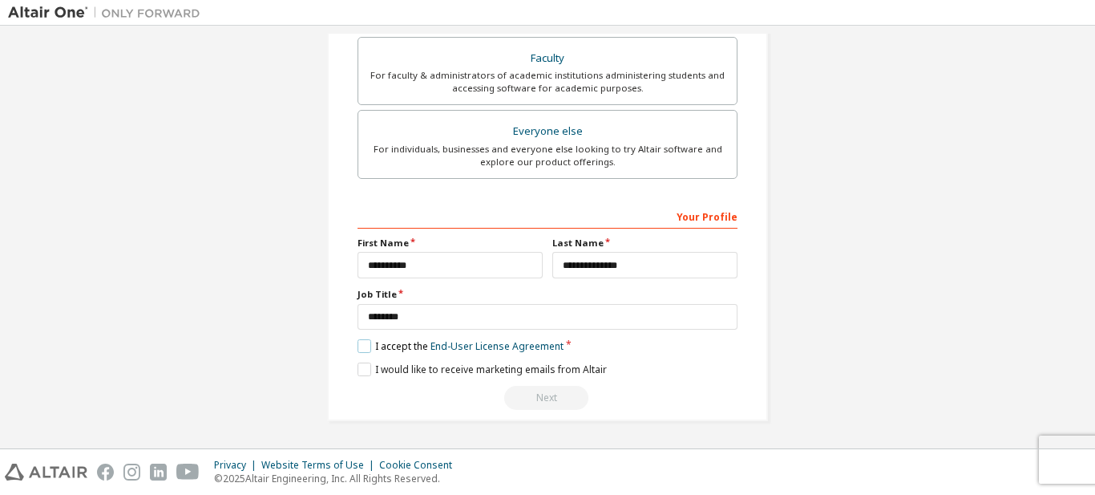
click at [361, 352] on label "I accept the End-User License Agreement" at bounding box center [461, 346] width 206 height 14
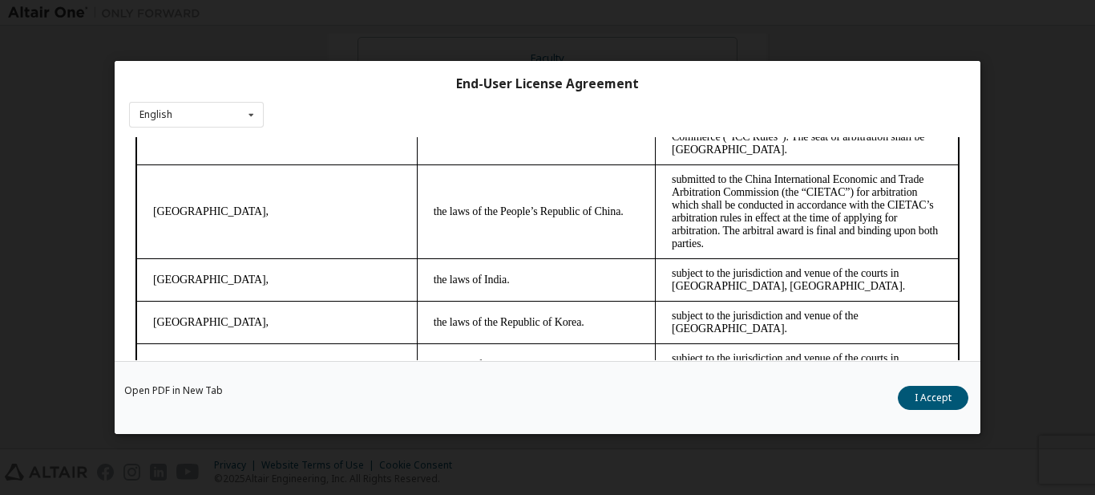
scroll to position [57, 0]
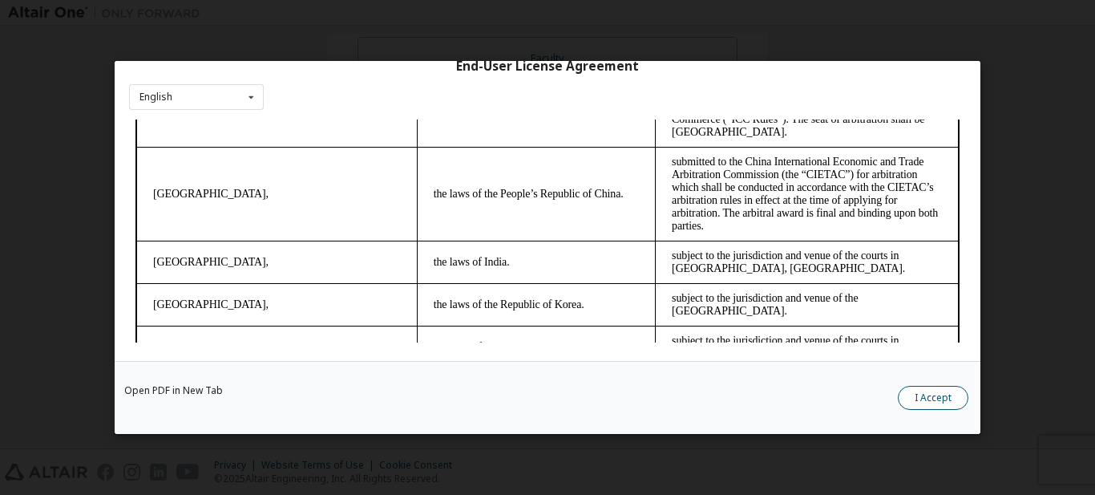
click at [925, 399] on button "I Accept" at bounding box center [933, 398] width 71 height 24
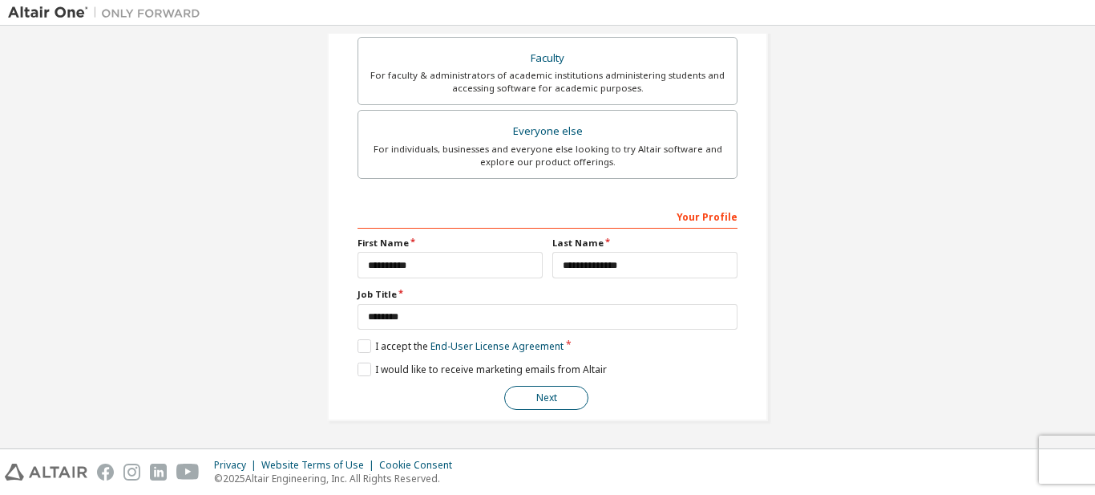
click at [530, 394] on button "Next" at bounding box center [546, 398] width 84 height 24
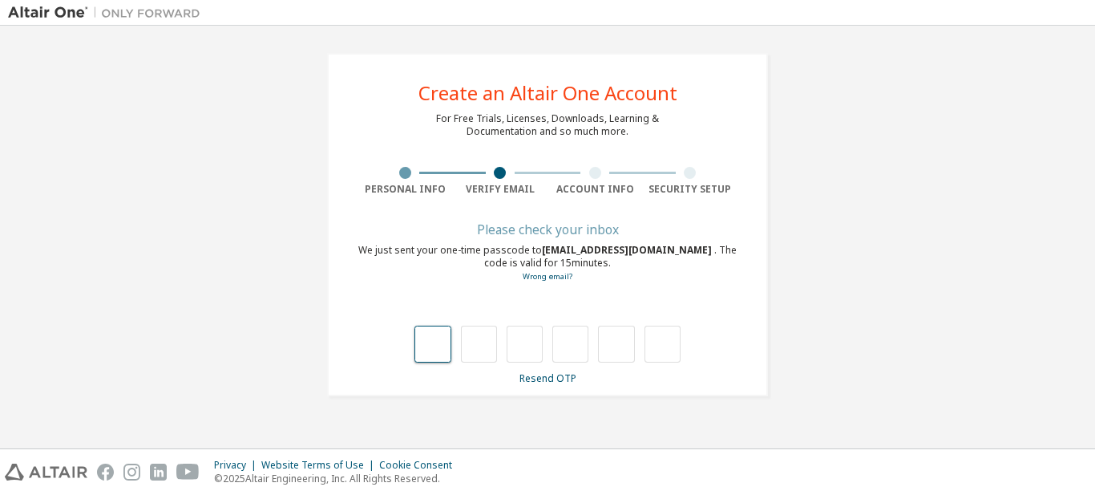
scroll to position [0, 0]
type input "*"
click at [481, 342] on input "*" at bounding box center [479, 343] width 36 height 37
click at [481, 342] on input "text" at bounding box center [479, 343] width 36 height 37
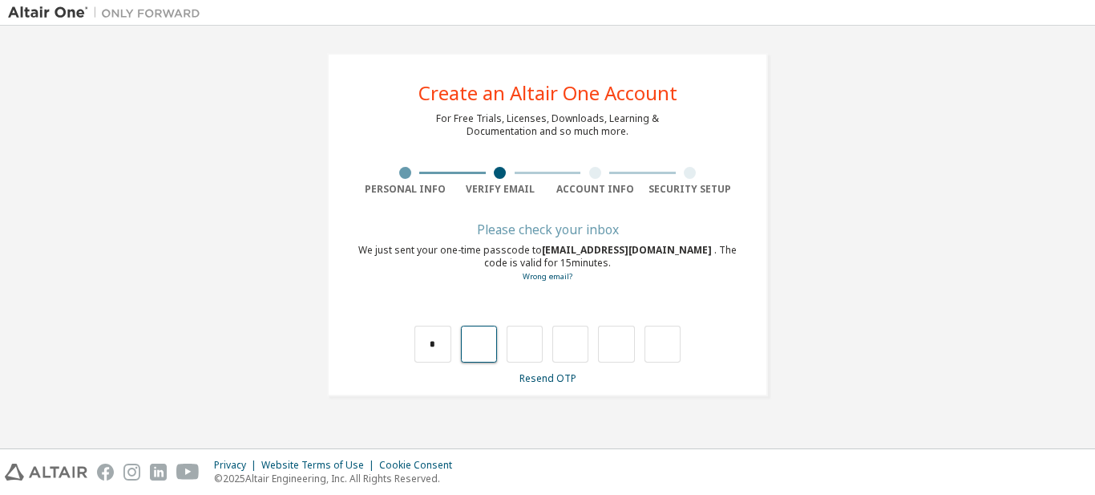
type input "*"
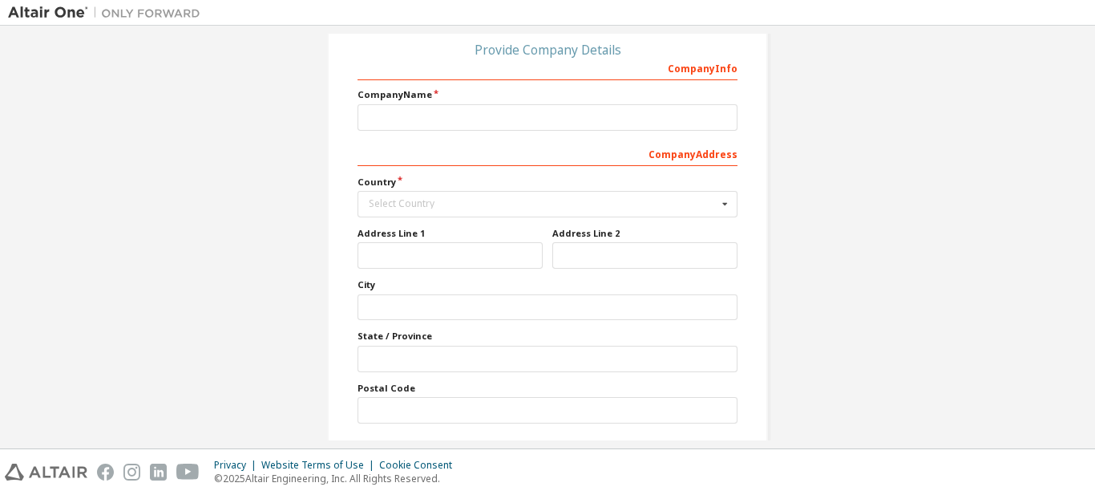
scroll to position [238, 0]
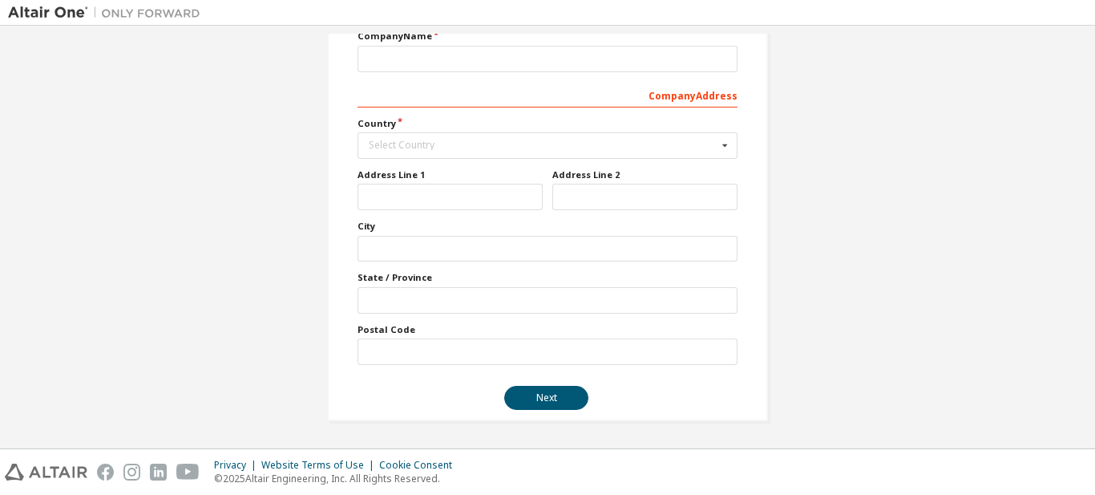
click at [567, 166] on div "Company Info Company Name Company Address Country Select Country Afghanistan Ål…" at bounding box center [548, 180] width 380 height 369
click at [577, 148] on div "Select Country" at bounding box center [543, 145] width 349 height 10
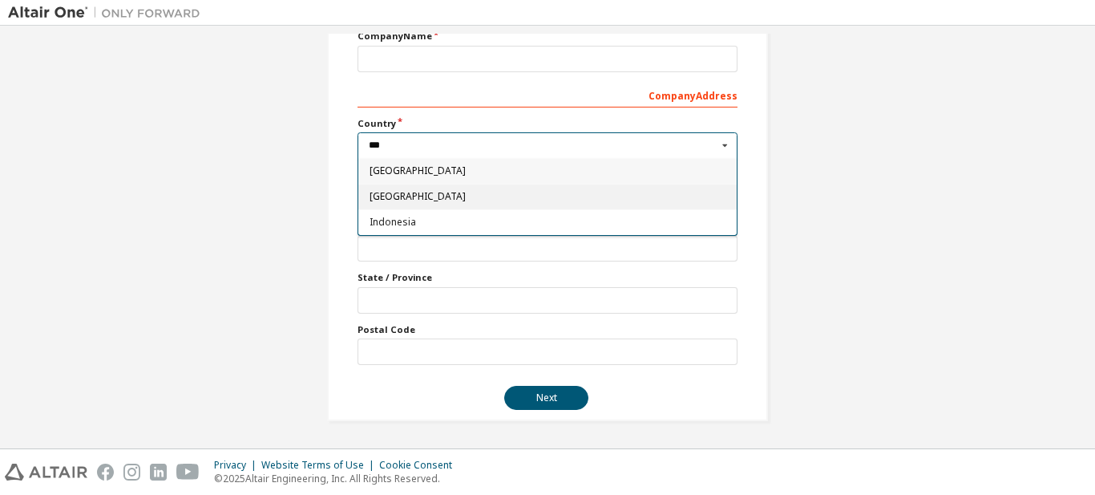
type input "***"
click at [563, 191] on div "[GEOGRAPHIC_DATA]" at bounding box center [547, 197] width 378 height 26
type input "***"
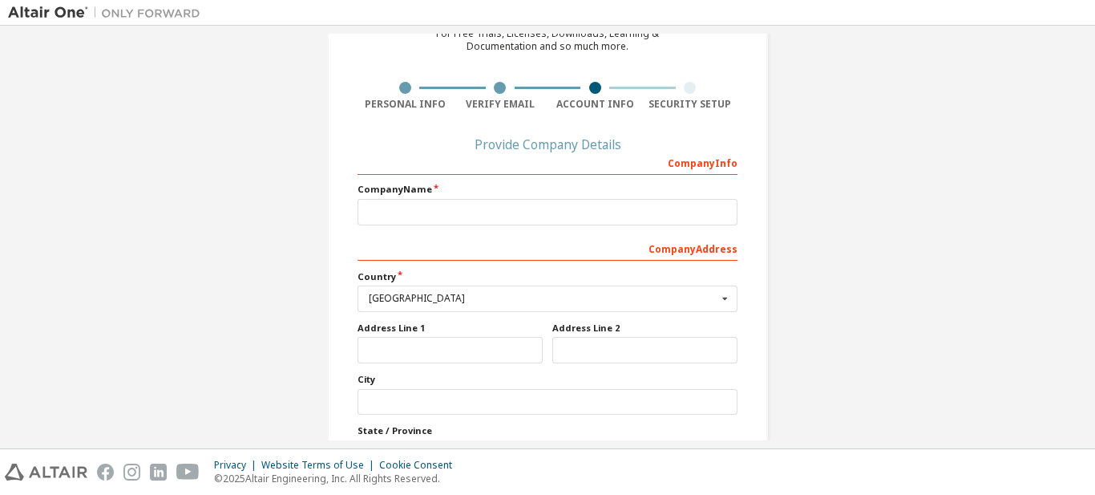
scroll to position [78, 0]
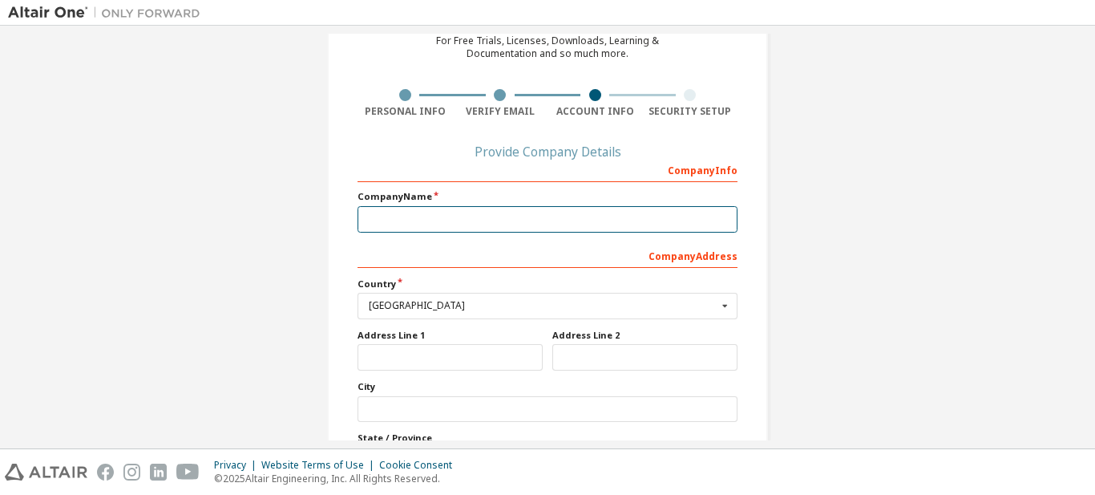
click at [449, 218] on input "text" at bounding box center [548, 219] width 380 height 26
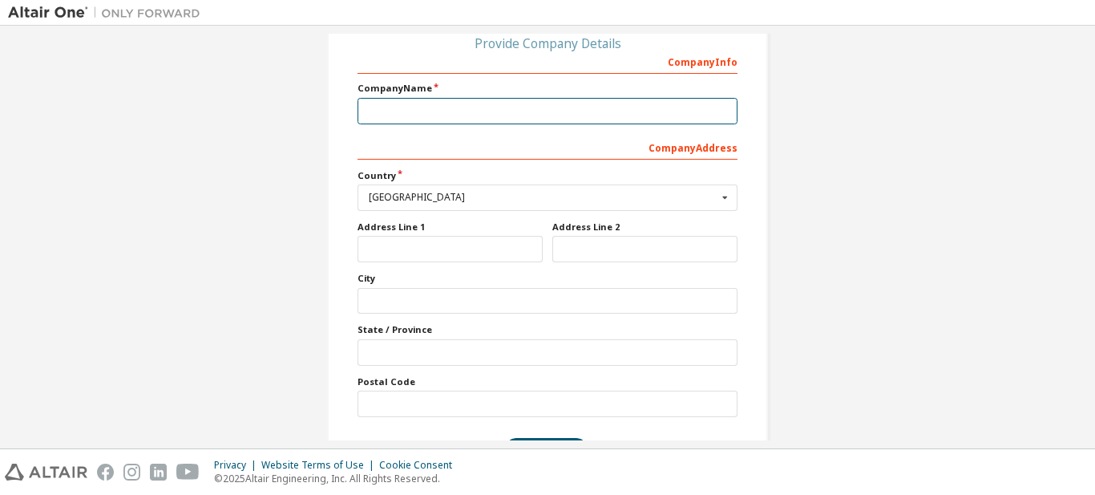
scroll to position [158, 0]
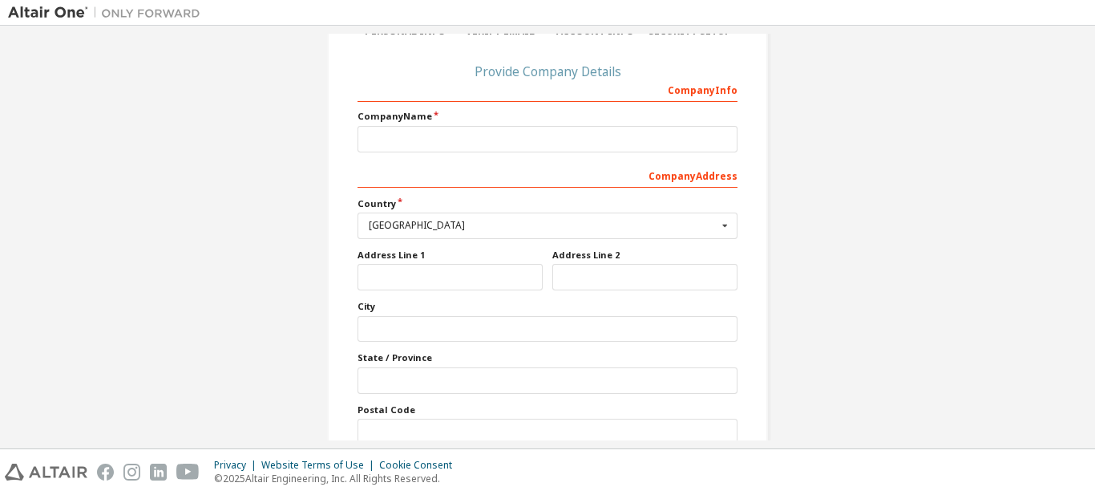
click at [713, 92] on div "Company Info" at bounding box center [548, 89] width 380 height 26
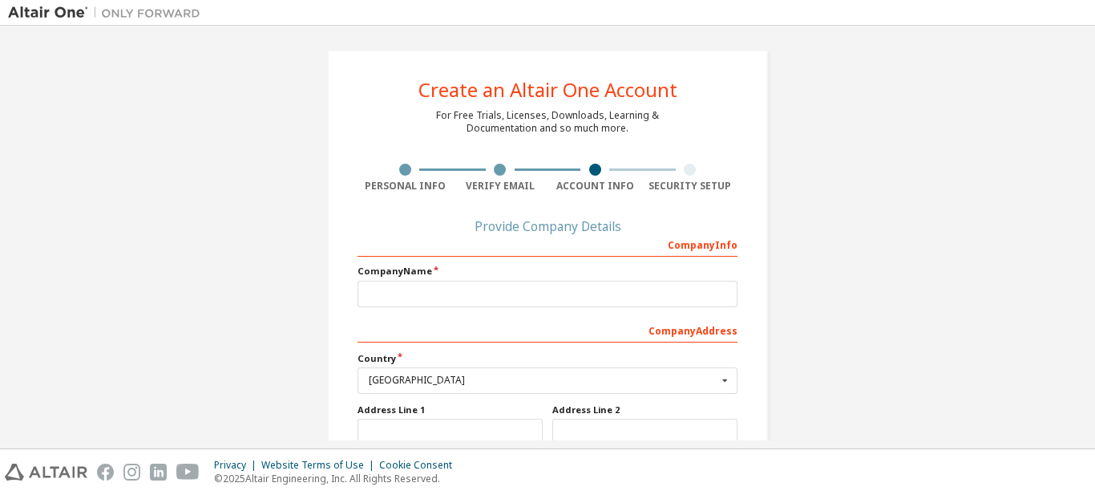
scroll to position [0, 0]
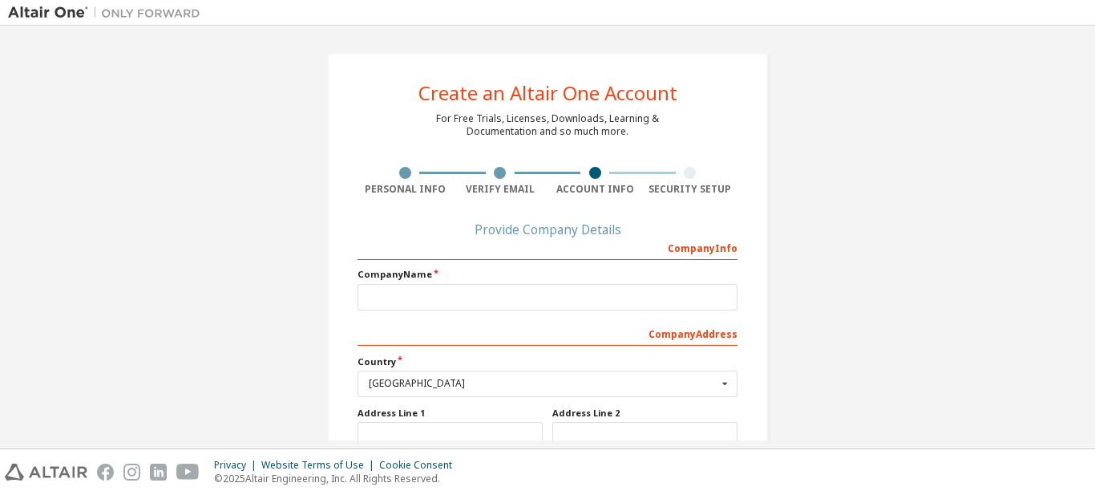
click at [603, 226] on div "Provide Company Details" at bounding box center [548, 229] width 380 height 10
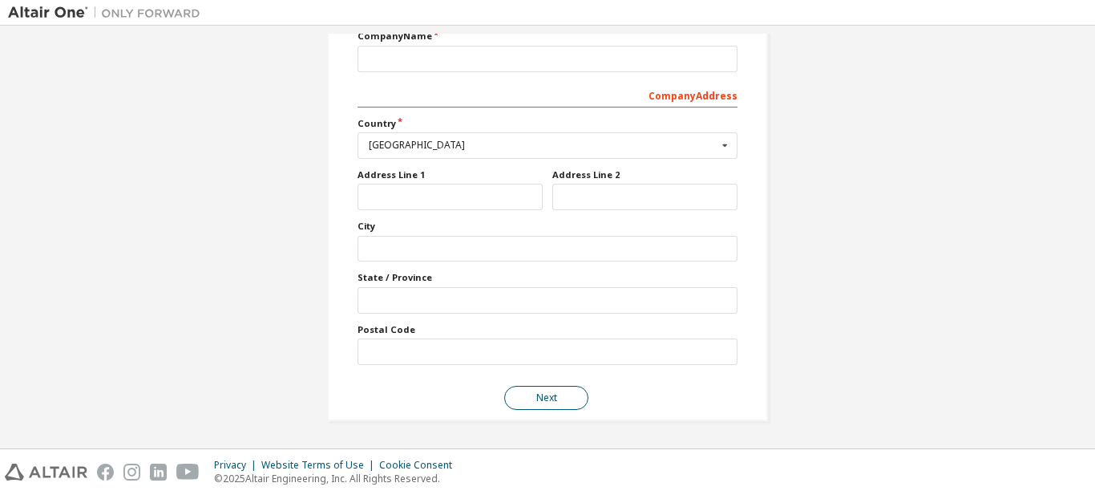
click at [560, 398] on button "Next" at bounding box center [546, 398] width 84 height 24
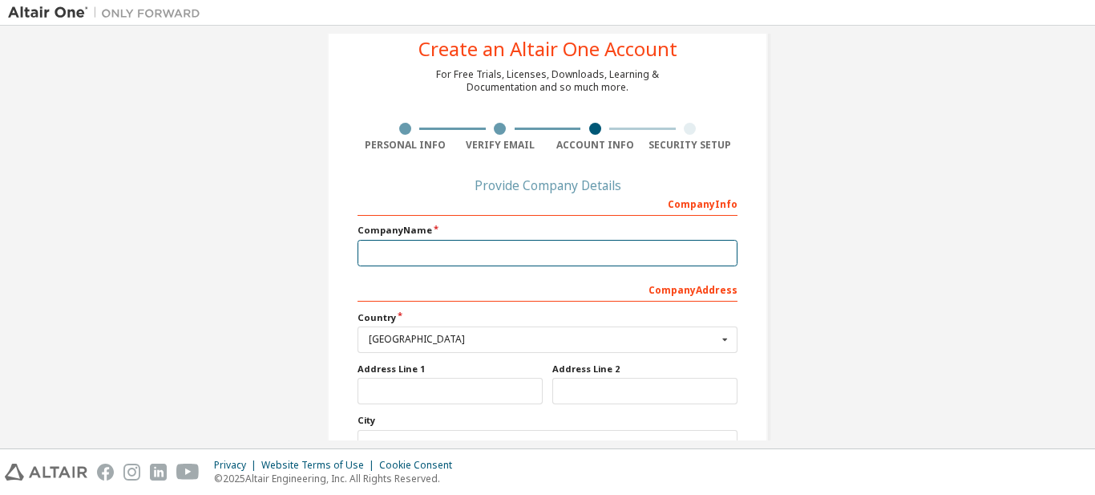
scroll to position [80, 0]
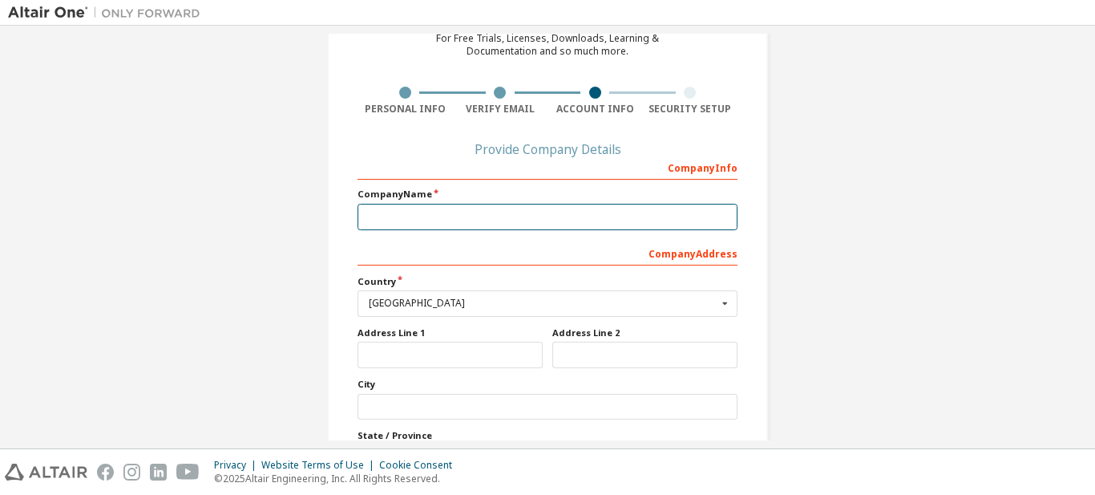
click at [608, 228] on input "text" at bounding box center [548, 217] width 380 height 26
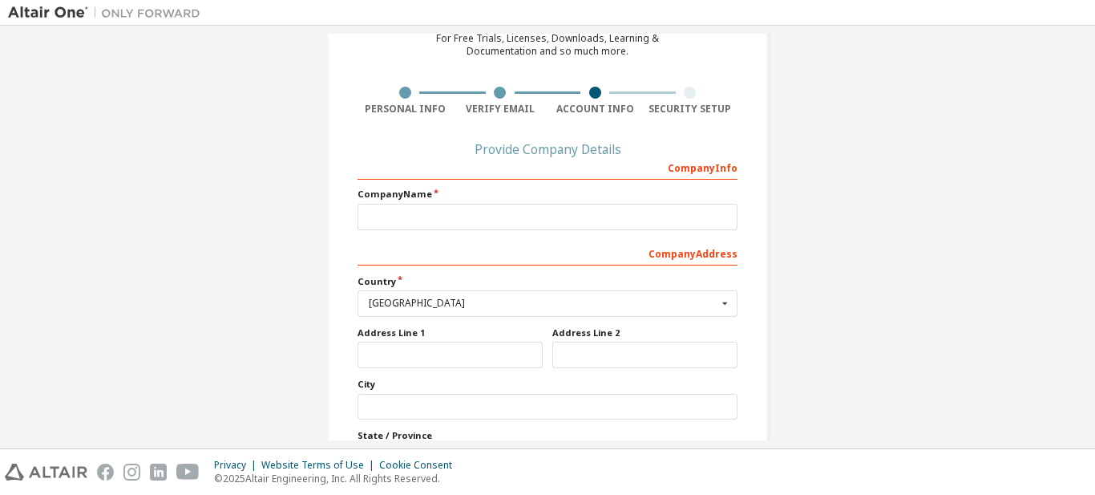
click at [595, 253] on div "Company Address" at bounding box center [548, 253] width 380 height 26
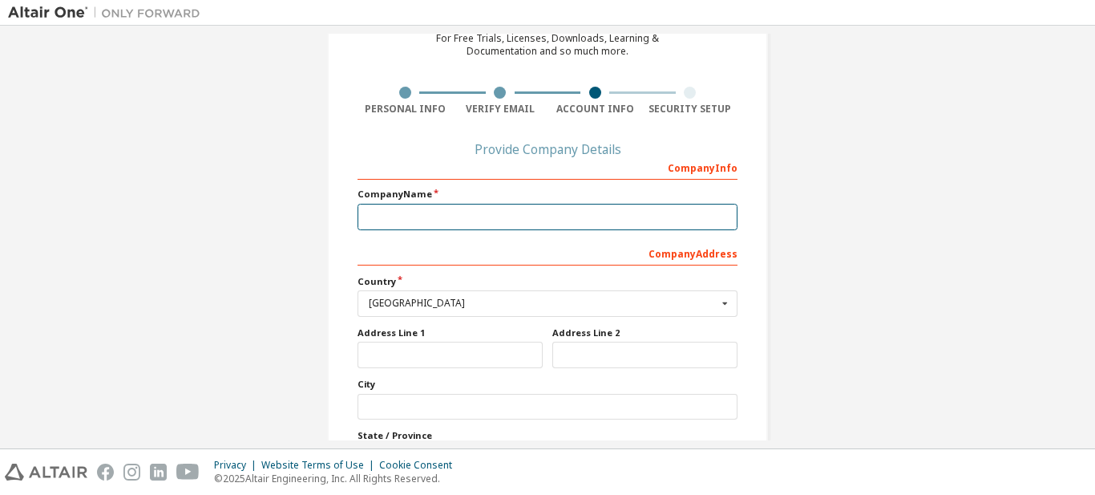
click at [600, 228] on input "text" at bounding box center [548, 217] width 380 height 26
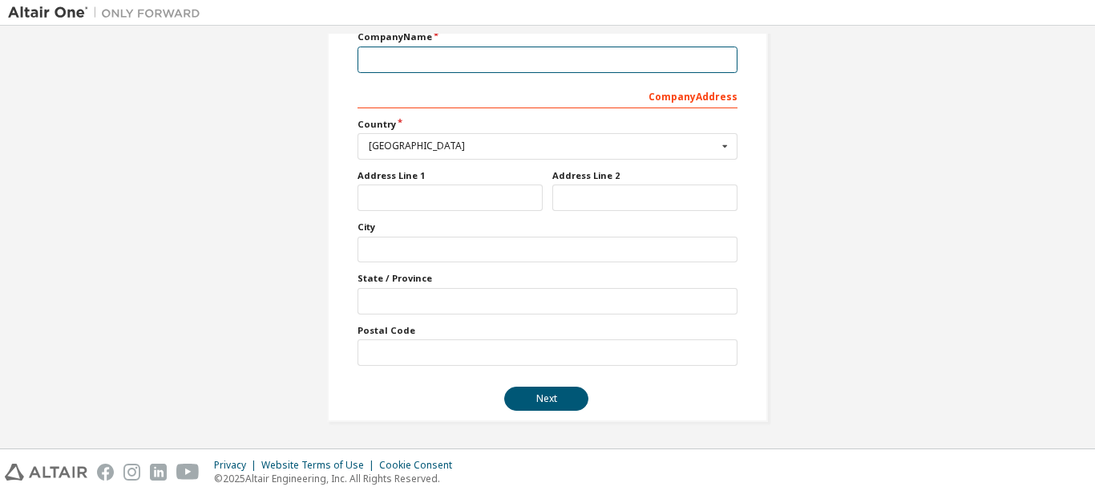
scroll to position [238, 0]
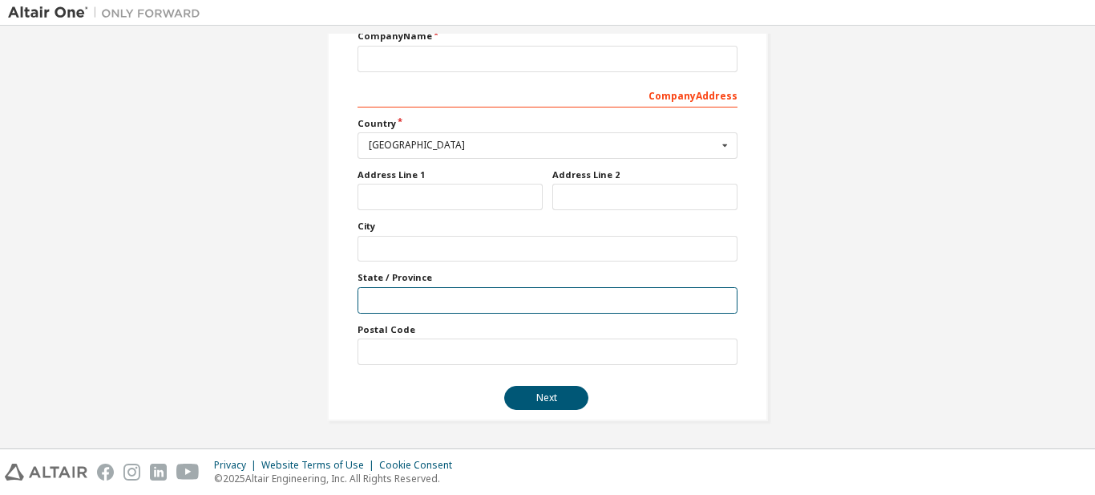
click at [536, 295] on input "text" at bounding box center [548, 300] width 380 height 26
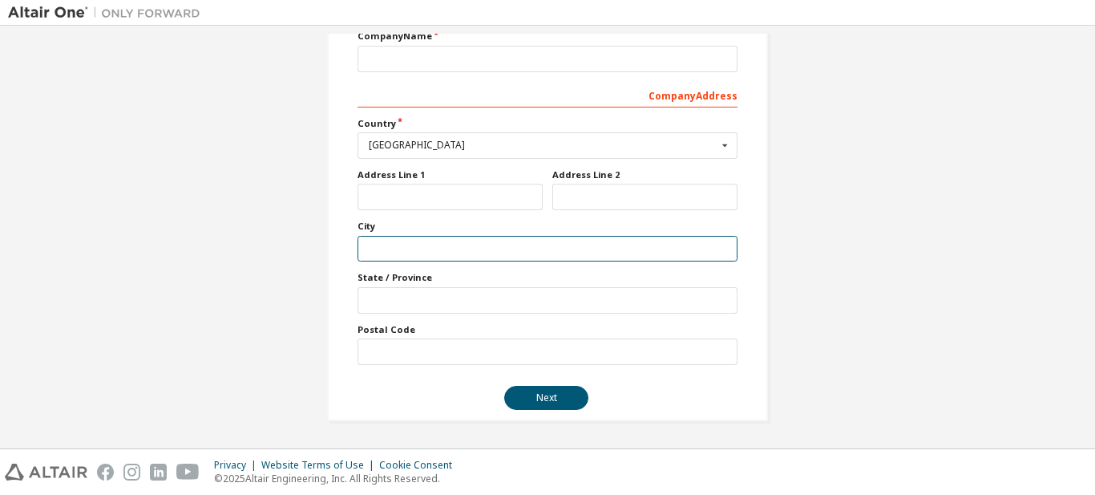
click at [549, 256] on input "text" at bounding box center [548, 249] width 380 height 26
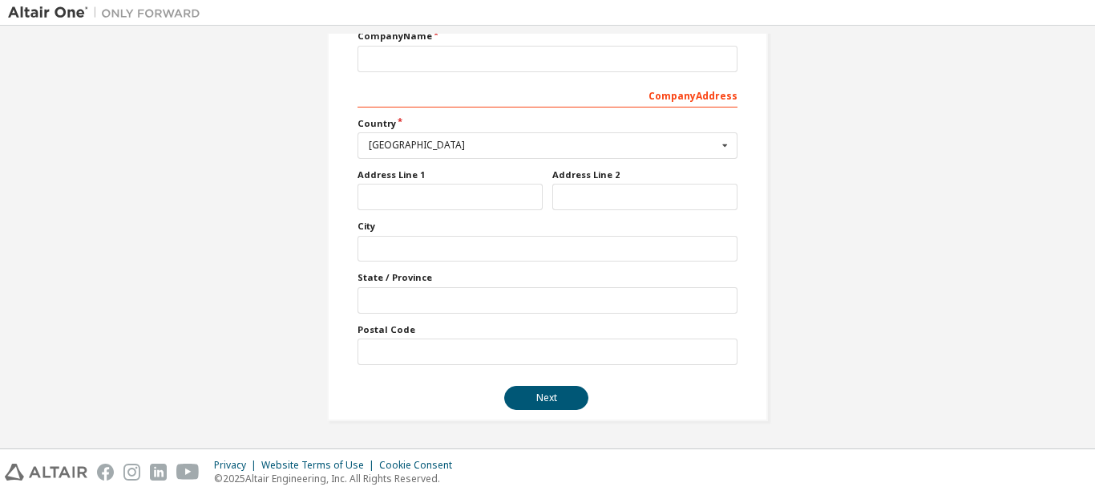
click at [532, 366] on form "Provide Company Details Company Info Company Name Company Address *** Country I…" at bounding box center [548, 197] width 380 height 423
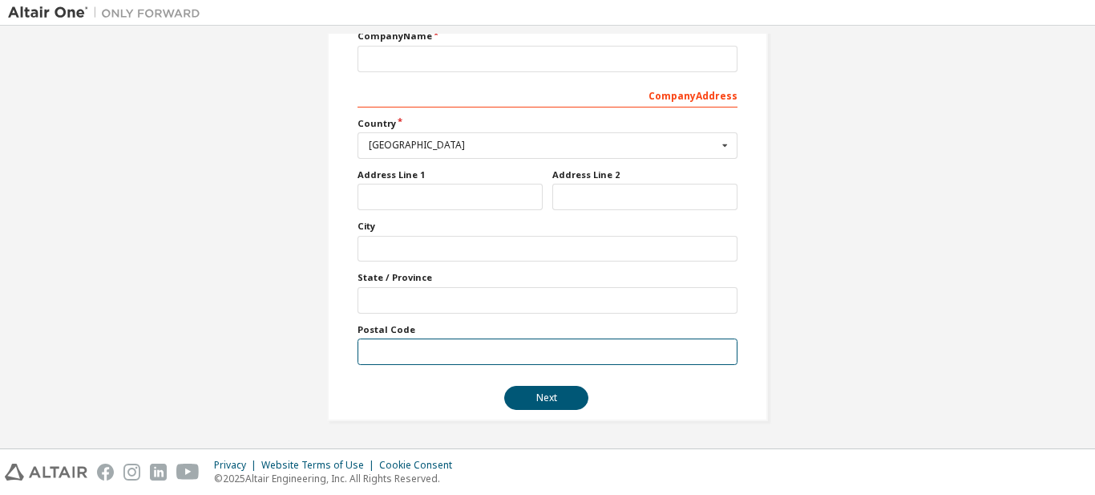
click at [532, 361] on input "text" at bounding box center [548, 351] width 380 height 26
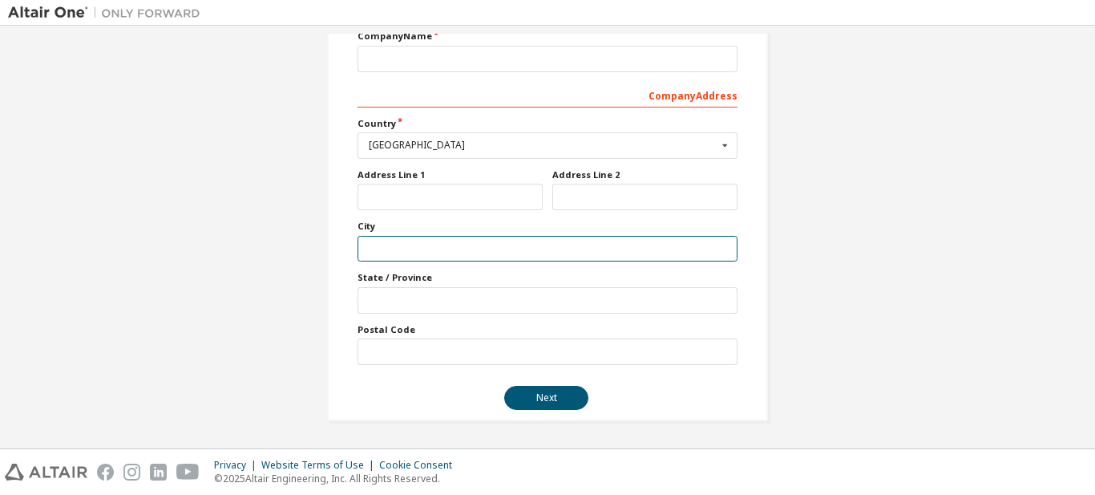
click at [579, 244] on input "text" at bounding box center [548, 249] width 380 height 26
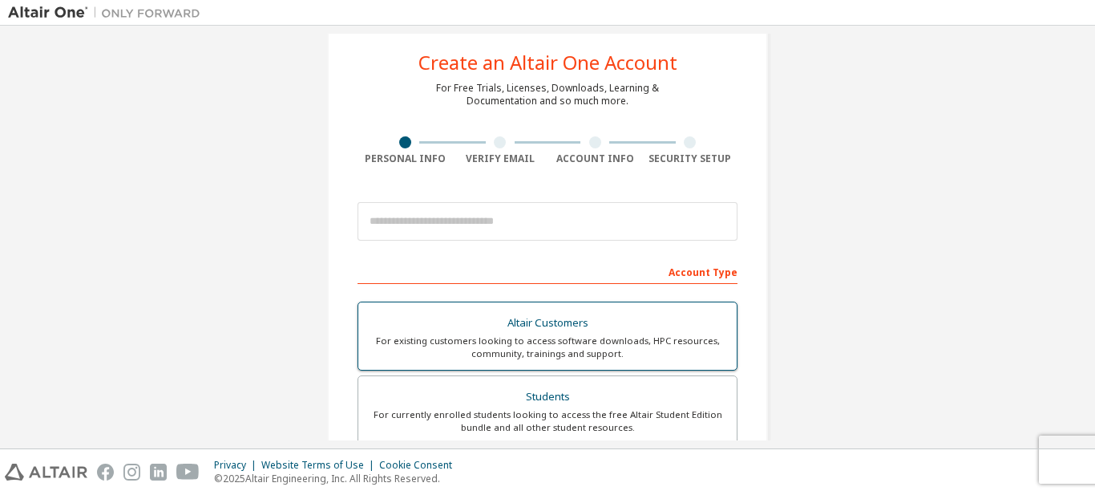
scroll to position [80, 0]
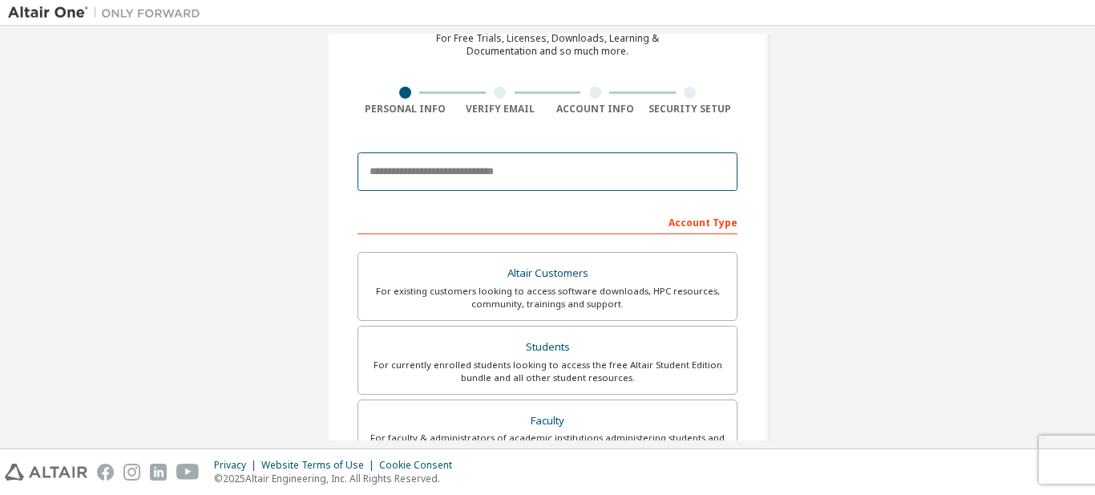
click at [499, 173] on input "email" at bounding box center [548, 171] width 380 height 38
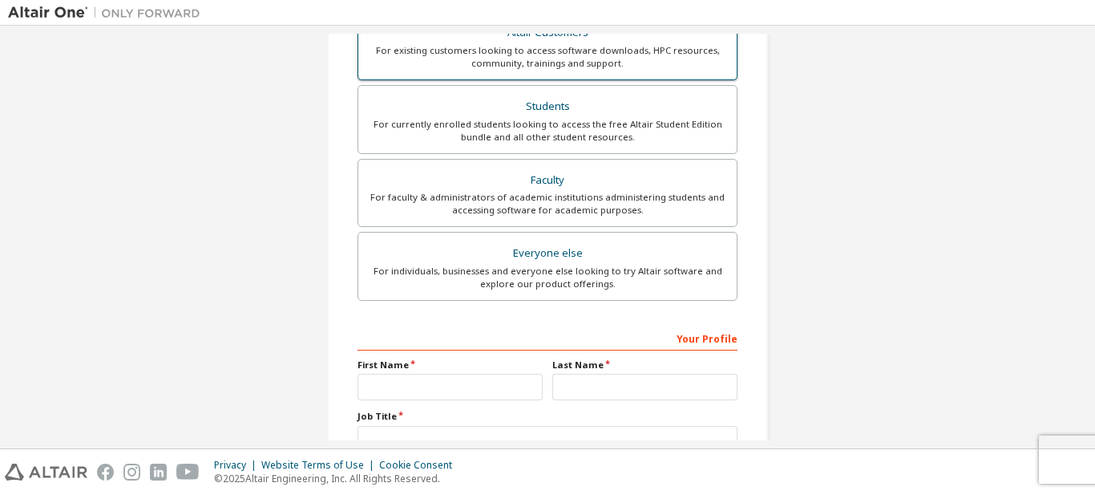
type input "**********"
click at [512, 71] on label "Altair Customers For existing customers looking to access software downloads, H…" at bounding box center [548, 45] width 380 height 69
click at [512, 110] on div "Students" at bounding box center [547, 106] width 359 height 22
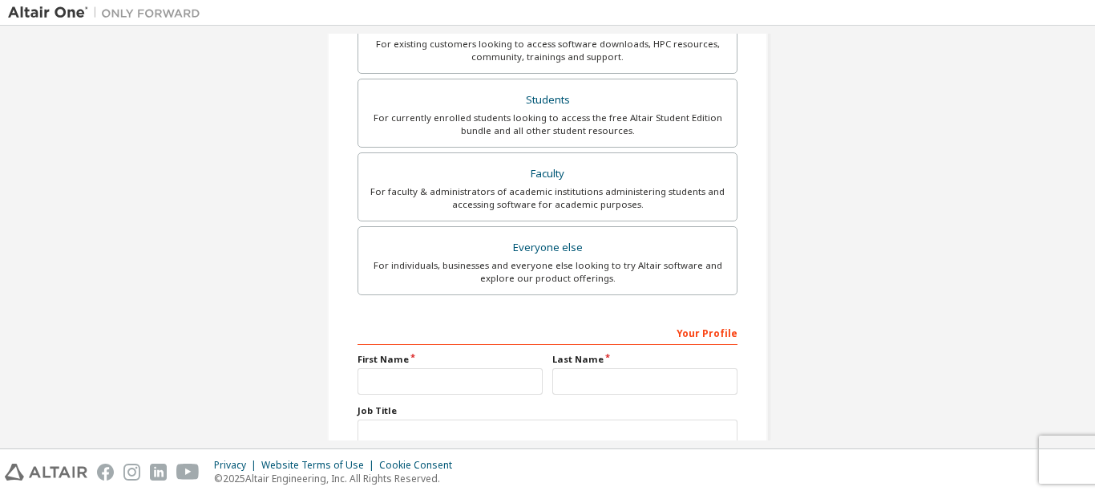
scroll to position [484, 0]
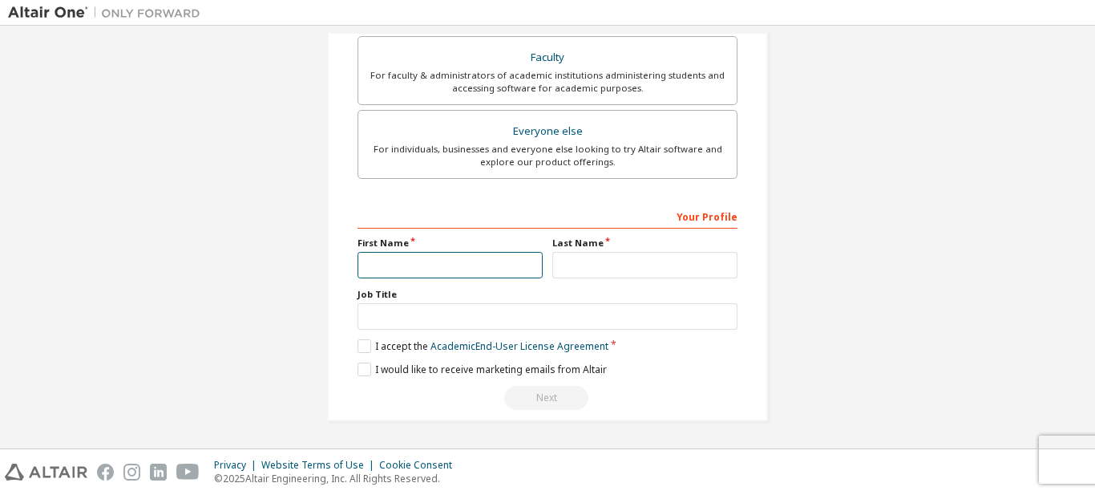
click at [434, 276] on input "text" at bounding box center [450, 265] width 185 height 26
type input "**********"
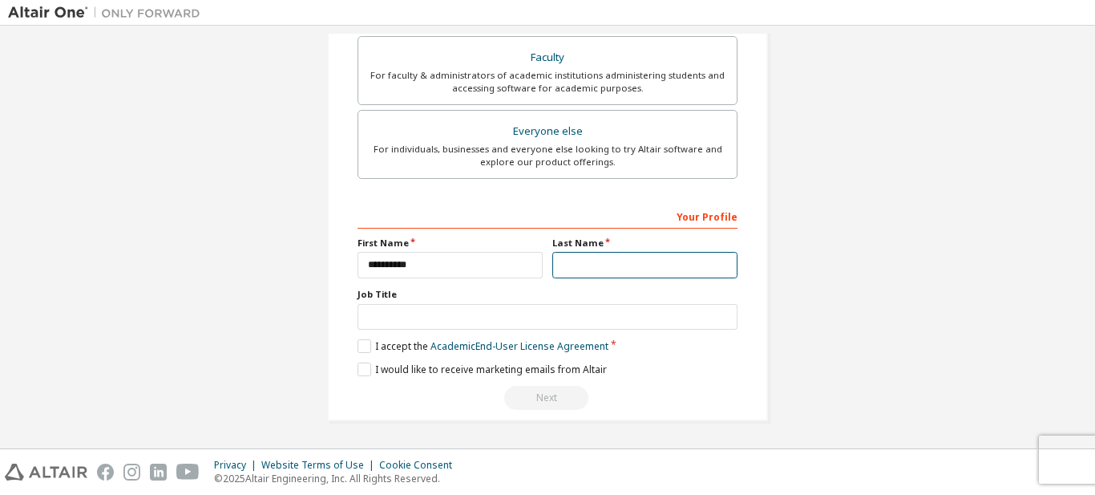
click at [579, 269] on input "text" at bounding box center [644, 265] width 185 height 26
type input "**********"
click at [588, 301] on div "Job Title" at bounding box center [548, 309] width 380 height 42
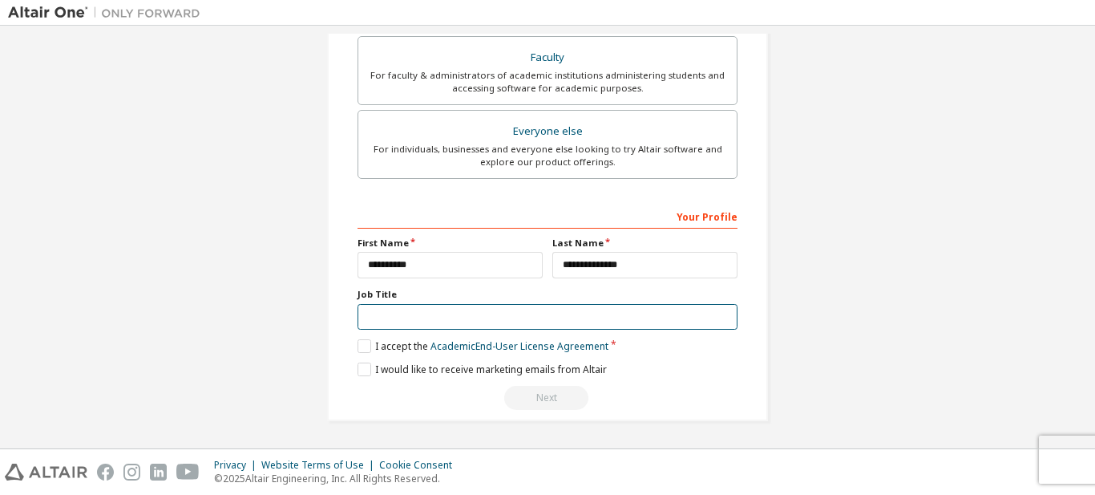
click at [578, 329] on input "text" at bounding box center [548, 317] width 380 height 26
type input "********"
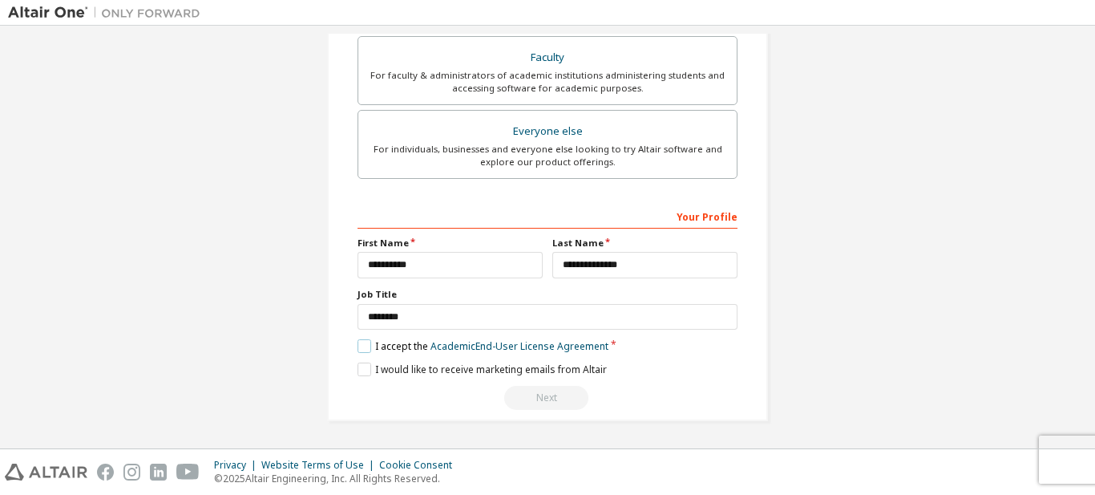
click at [362, 348] on label "I accept the Academic End-User License Agreement" at bounding box center [483, 346] width 251 height 14
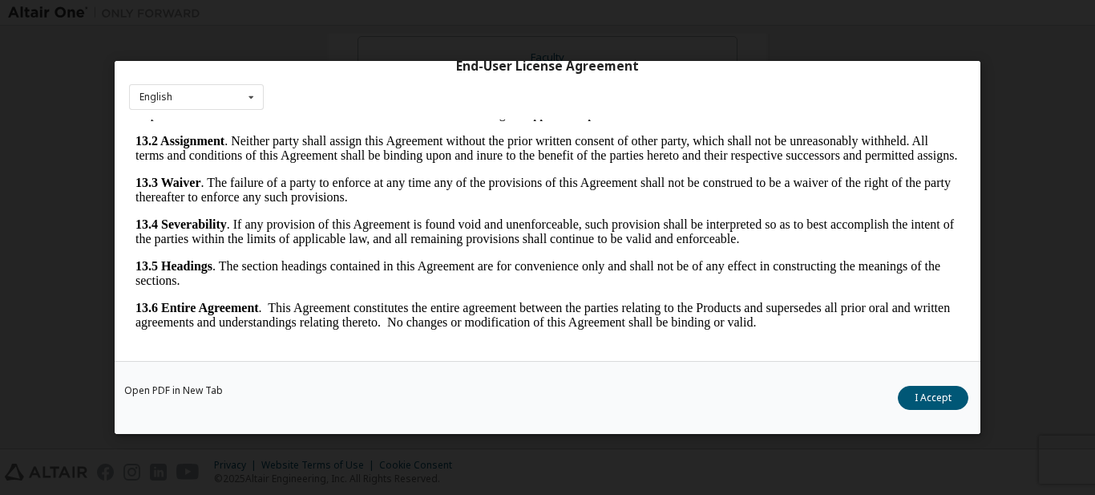
scroll to position [2668, 0]
click at [944, 394] on button "I Accept" at bounding box center [933, 398] width 71 height 24
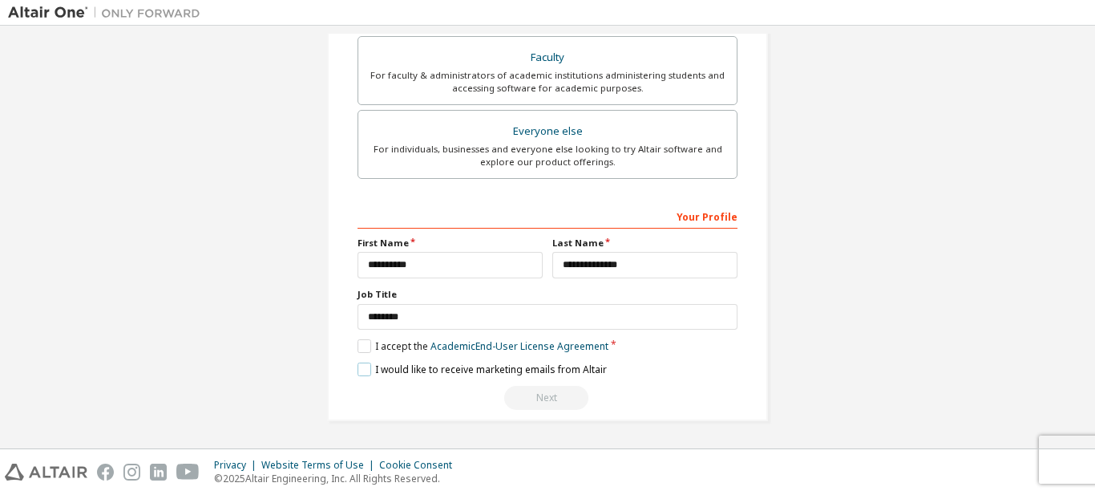
click at [359, 370] on label "I would like to receive marketing emails from Altair" at bounding box center [482, 369] width 249 height 14
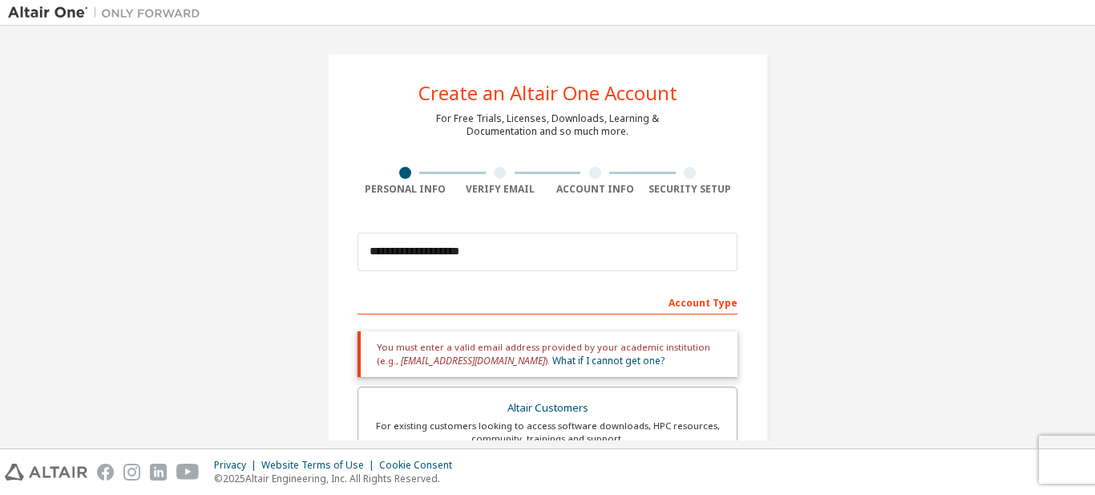
scroll to position [241, 0]
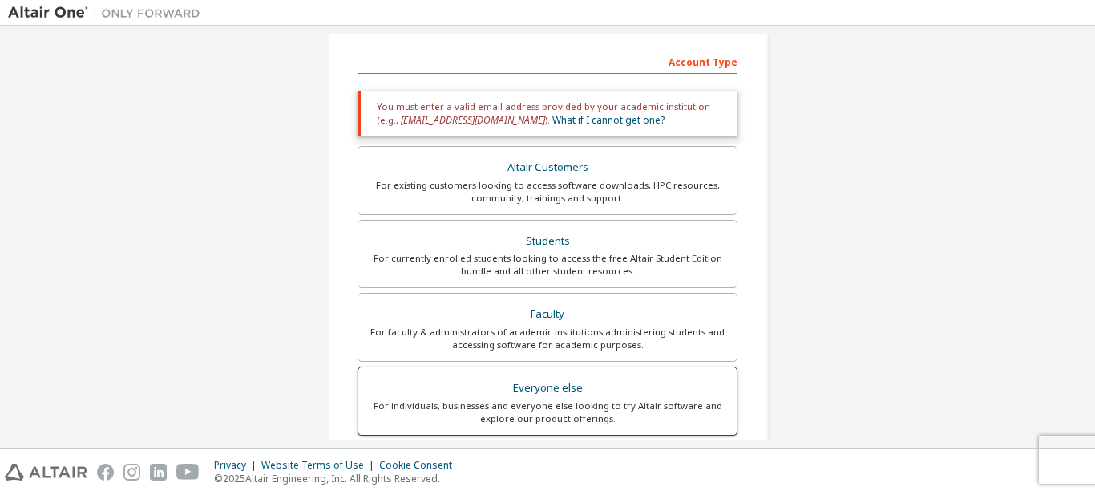
click at [634, 385] on div "Everyone else" at bounding box center [547, 388] width 359 height 22
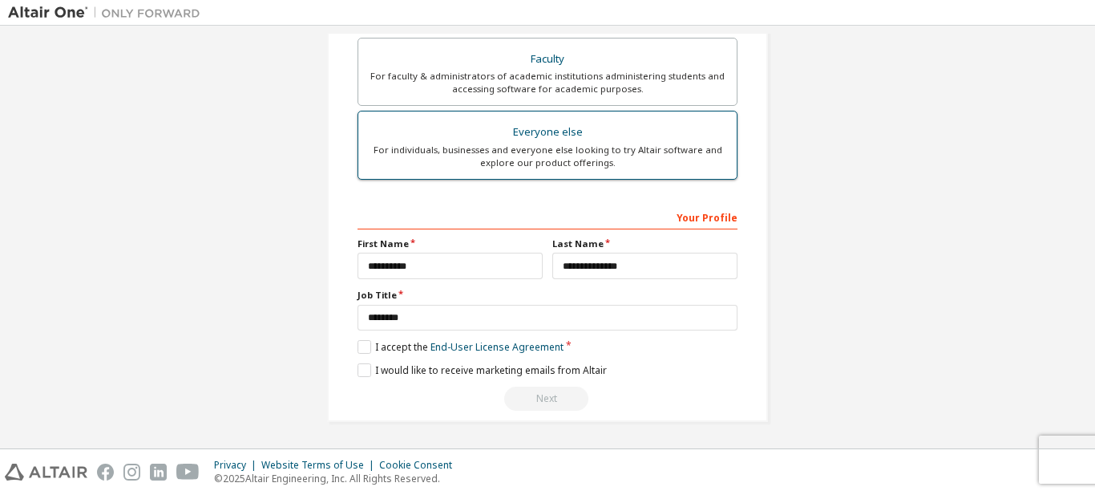
scroll to position [443, 0]
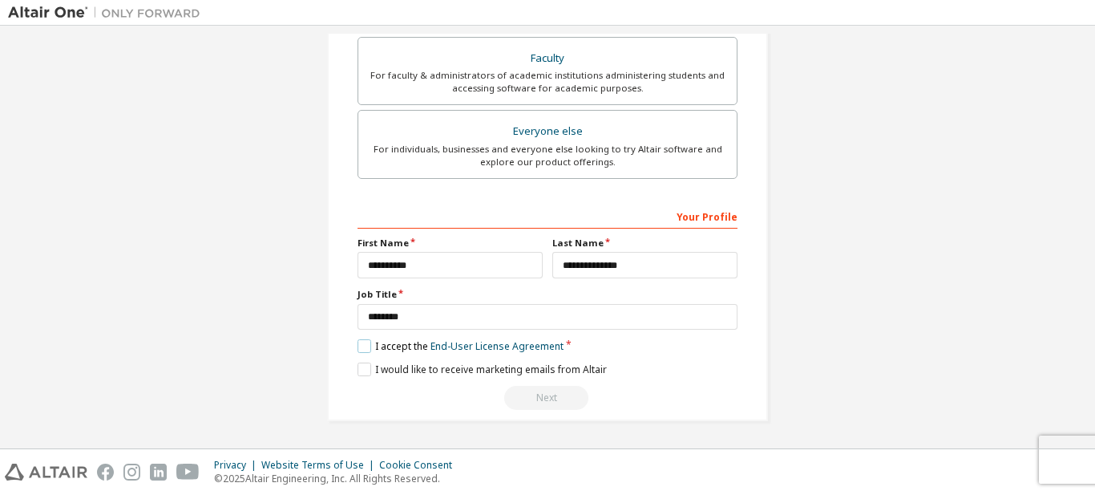
click at [358, 339] on label "I accept the End-User License Agreement" at bounding box center [461, 346] width 206 height 14
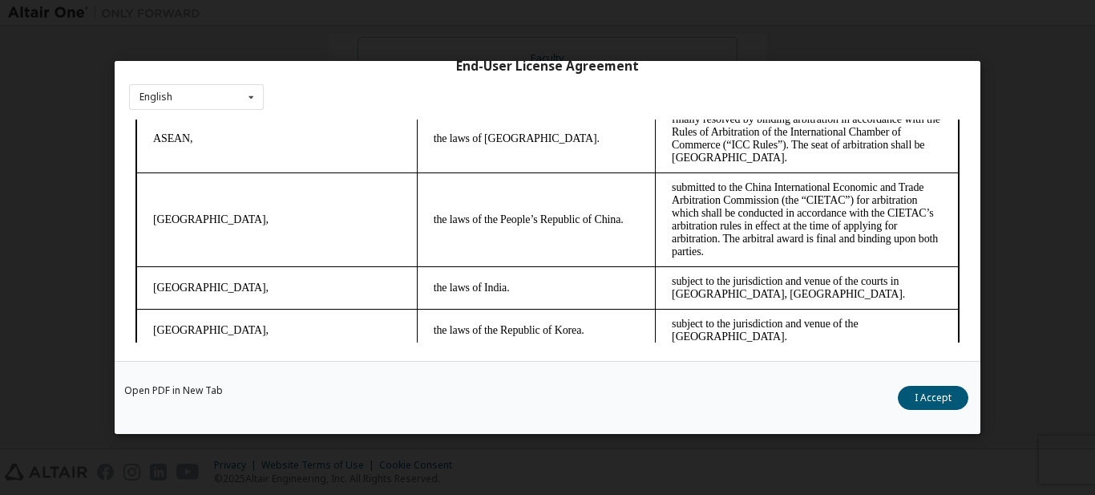
scroll to position [4363, 0]
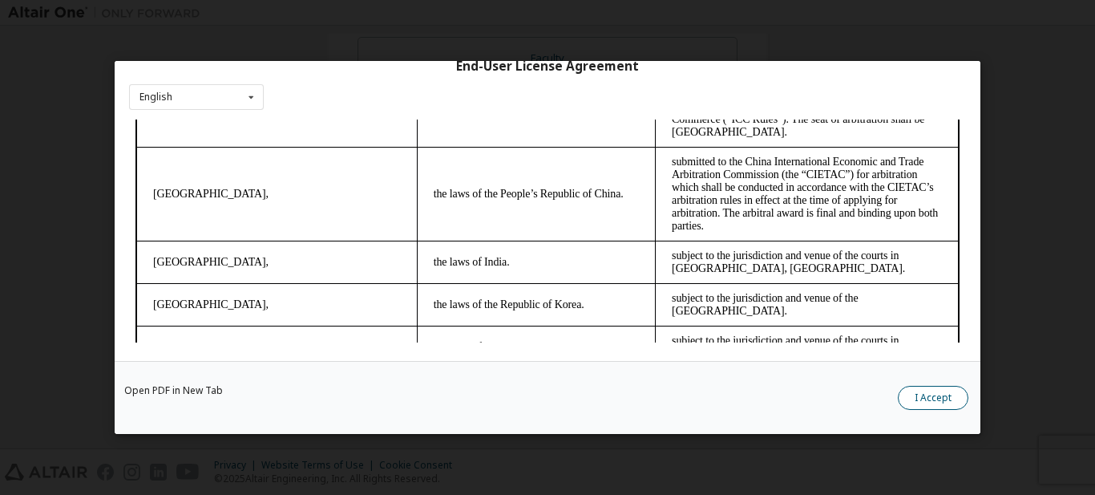
click at [925, 394] on button "I Accept" at bounding box center [933, 398] width 71 height 24
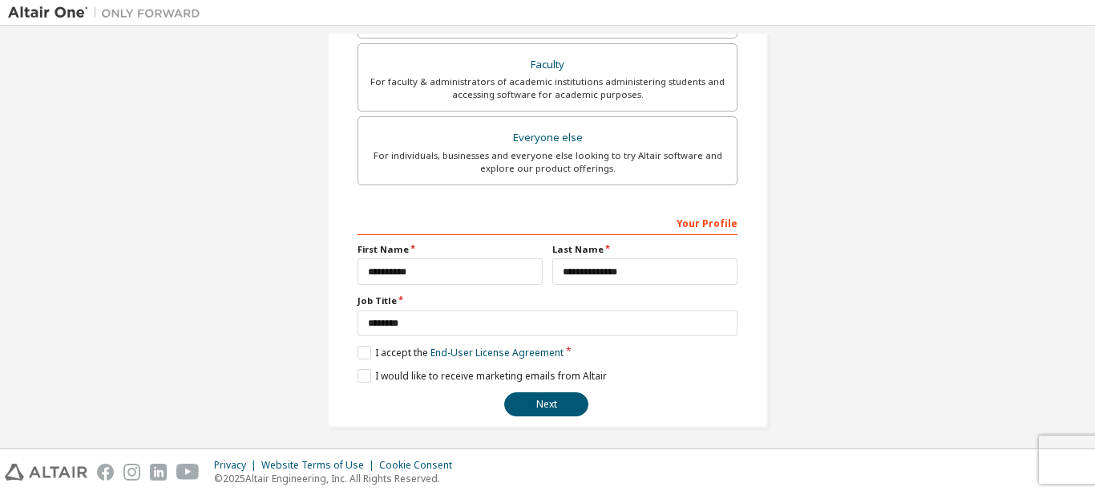
scroll to position [443, 0]
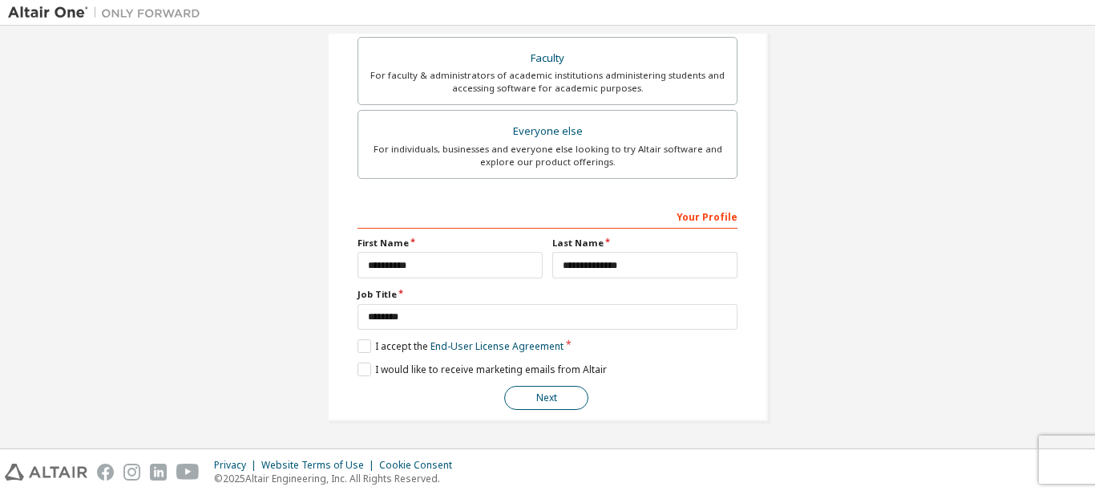
click at [532, 394] on button "Next" at bounding box center [546, 398] width 84 height 24
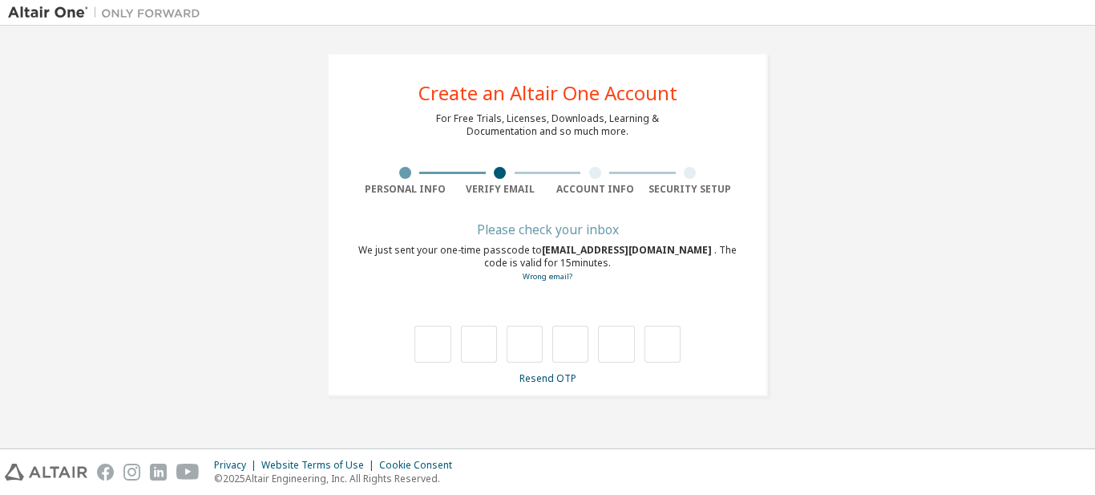
scroll to position [0, 0]
type input "*"
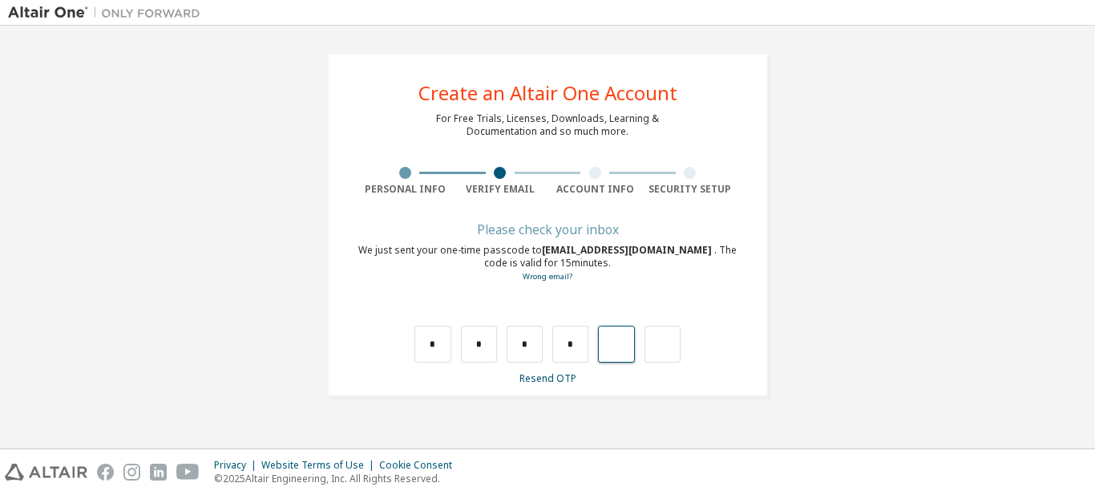
type input "*"
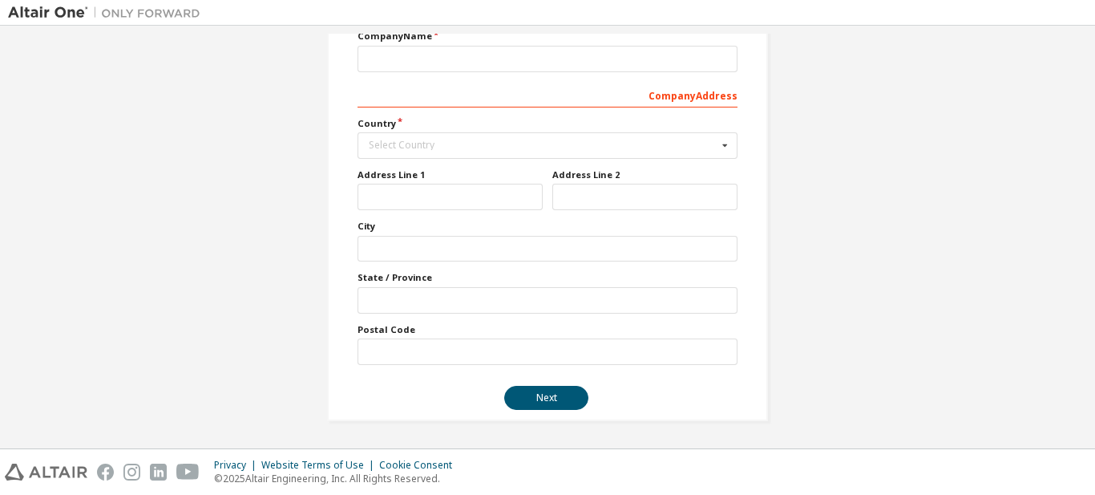
scroll to position [158, 0]
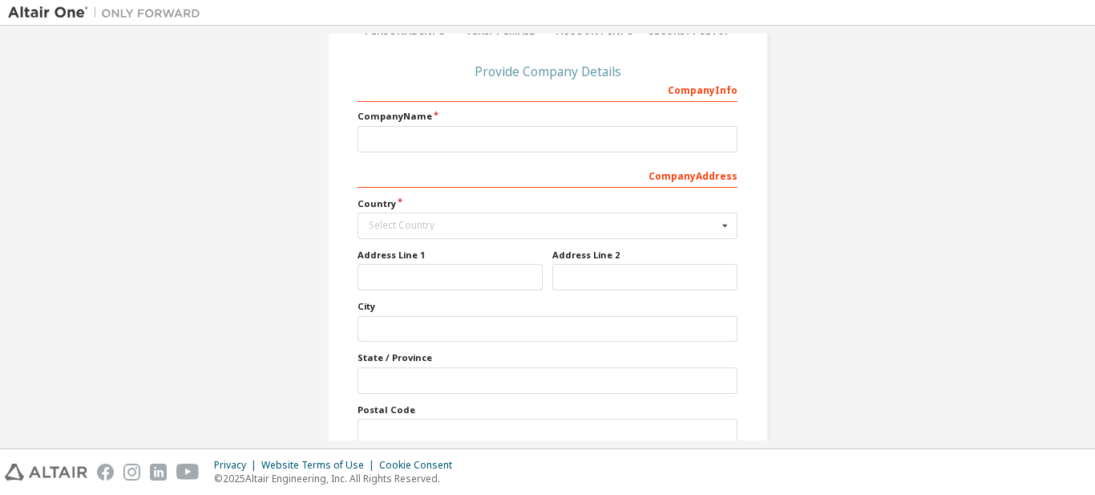
click at [560, 120] on label "Company Name" at bounding box center [548, 116] width 380 height 13
click at [533, 235] on input "text" at bounding box center [548, 225] width 378 height 25
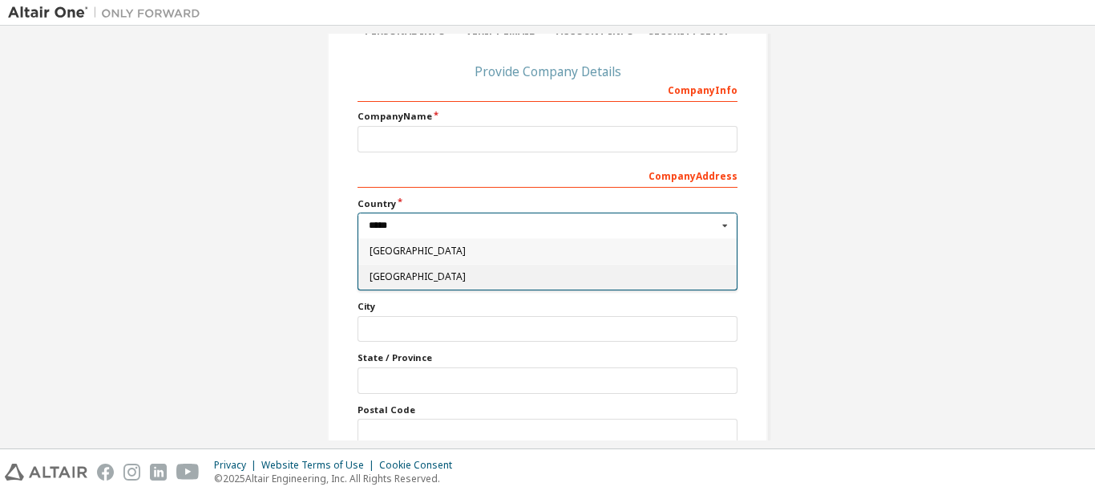
type input "*****"
click at [509, 270] on div "[GEOGRAPHIC_DATA]" at bounding box center [547, 277] width 378 height 26
type input "***"
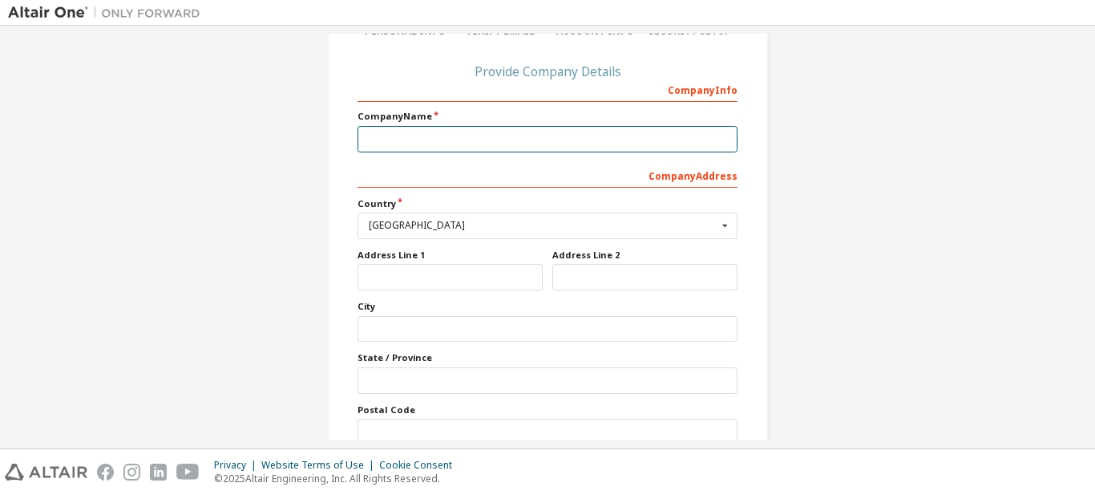
click at [509, 136] on input "text" at bounding box center [548, 139] width 380 height 26
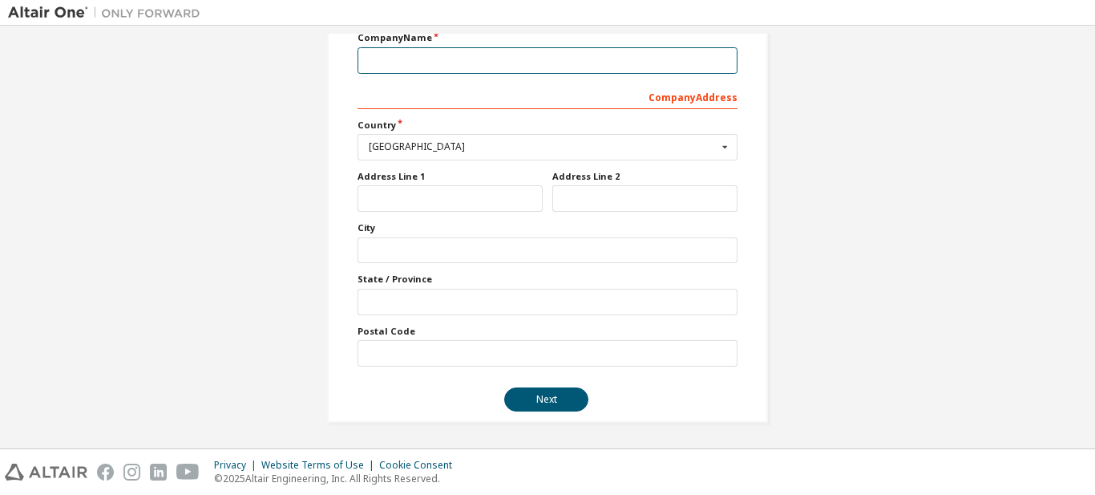
scroll to position [238, 0]
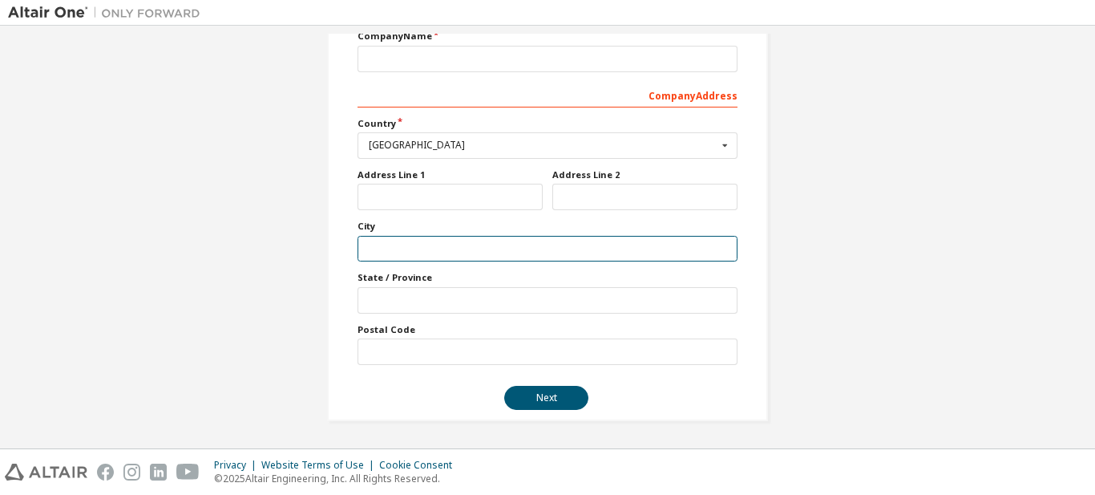
click at [459, 257] on input "text" at bounding box center [548, 249] width 380 height 26
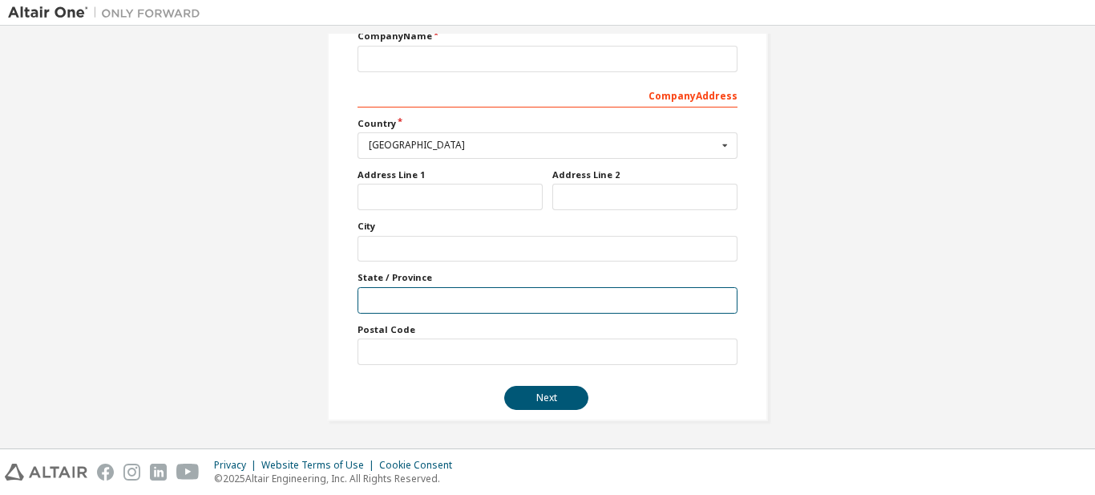
click at [448, 310] on input "text" at bounding box center [548, 300] width 380 height 26
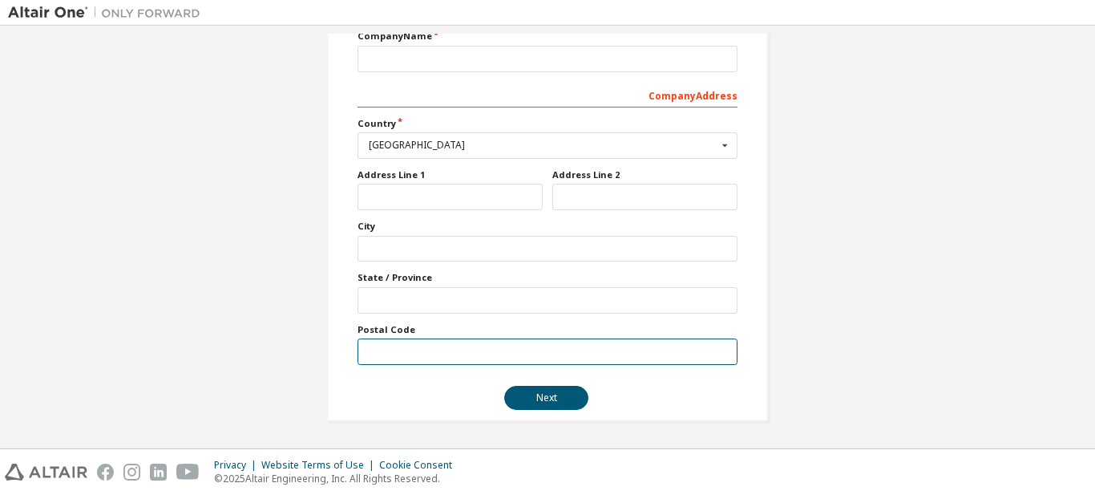
click at [432, 357] on input "text" at bounding box center [548, 351] width 380 height 26
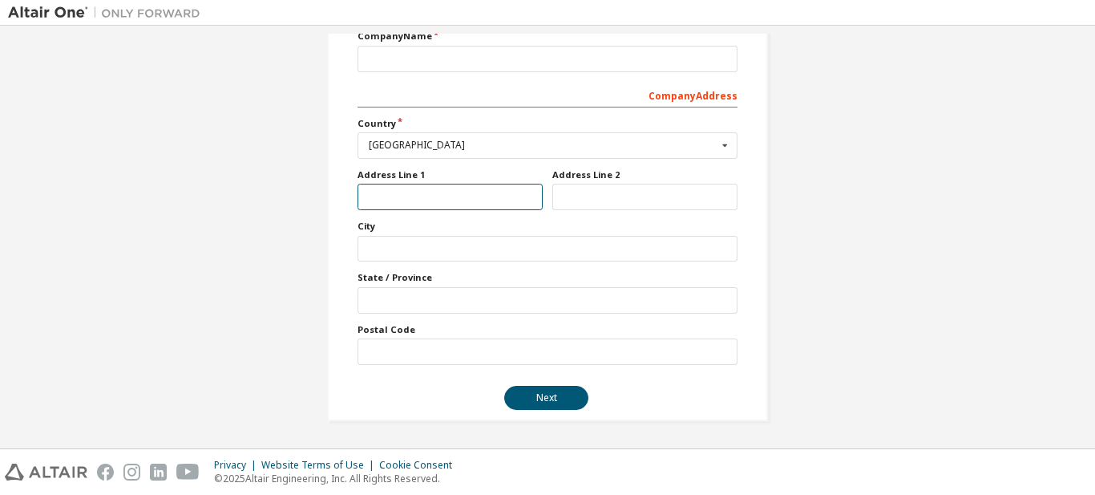
click at [500, 200] on input "text" at bounding box center [450, 197] width 185 height 26
click at [568, 180] on label "Address Line 2" at bounding box center [644, 174] width 185 height 13
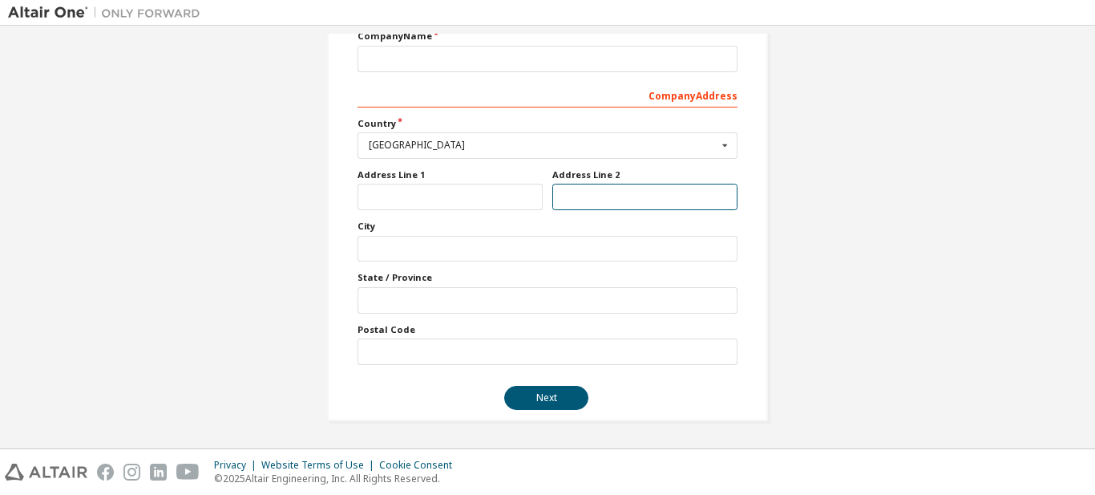
click at [566, 202] on input "text" at bounding box center [644, 197] width 185 height 26
click at [568, 142] on div "[GEOGRAPHIC_DATA]" at bounding box center [543, 145] width 349 height 10
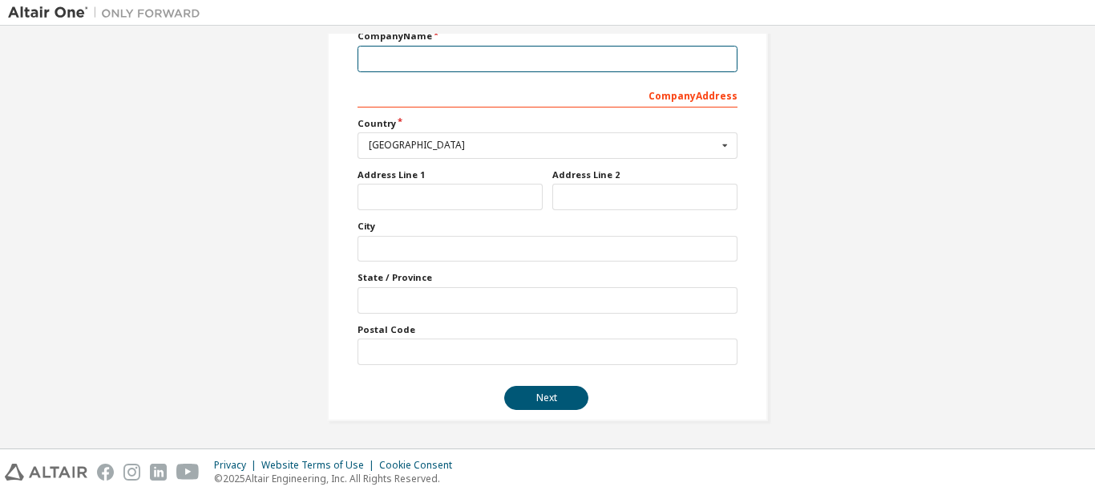
click at [591, 57] on input "text" at bounding box center [548, 59] width 380 height 26
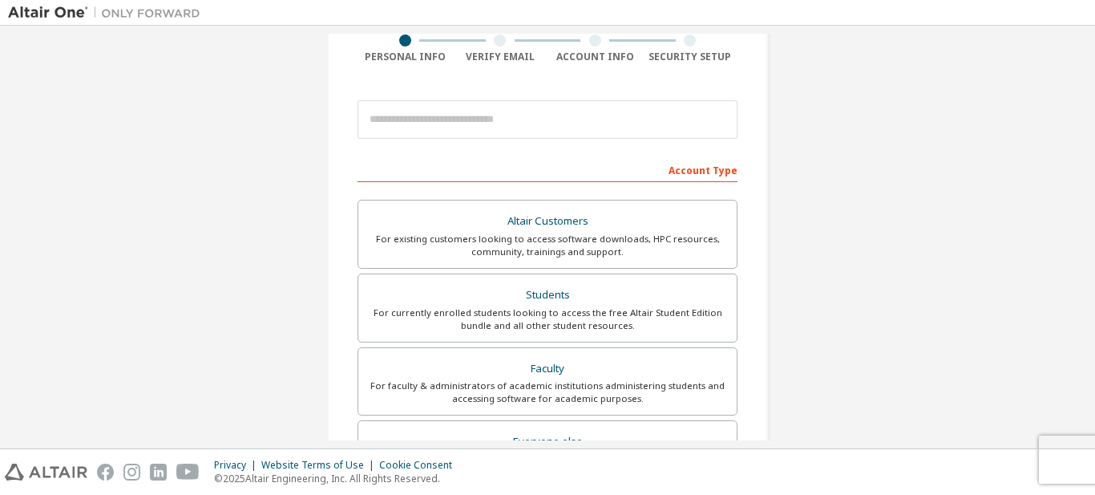
scroll to position [160, 0]
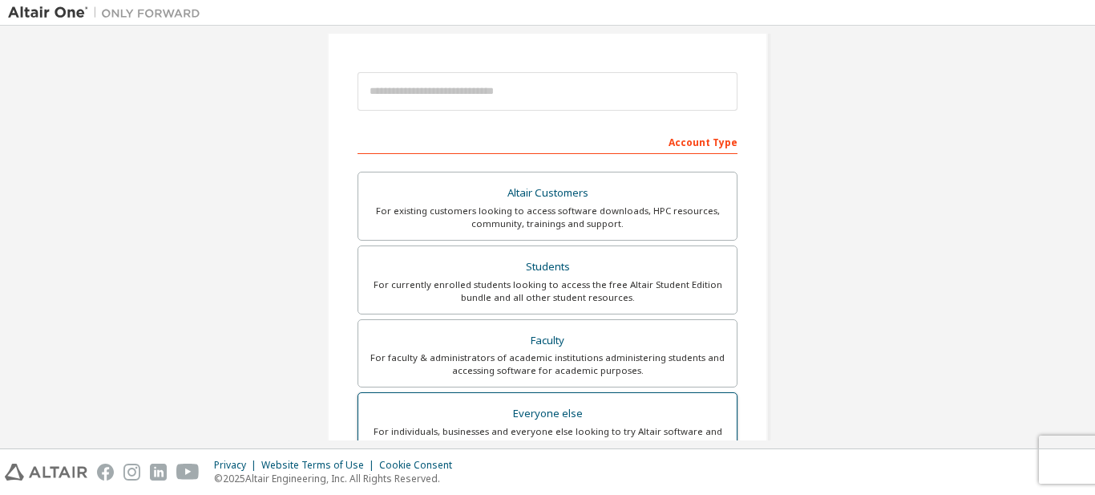
click at [514, 423] on div "Everyone else" at bounding box center [547, 413] width 359 height 22
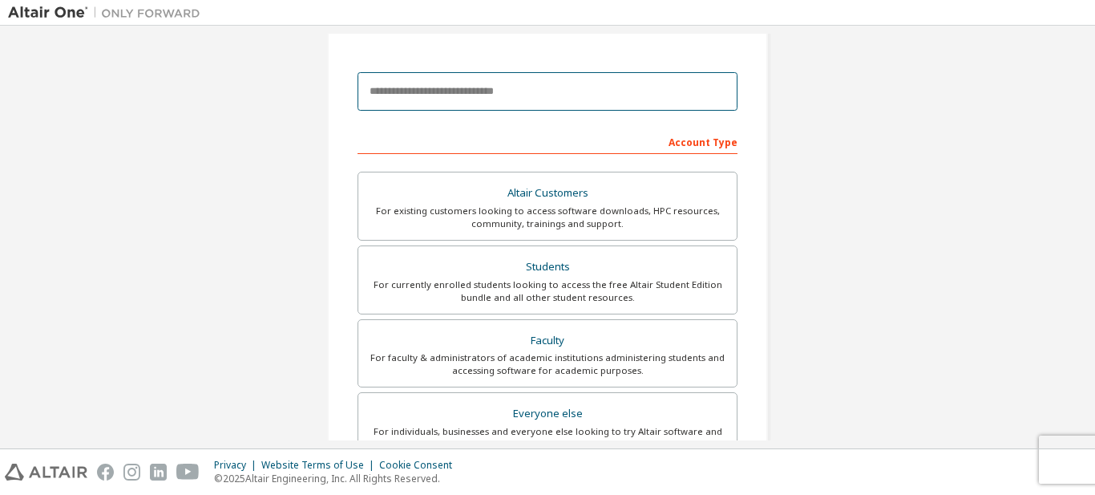
click at [486, 89] on input "email" at bounding box center [548, 91] width 380 height 38
type input "**********"
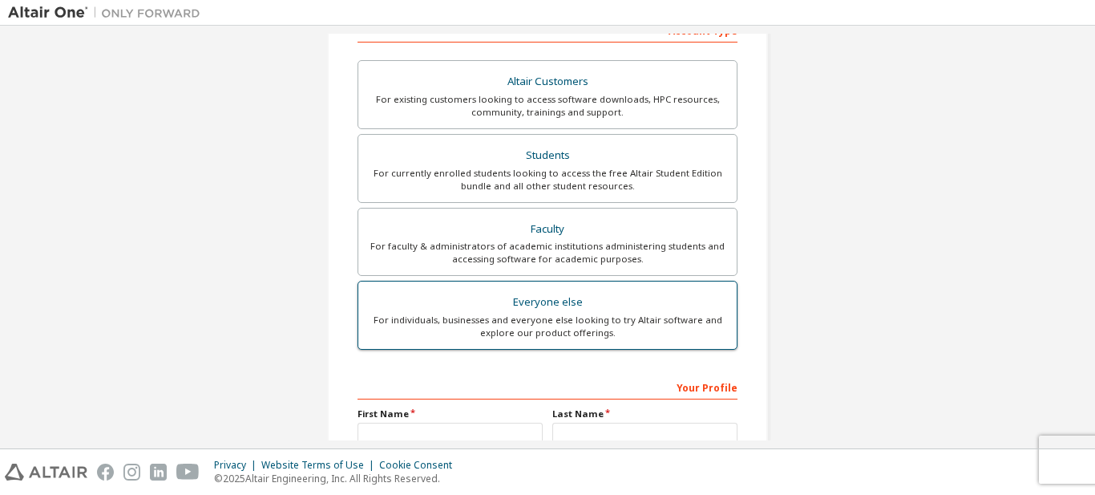
scroll to position [443, 0]
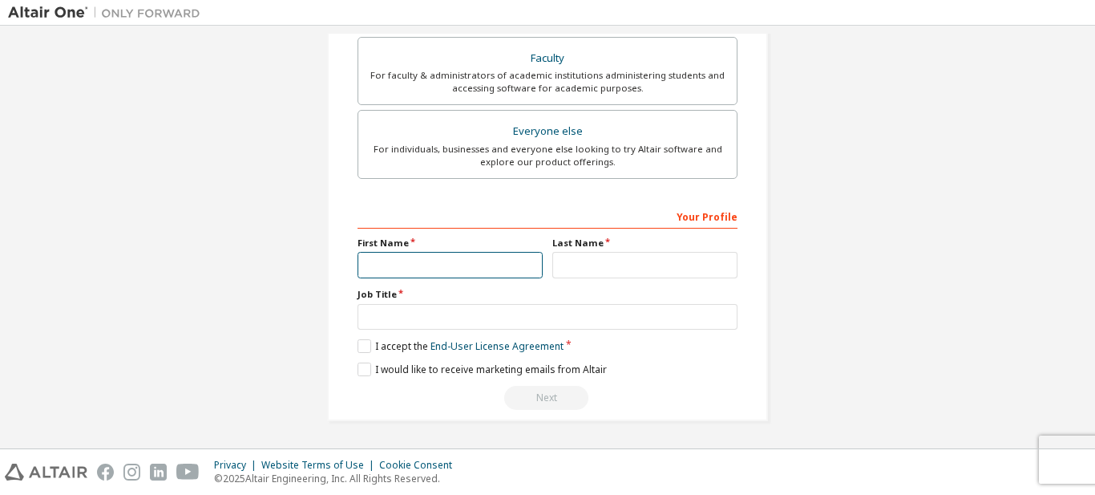
click at [450, 262] on input "text" at bounding box center [450, 265] width 185 height 26
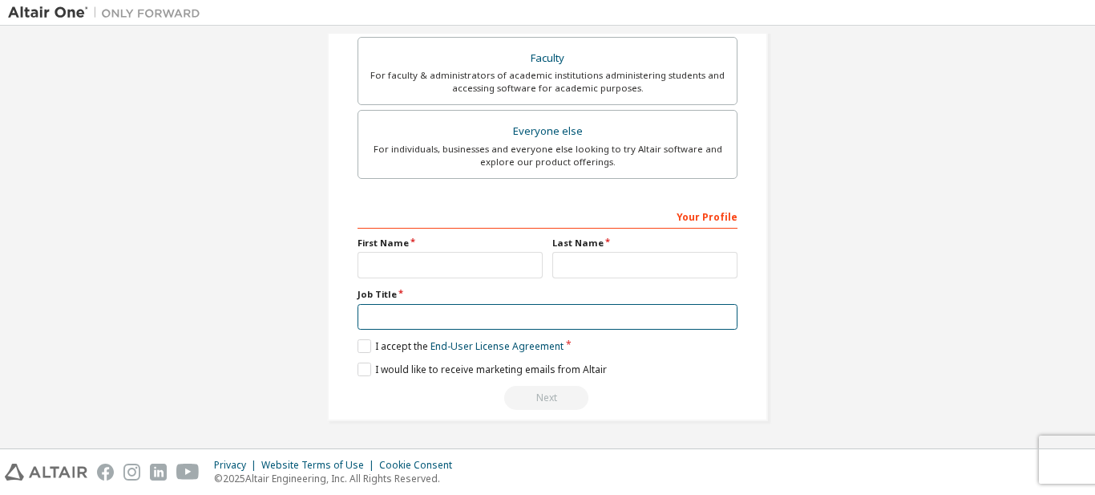
click at [463, 326] on input "text" at bounding box center [548, 317] width 380 height 26
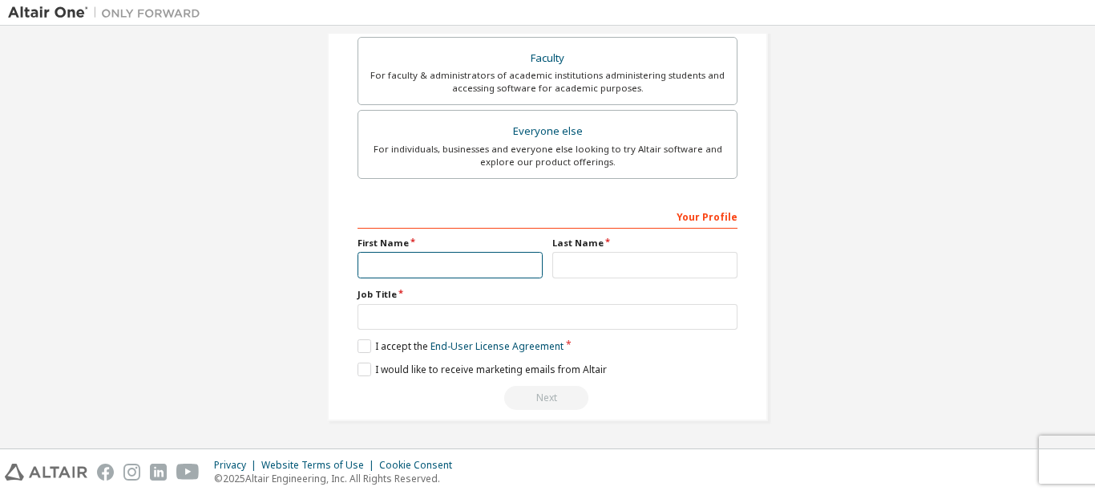
click at [471, 269] on input "text" at bounding box center [450, 265] width 185 height 26
type input "**********"
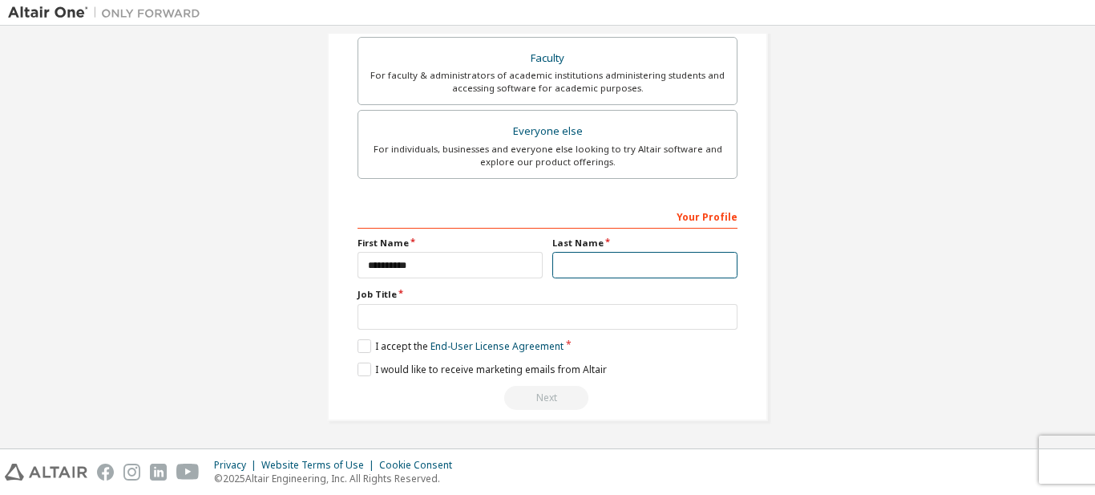
drag, startPoint x: 612, startPoint y: 257, endPoint x: 617, endPoint y: 268, distance: 11.9
click at [612, 257] on input "text" at bounding box center [644, 265] width 185 height 26
type input "**********"
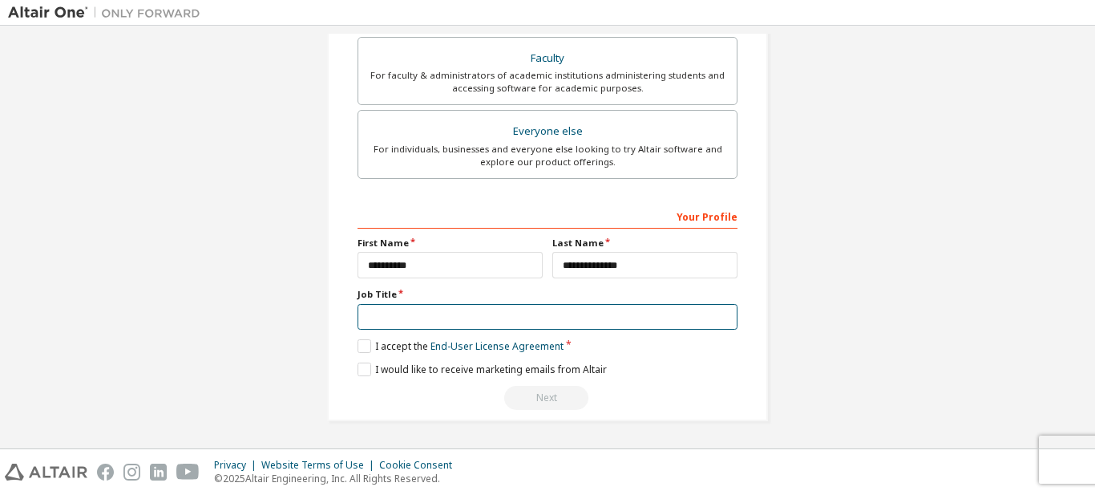
click at [577, 309] on input "text" at bounding box center [548, 317] width 380 height 26
type input "********"
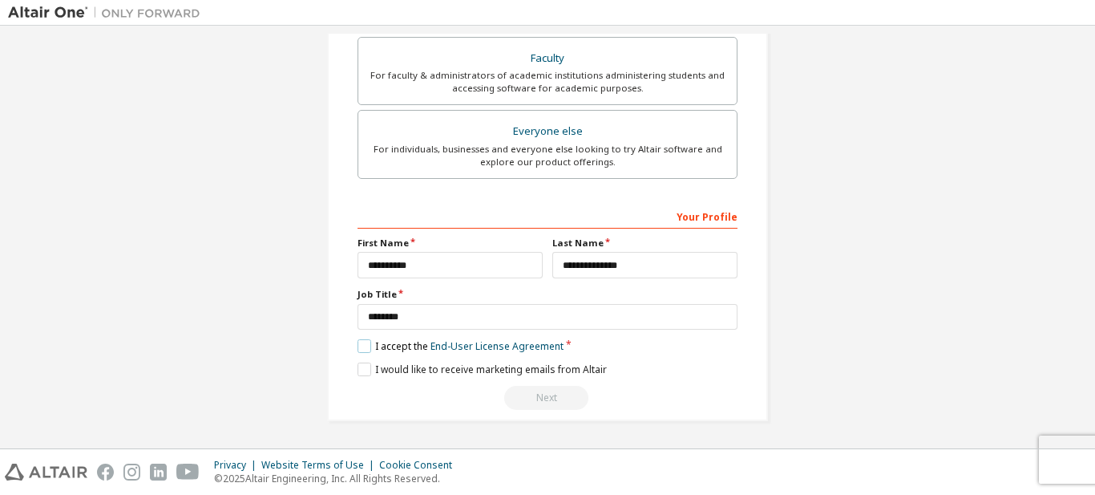
click at [362, 342] on label "I accept the End-User License Agreement" at bounding box center [461, 346] width 206 height 14
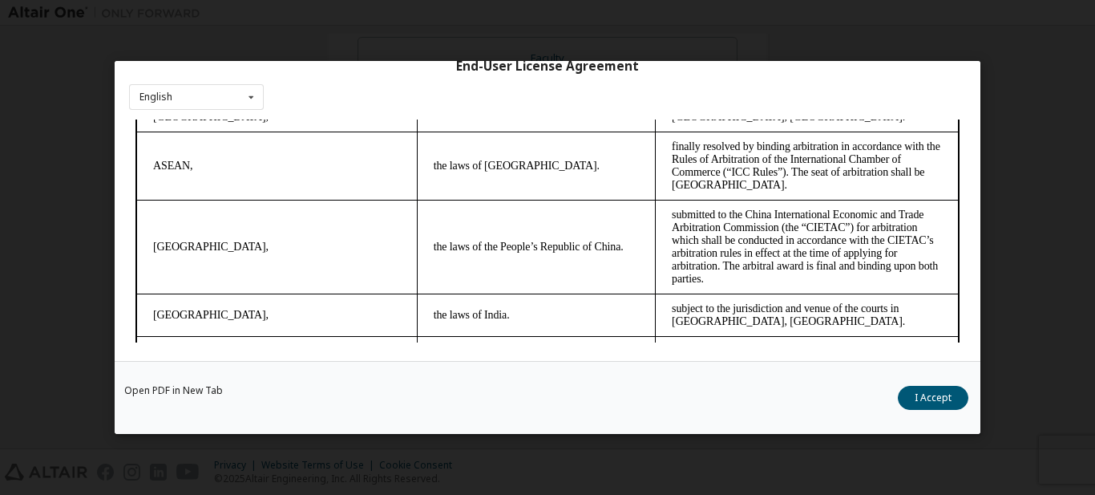
scroll to position [4363, 0]
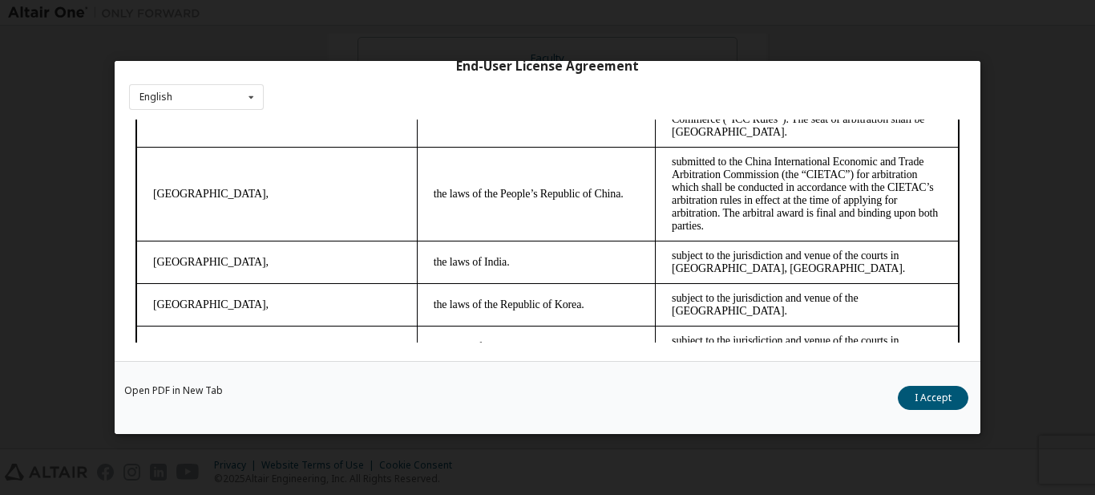
click at [932, 410] on div "Open PDF in New Tab I Accept" at bounding box center [548, 397] width 866 height 73
click at [931, 375] on div "Open PDF in New Tab I Accept" at bounding box center [548, 397] width 866 height 73
click at [933, 390] on button "I Accept" at bounding box center [933, 398] width 71 height 24
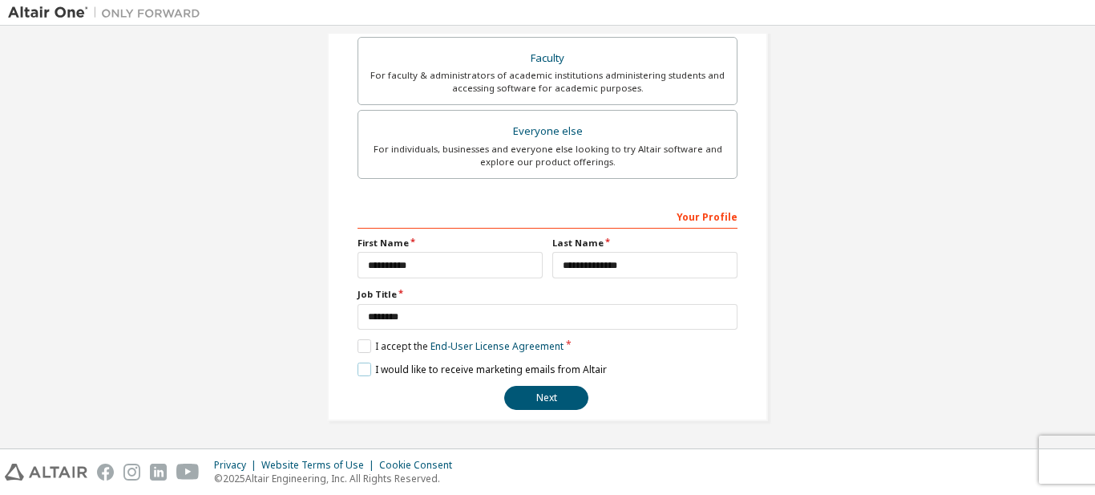
click at [358, 375] on label "I would like to receive marketing emails from Altair" at bounding box center [482, 369] width 249 height 14
click at [542, 389] on button "Next" at bounding box center [546, 398] width 84 height 24
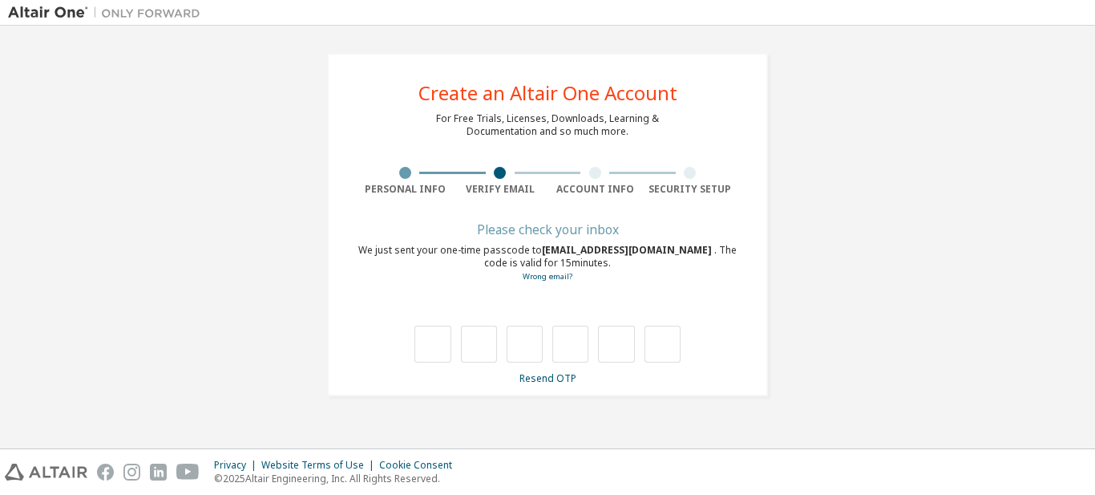
scroll to position [0, 0]
type input "*"
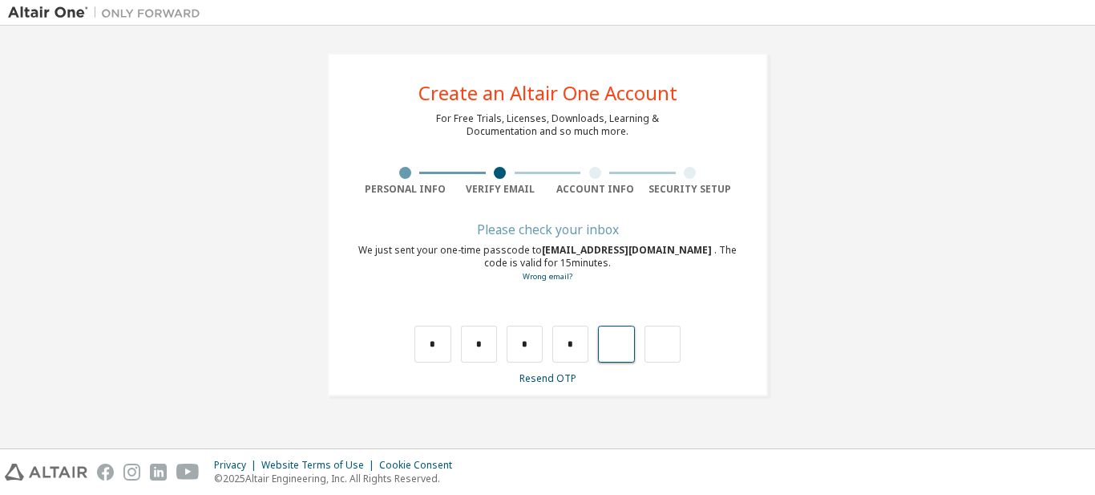
type input "*"
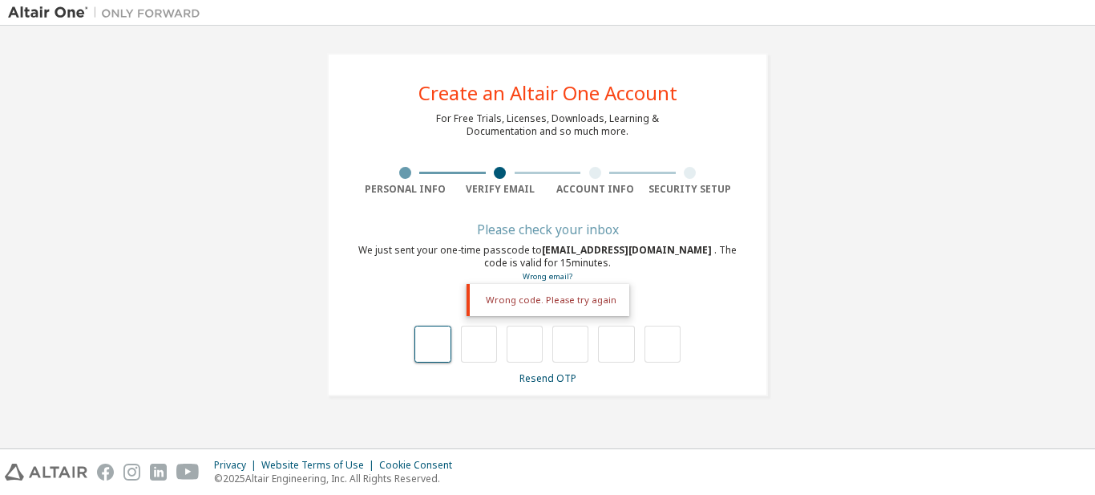
click at [443, 343] on input "text" at bounding box center [432, 343] width 36 height 37
type input "*"
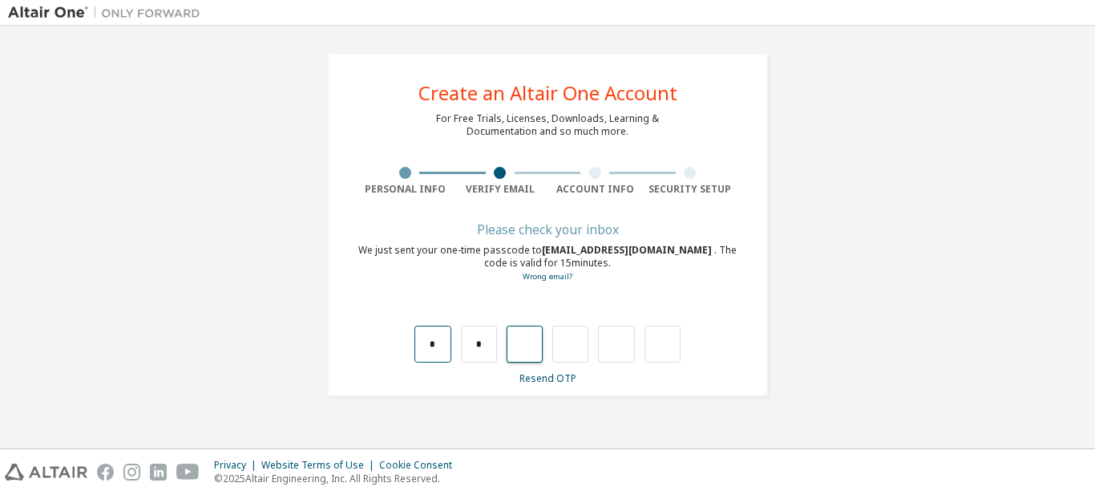
type input "*"
